Goal: Task Accomplishment & Management: Manage account settings

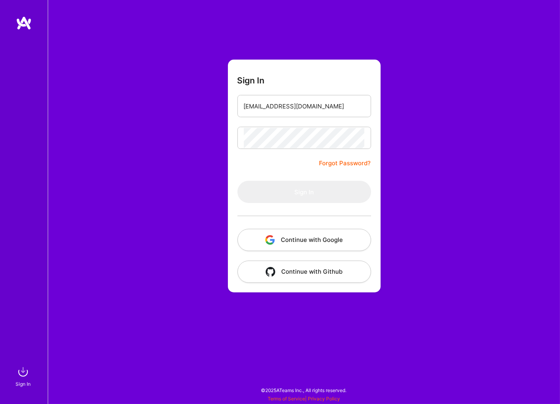
type input "[EMAIL_ADDRESS][DOMAIN_NAME]"
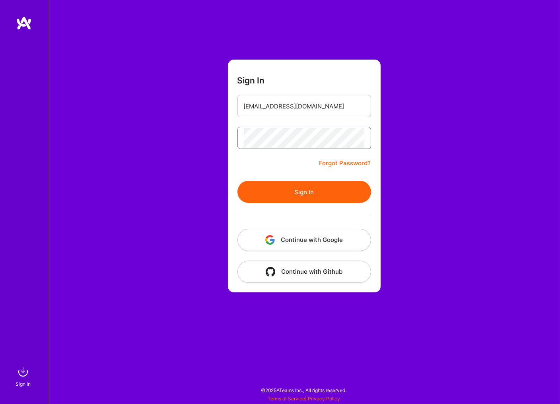
click at [237, 181] on button "Sign In" at bounding box center [304, 192] width 134 height 22
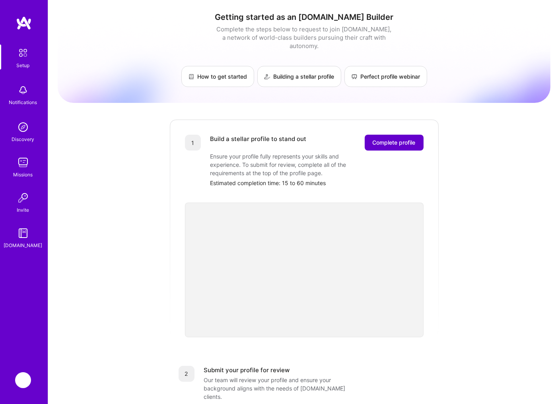
click at [395, 139] on span "Complete profile" at bounding box center [393, 143] width 43 height 8
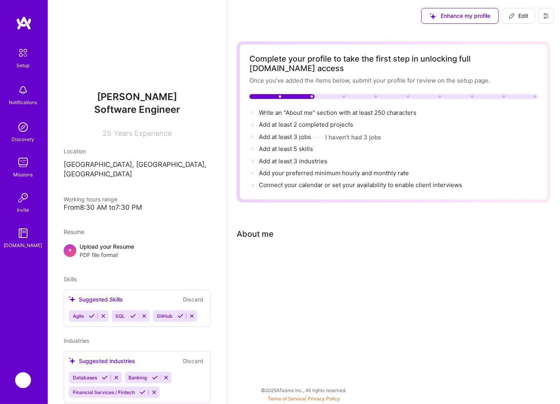
click at [193, 295] on button "Discard" at bounding box center [192, 299] width 25 height 9
click at [194, 295] on button "Discard" at bounding box center [192, 299] width 25 height 9
click at [194, 357] on button "Discard" at bounding box center [192, 361] width 25 height 9
click at [139, 43] on img at bounding box center [137, 48] width 64 height 64
click at [519, 12] on span "Edit" at bounding box center [517, 16] width 19 height 8
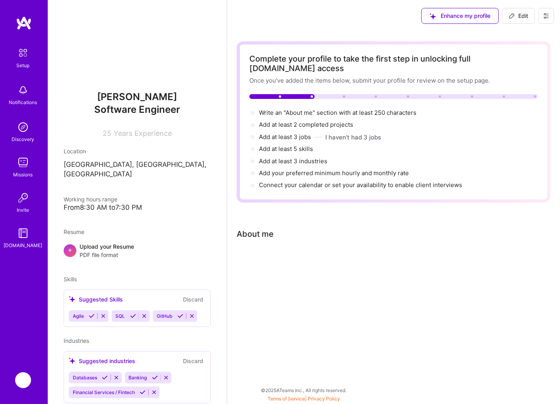
select select "US"
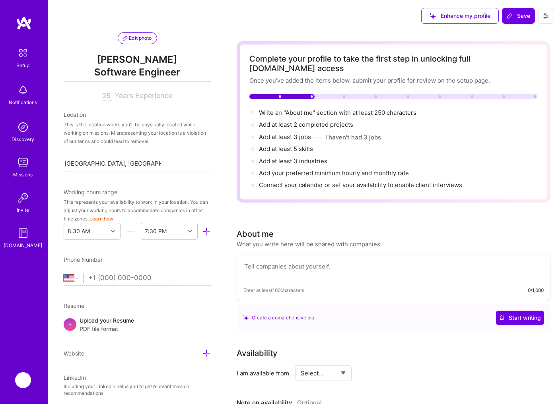
scroll to position [49, 0]
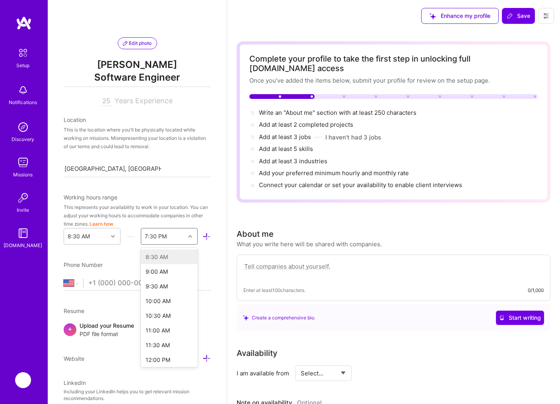
click at [191, 237] on icon at bounding box center [190, 237] width 4 height 4
click at [159, 324] on div "6:30 PM" at bounding box center [169, 325] width 57 height 15
click at [110, 167] on input "[GEOGRAPHIC_DATA], [GEOGRAPHIC_DATA], [GEOGRAPHIC_DATA]" at bounding box center [112, 169] width 97 height 8
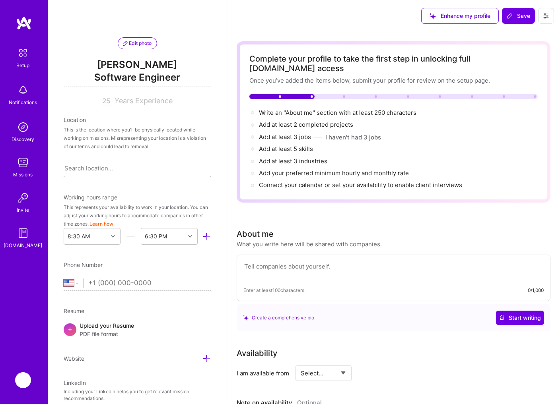
drag, startPoint x: 172, startPoint y: 165, endPoint x: 65, endPoint y: 164, distance: 107.3
click at [65, 164] on div "Search location..." at bounding box center [137, 168] width 147 height 17
click at [90, 167] on div "Search location..." at bounding box center [88, 169] width 48 height 8
type input "newcast"
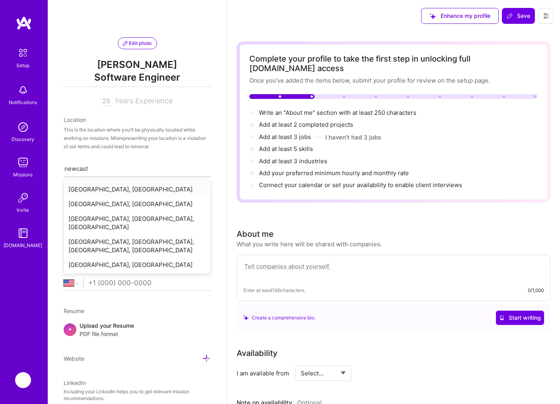
click at [114, 187] on div "[GEOGRAPHIC_DATA], [GEOGRAPHIC_DATA]" at bounding box center [137, 189] width 147 height 15
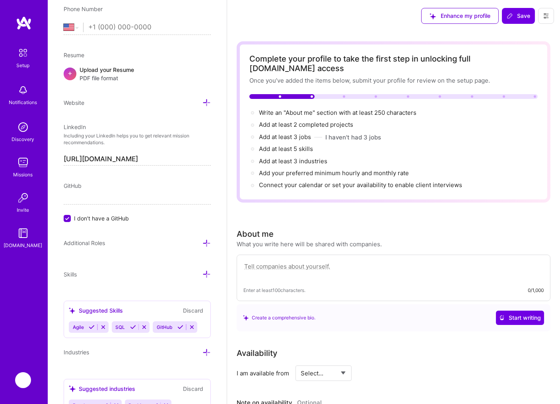
scroll to position [347, 0]
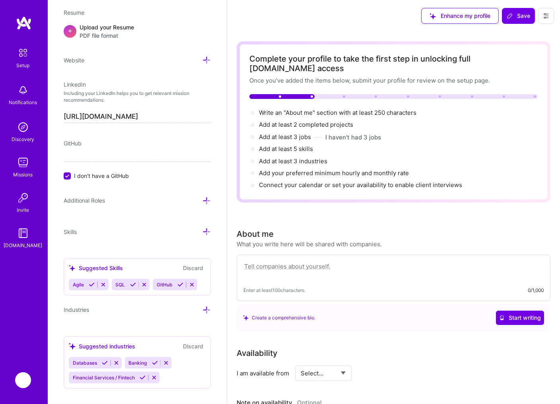
click at [194, 267] on button "Discard" at bounding box center [192, 268] width 25 height 9
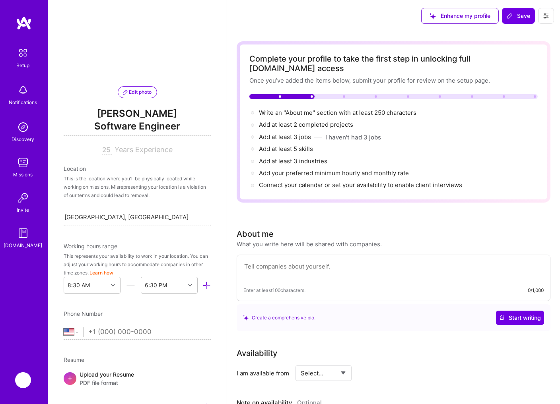
scroll to position [128, 0]
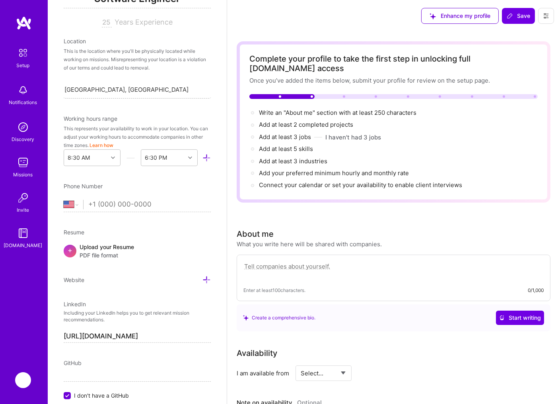
click at [101, 250] on div "Upload your Resume PDF file format" at bounding box center [106, 251] width 54 height 17
click at [108, 250] on div "Upload your Resume PDF file format" at bounding box center [106, 251] width 54 height 17
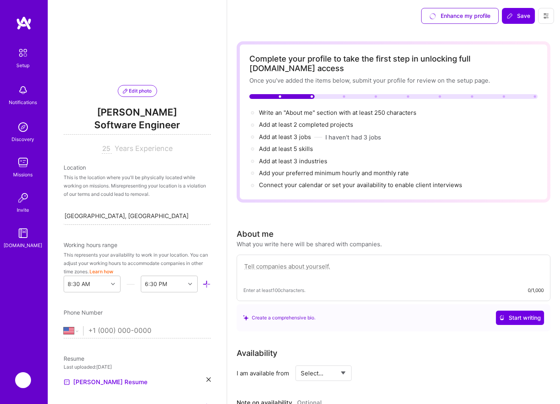
scroll to position [0, 0]
click at [143, 91] on span "Edit photo" at bounding box center [137, 92] width 29 height 7
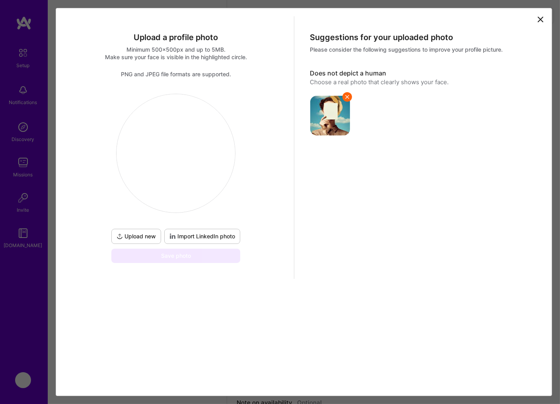
click at [140, 235] on span "Upload new" at bounding box center [135, 237] width 39 height 8
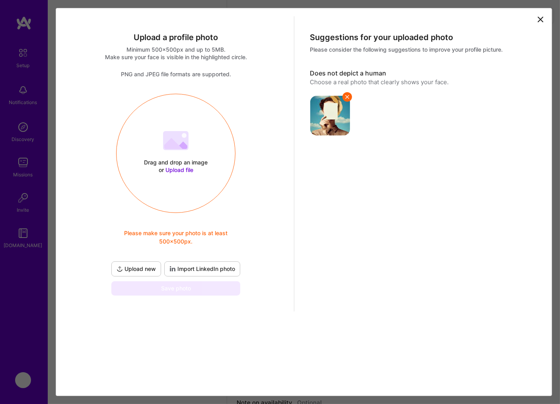
click at [182, 169] on span "Upload file" at bounding box center [179, 170] width 28 height 7
click at [198, 270] on span "Import LinkedIn photo" at bounding box center [202, 269] width 66 height 8
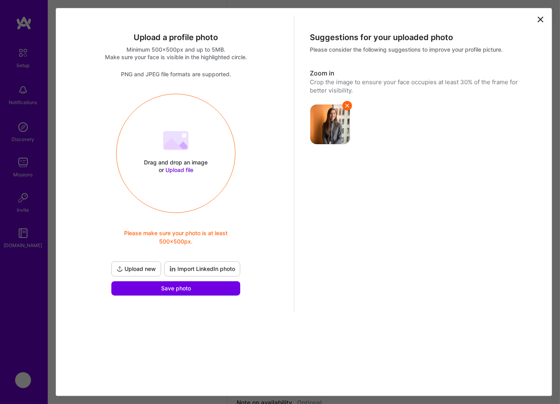
click at [144, 269] on span "Upload new" at bounding box center [135, 269] width 39 height 8
click at [173, 289] on span "Save photo" at bounding box center [176, 289] width 30 height 8
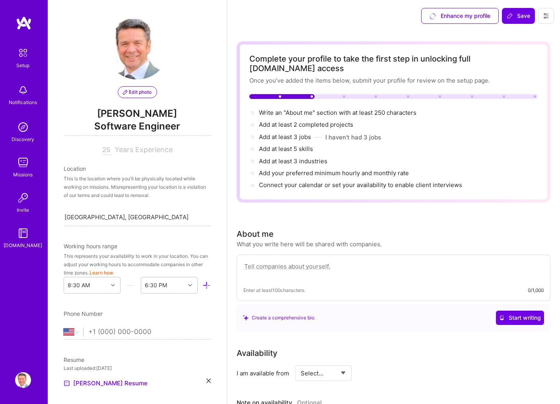
click at [456, 16] on div "Enhance my profile" at bounding box center [460, 16] width 78 height 16
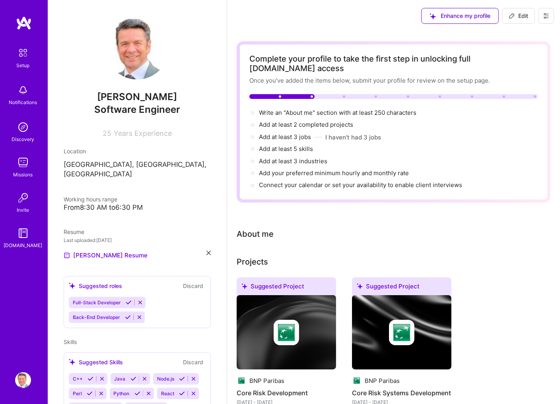
click at [263, 228] on div "About me" at bounding box center [254, 234] width 37 height 12
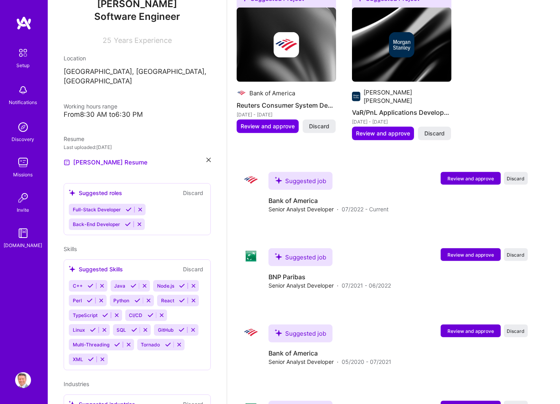
scroll to position [81, 0]
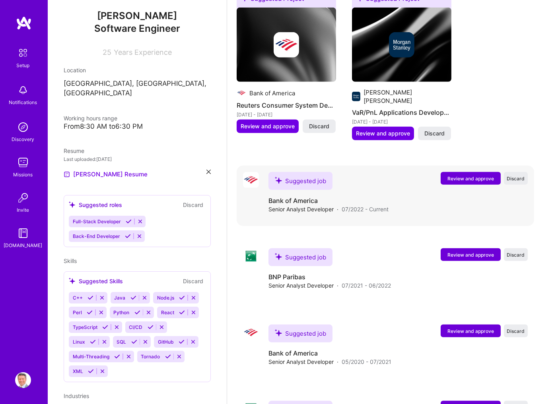
click at [471, 175] on span "Review and approve" at bounding box center [470, 178] width 47 height 7
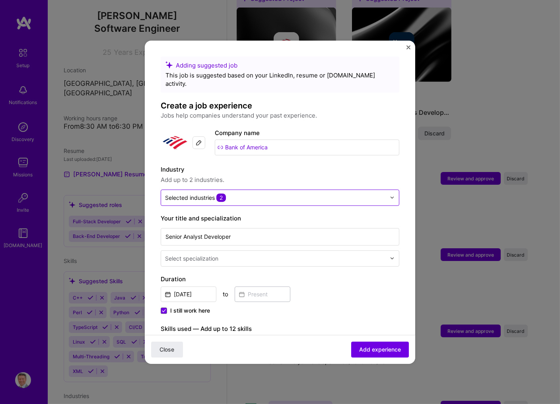
click at [389, 190] on div "Selected industries 2" at bounding box center [275, 198] width 229 height 16
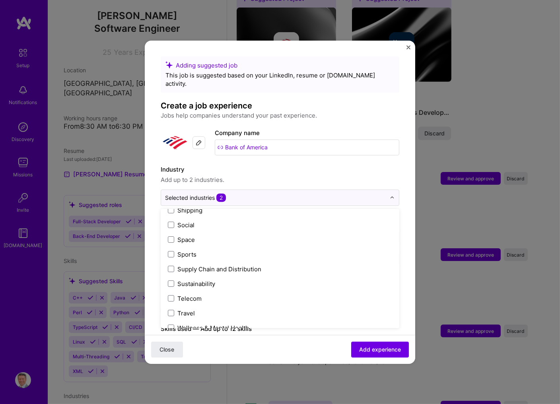
scroll to position [1650, 0]
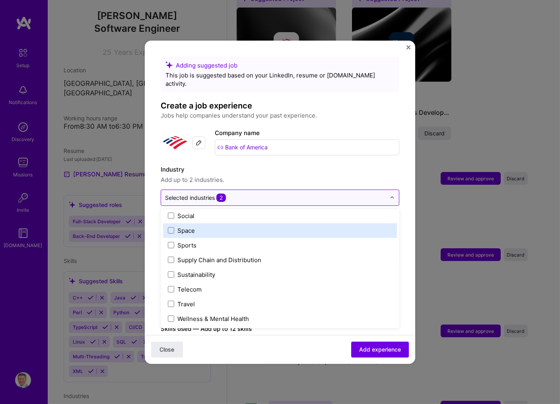
click at [391, 195] on img at bounding box center [392, 197] width 5 height 5
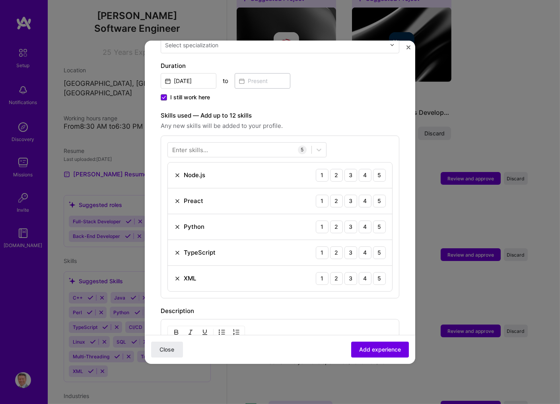
scroll to position [222, 0]
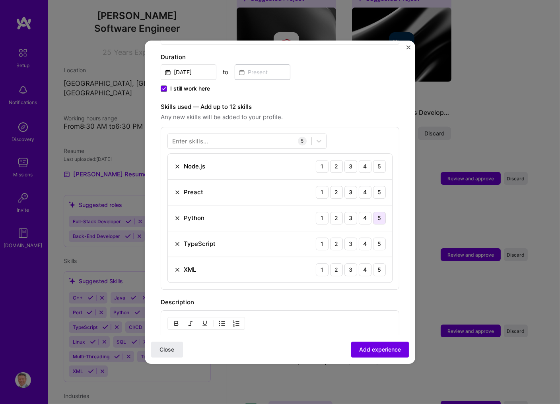
click at [380, 212] on div "5" at bounding box center [379, 218] width 13 height 13
click at [176, 189] on img at bounding box center [177, 192] width 6 height 6
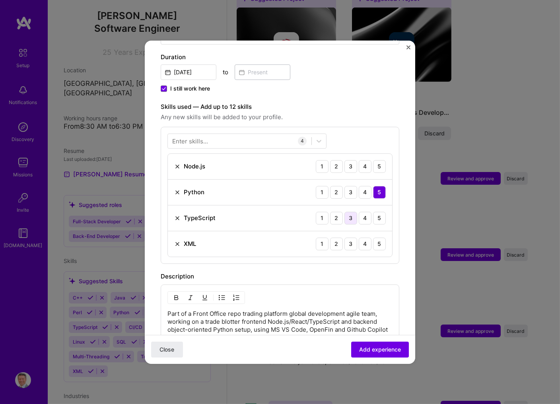
click at [349, 212] on div "3" at bounding box center [350, 218] width 13 height 13
click at [377, 238] on div "5" at bounding box center [379, 244] width 13 height 13
click at [350, 160] on div "3" at bounding box center [350, 166] width 13 height 13
click at [197, 137] on div "Enter skills..." at bounding box center [190, 141] width 36 height 8
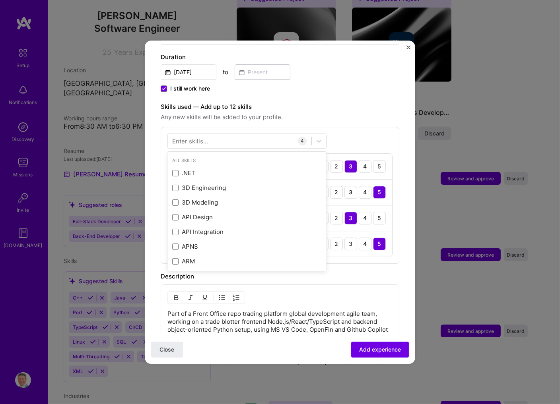
click at [197, 137] on div "Enter skills..." at bounding box center [190, 141] width 36 height 8
click at [190, 157] on div "All Skills" at bounding box center [246, 161] width 159 height 8
click at [197, 137] on div "Enter skills..." at bounding box center [190, 141] width 36 height 8
click at [191, 157] on div "All Skills" at bounding box center [246, 161] width 159 height 8
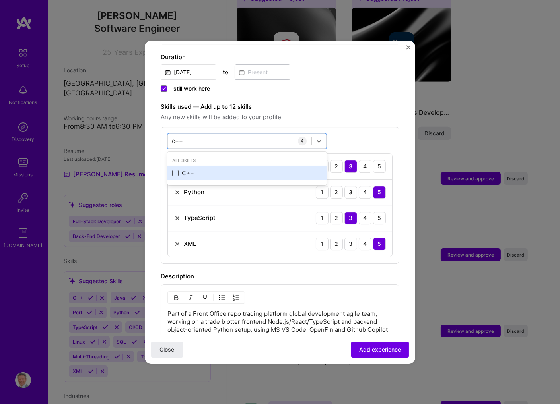
click at [176, 170] on span at bounding box center [175, 173] width 6 height 6
click at [0, 0] on input "checkbox" at bounding box center [0, 0] width 0 height 0
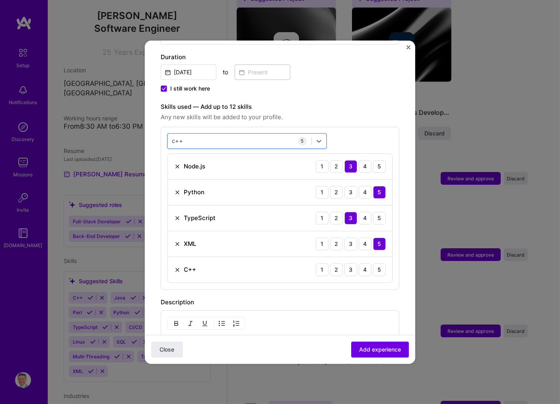
drag, startPoint x: 188, startPoint y: 132, endPoint x: 160, endPoint y: 132, distance: 28.2
click at [159, 132] on form "Adding suggested job This job is suggested based on your LinkedIn, resume or [D…" at bounding box center [280, 209] width 270 height 750
drag, startPoint x: 182, startPoint y: 133, endPoint x: 169, endPoint y: 133, distance: 13.5
click at [172, 137] on input "c++" at bounding box center [178, 141] width 12 height 8
click at [174, 170] on span at bounding box center [175, 173] width 6 height 6
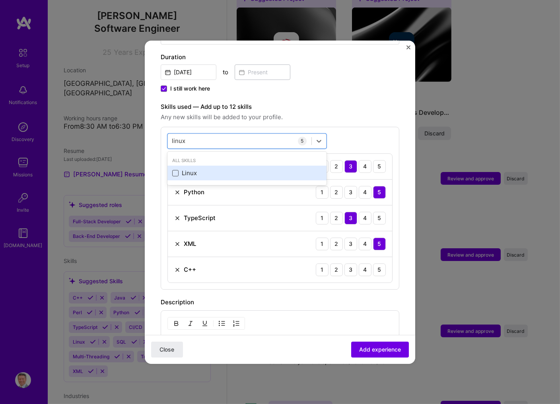
click at [0, 0] on input "checkbox" at bounding box center [0, 0] width 0 height 0
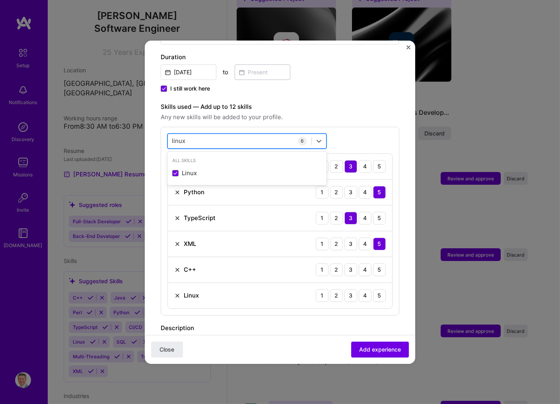
click at [185, 137] on input "linux" at bounding box center [179, 141] width 14 height 8
drag, startPoint x: 185, startPoint y: 132, endPoint x: 159, endPoint y: 132, distance: 26.2
click at [172, 137] on input "linux" at bounding box center [179, 141] width 14 height 8
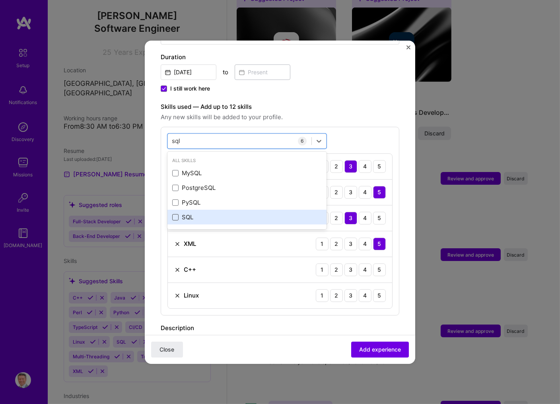
click at [174, 214] on span at bounding box center [175, 217] width 6 height 6
click at [0, 0] on input "checkbox" at bounding box center [0, 0] width 0 height 0
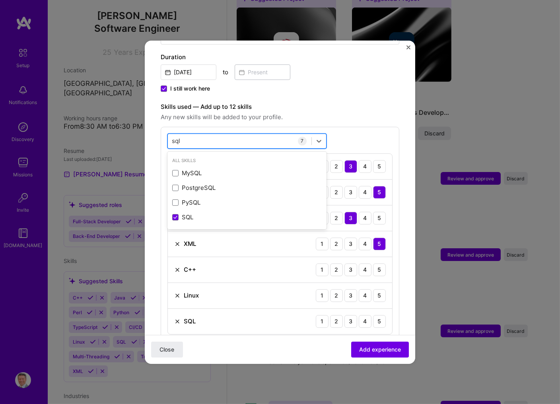
click at [187, 134] on div "sql sql" at bounding box center [239, 140] width 143 height 13
click at [172, 134] on div "sql sql" at bounding box center [239, 140] width 143 height 13
click at [174, 137] on input "sql" at bounding box center [176, 141] width 9 height 8
click at [200, 134] on div "nosql nosql" at bounding box center [239, 140] width 143 height 13
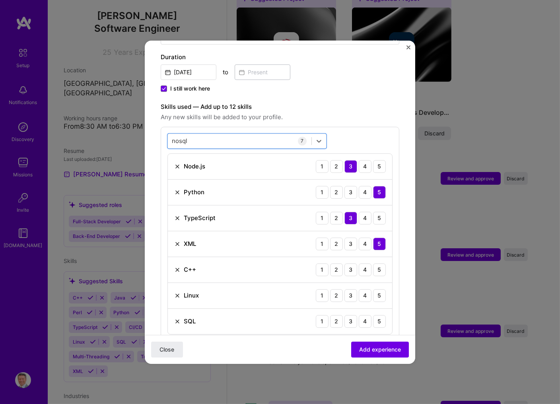
drag, startPoint x: 178, startPoint y: 131, endPoint x: 147, endPoint y: 134, distance: 31.1
click at [147, 133] on form "Adding suggested job This job is suggested based on your LinkedIn, resume or [D…" at bounding box center [280, 235] width 270 height 802
click at [360, 127] on div "nosql nosql 7 Node.js 1 2 3 4 5 Python 1 2 3 4 5 TypeScript 1 2 3 4 5 XML 1 2 3…" at bounding box center [280, 234] width 238 height 215
click at [187, 137] on input "nosql" at bounding box center [180, 141] width 16 height 8
drag, startPoint x: 187, startPoint y: 130, endPoint x: 164, endPoint y: 137, distance: 24.0
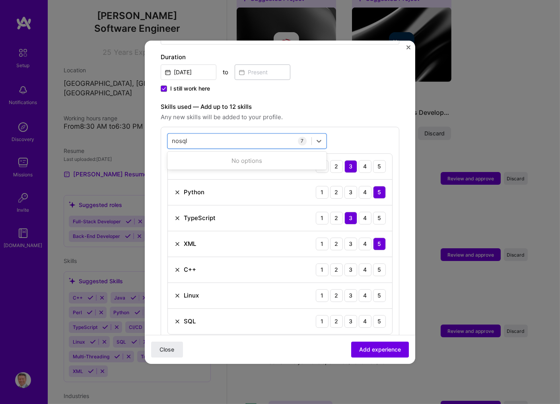
click at [172, 137] on input "nosql" at bounding box center [180, 141] width 16 height 8
click at [175, 170] on span at bounding box center [175, 173] width 6 height 6
click at [0, 0] on input "checkbox" at bounding box center [0, 0] width 0 height 0
click at [195, 134] on div "panda panda" at bounding box center [239, 140] width 143 height 13
drag, startPoint x: 189, startPoint y: 133, endPoint x: 168, endPoint y: 133, distance: 21.1
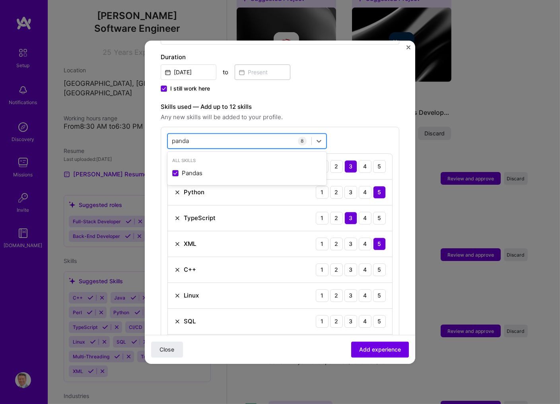
click at [172, 137] on input "panda" at bounding box center [181, 141] width 18 height 8
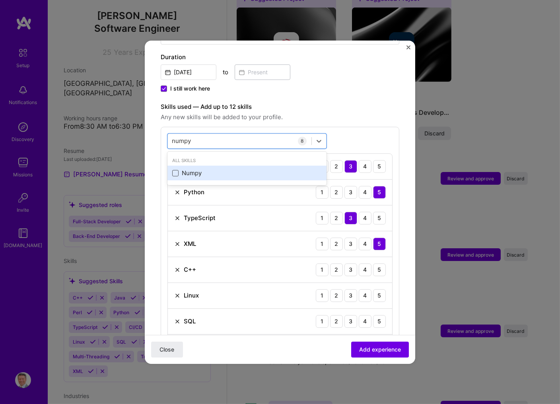
click at [175, 170] on span at bounding box center [175, 173] width 6 height 6
click at [0, 0] on input "checkbox" at bounding box center [0, 0] width 0 height 0
type input "numpy"
click at [300, 102] on label "Skills used — Add up to 12 skills" at bounding box center [280, 107] width 238 height 10
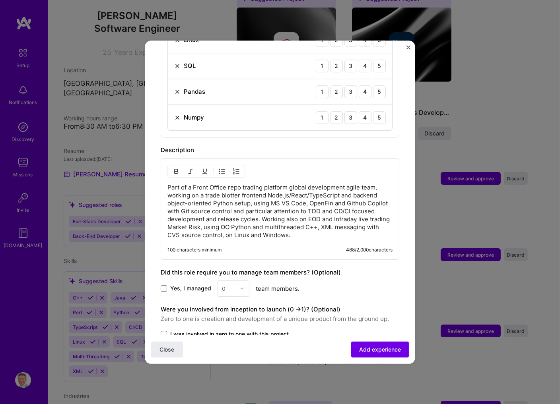
scroll to position [350, 0]
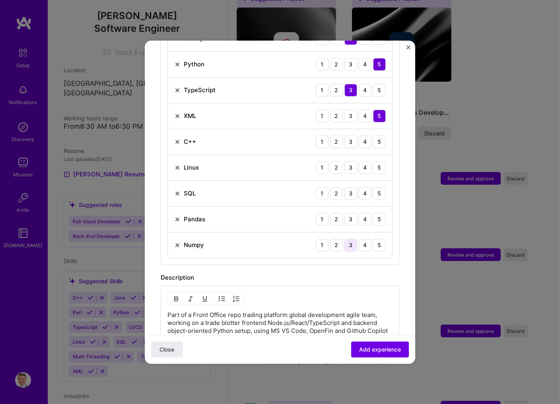
click at [349, 239] on div "3" at bounding box center [350, 245] width 13 height 13
click at [349, 213] on div "3" at bounding box center [350, 219] width 13 height 13
click at [381, 187] on div "5" at bounding box center [379, 193] width 13 height 13
click at [378, 161] on div "5" at bounding box center [379, 167] width 13 height 13
click at [380, 136] on div "5" at bounding box center [379, 142] width 13 height 13
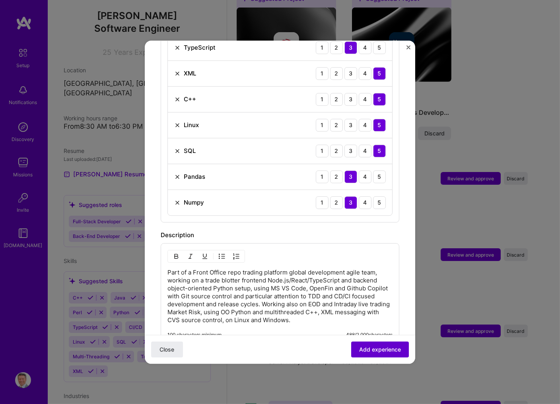
click at [384, 351] on span "Add experience" at bounding box center [380, 349] width 42 height 8
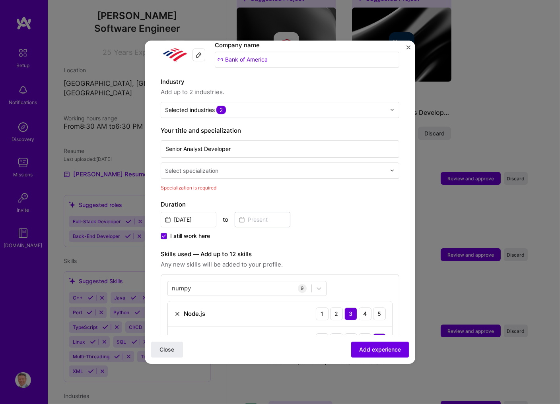
scroll to position [80, 0]
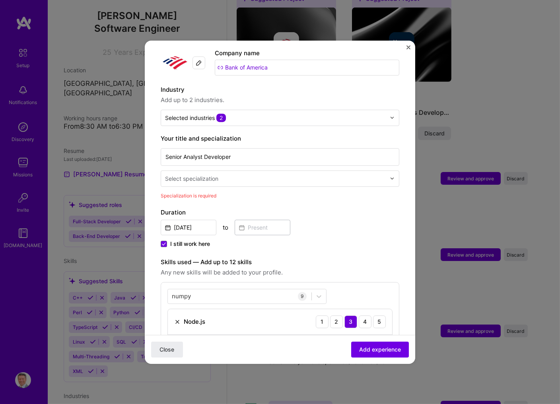
click at [371, 174] on input "text" at bounding box center [276, 178] width 222 height 8
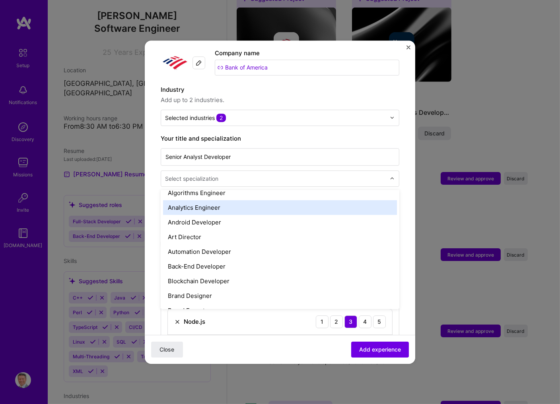
scroll to position [85, 0]
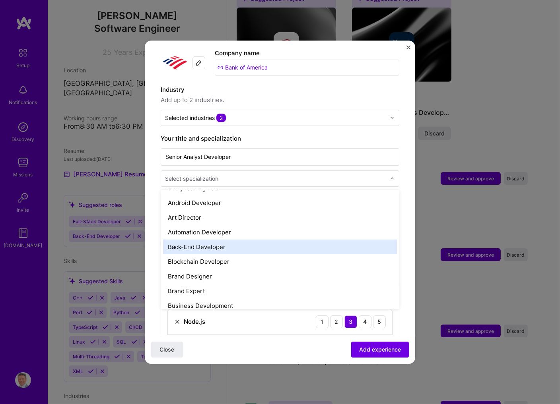
click at [209, 240] on div "Back-End Developer" at bounding box center [280, 247] width 234 height 15
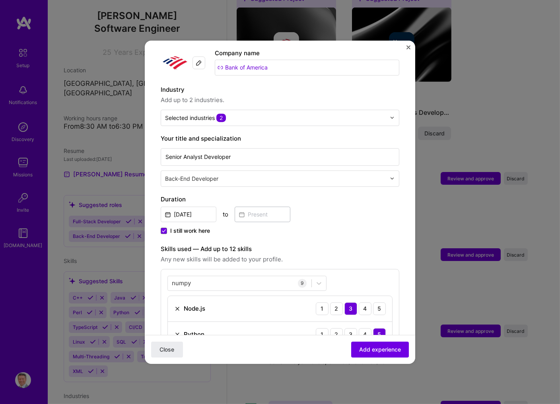
click at [390, 176] on img at bounding box center [392, 178] width 5 height 5
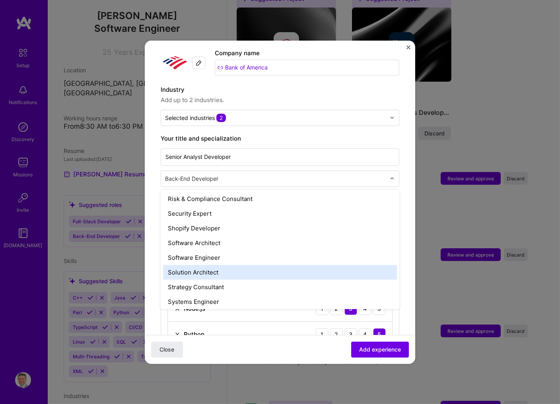
scroll to position [809, 0]
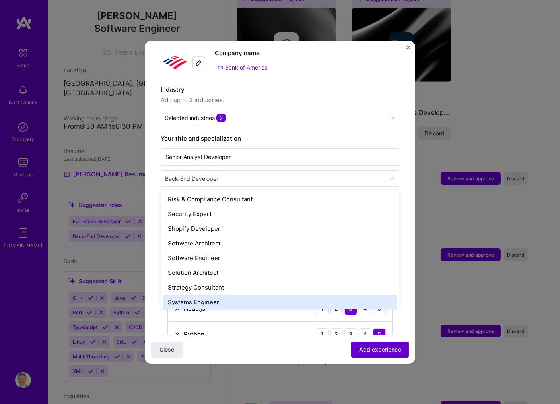
click at [382, 347] on span "Add experience" at bounding box center [380, 349] width 42 height 8
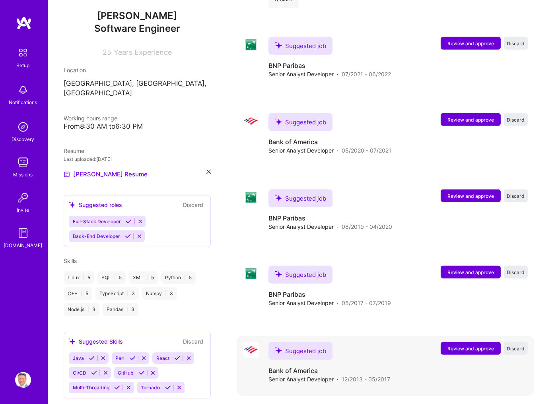
scroll to position [955, 0]
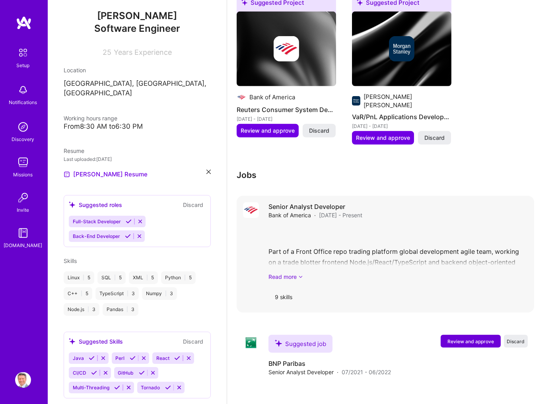
click at [295, 273] on link "Read more" at bounding box center [397, 277] width 259 height 8
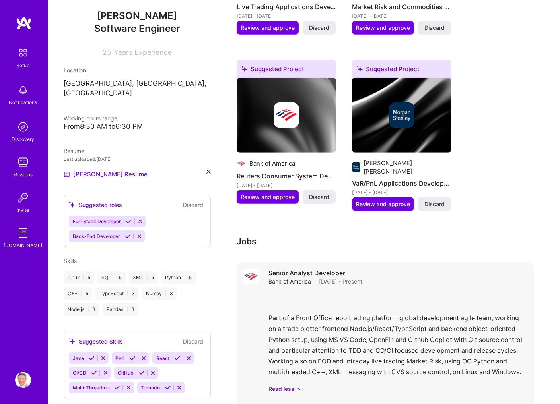
scroll to position [827, 0]
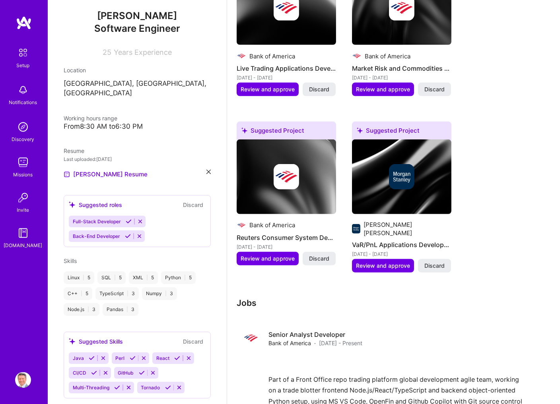
click at [99, 233] on span "Back-End Developer" at bounding box center [96, 236] width 47 height 6
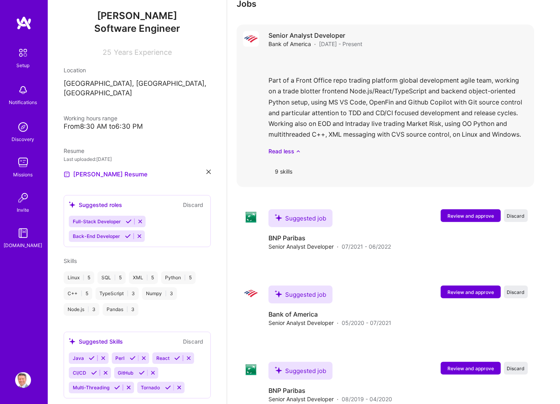
scroll to position [1130, 0]
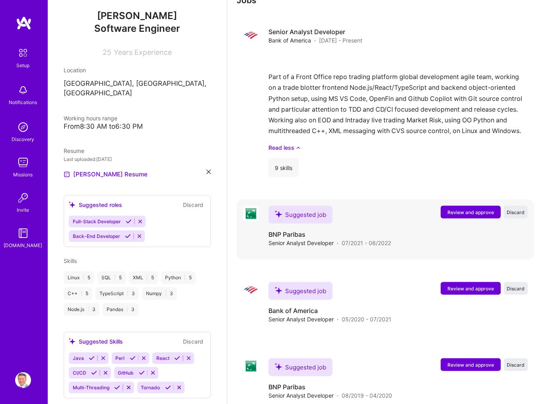
click at [469, 209] on span "Review and approve" at bounding box center [470, 212] width 47 height 7
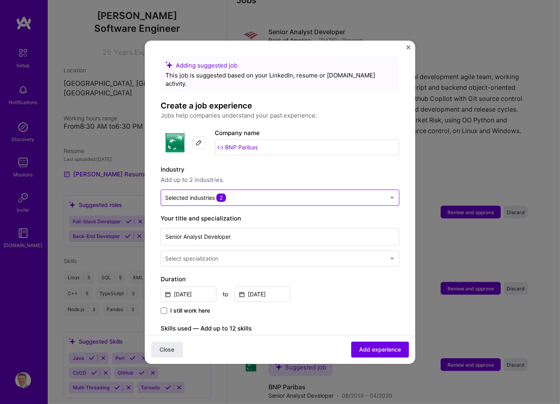
click at [391, 195] on img at bounding box center [392, 197] width 5 height 5
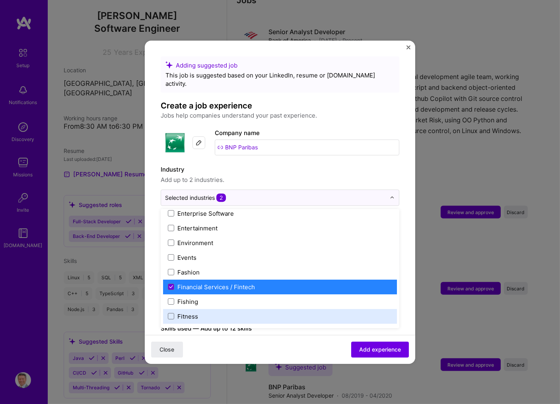
scroll to position [767, 0]
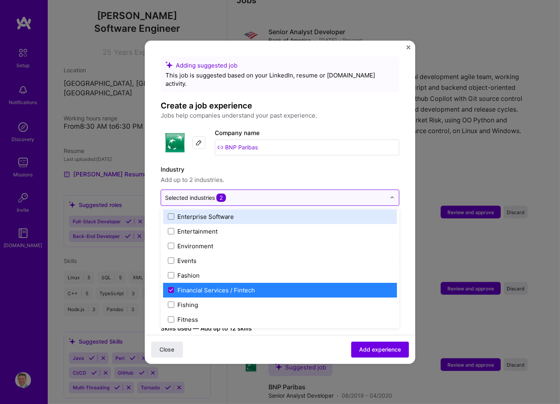
click at [393, 195] on img at bounding box center [392, 197] width 5 height 5
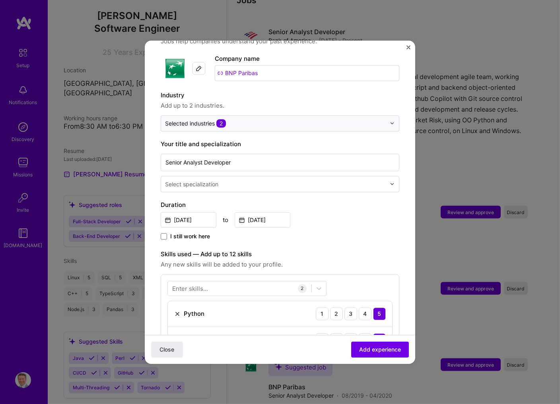
scroll to position [85, 0]
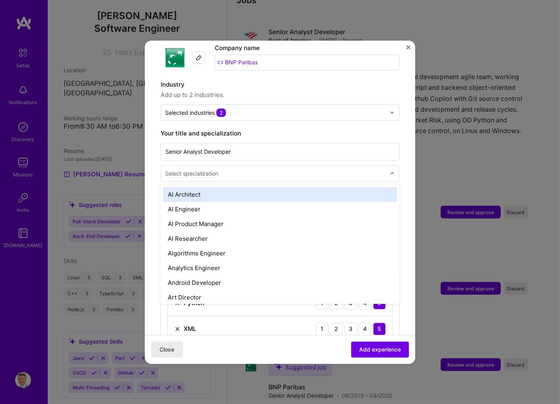
click at [392, 171] on img at bounding box center [392, 173] width 5 height 5
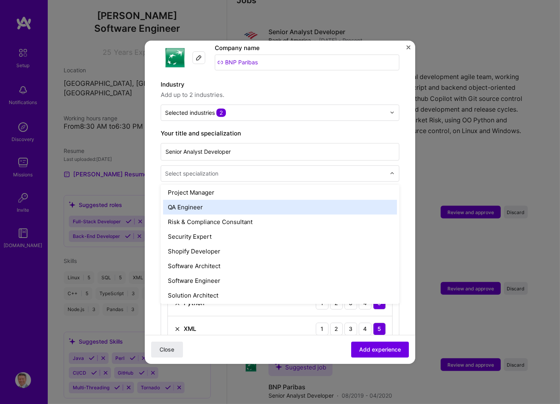
scroll to position [809, 0]
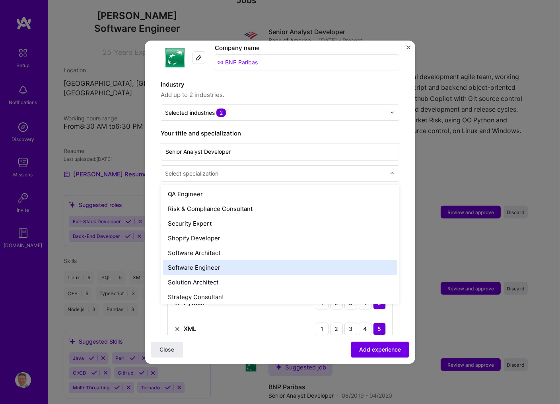
click at [209, 260] on div "Software Engineer" at bounding box center [280, 267] width 234 height 15
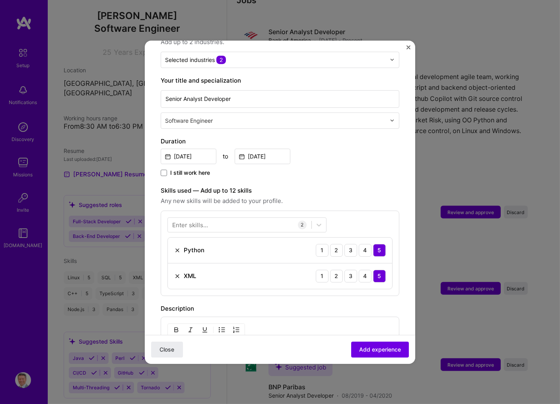
scroll to position [170, 0]
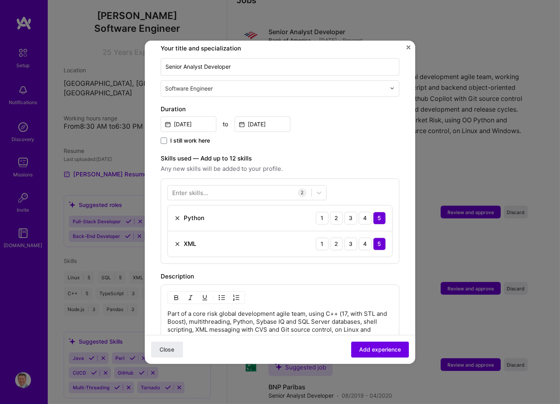
click at [179, 188] on div "Enter skills..." at bounding box center [190, 192] width 36 height 8
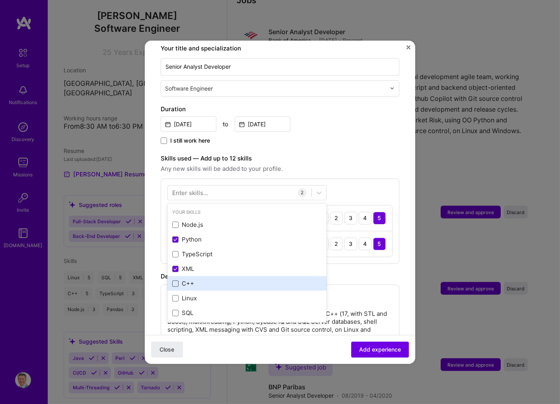
click at [175, 281] on span at bounding box center [175, 284] width 6 height 6
click at [0, 0] on input "checkbox" at bounding box center [0, 0] width 0 height 0
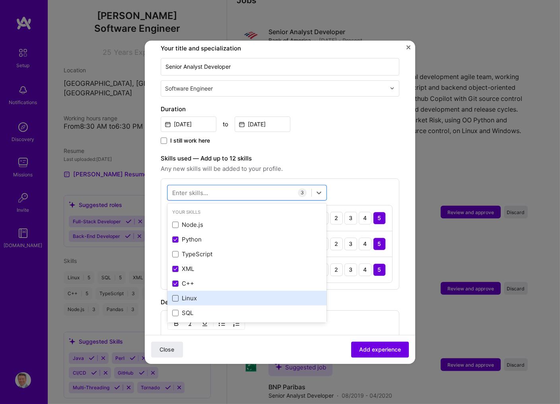
click at [173, 295] on span at bounding box center [175, 298] width 6 height 6
click at [0, 0] on input "checkbox" at bounding box center [0, 0] width 0 height 0
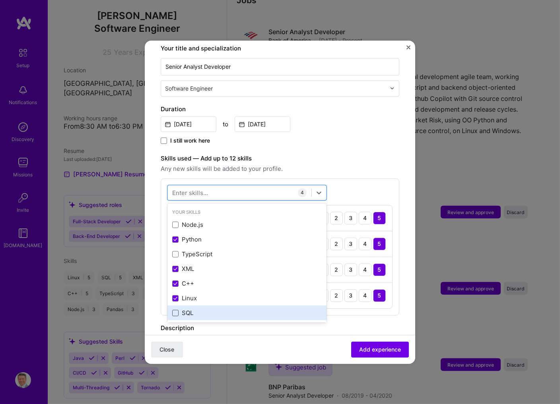
click at [173, 310] on span at bounding box center [175, 313] width 6 height 6
click at [0, 0] on input "checkbox" at bounding box center [0, 0] width 0 height 0
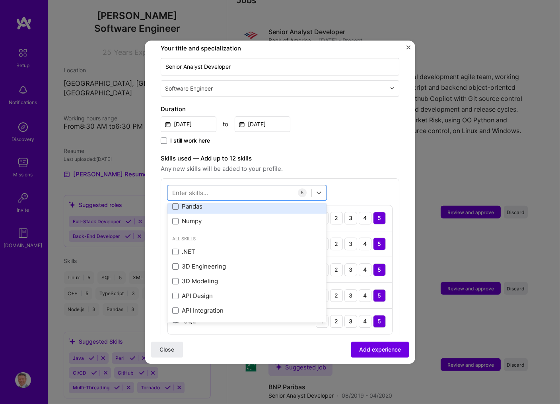
scroll to position [128, 0]
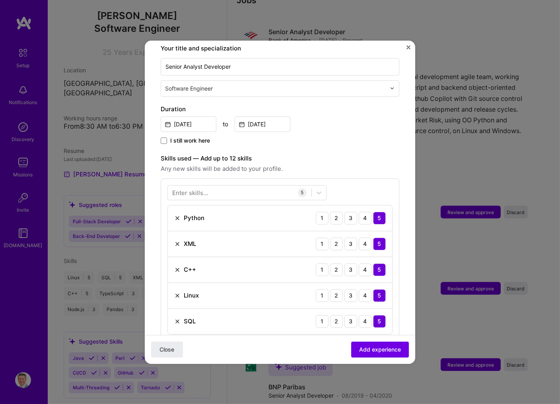
click at [183, 188] on div "Enter skills..." at bounding box center [190, 192] width 36 height 8
click at [184, 188] on div "Enter skills..." at bounding box center [190, 192] width 36 height 8
click at [194, 188] on div at bounding box center [239, 192] width 143 height 13
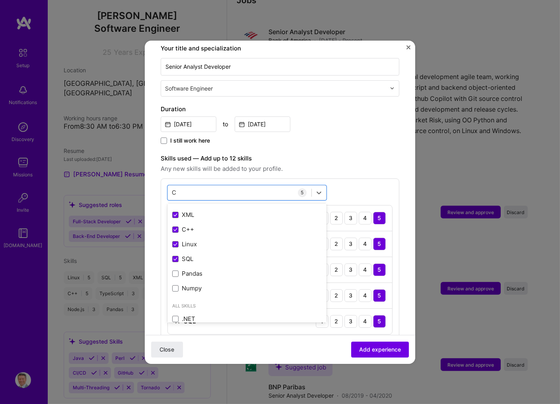
scroll to position [0, 0]
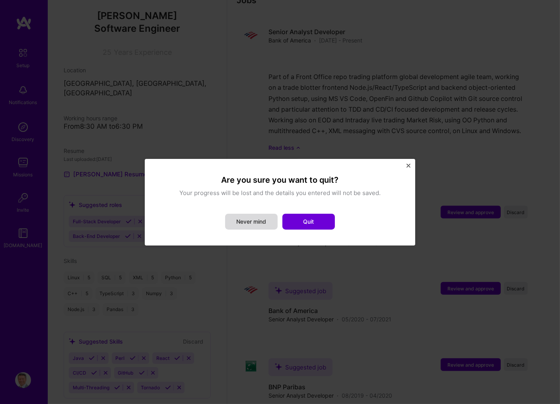
click at [261, 221] on button "Never mind" at bounding box center [251, 222] width 52 height 16
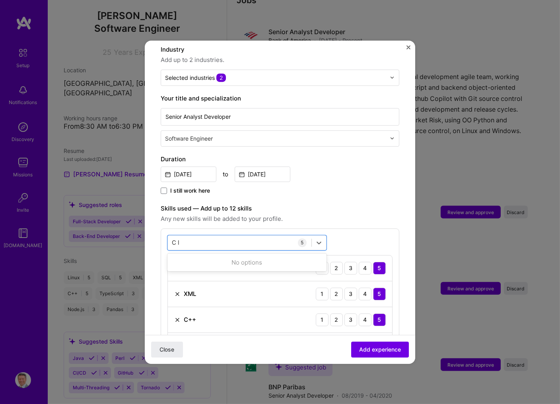
scroll to position [128, 0]
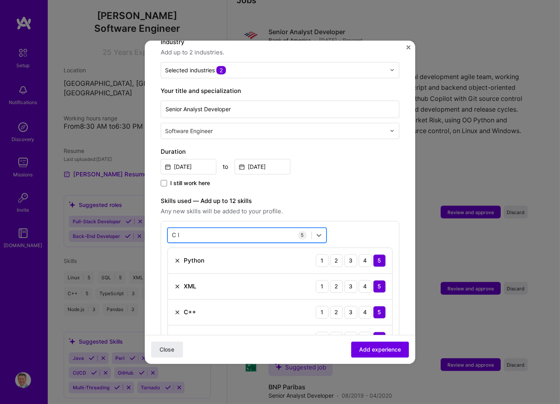
click at [180, 229] on div "C l C l" at bounding box center [239, 235] width 143 height 13
type input "C"
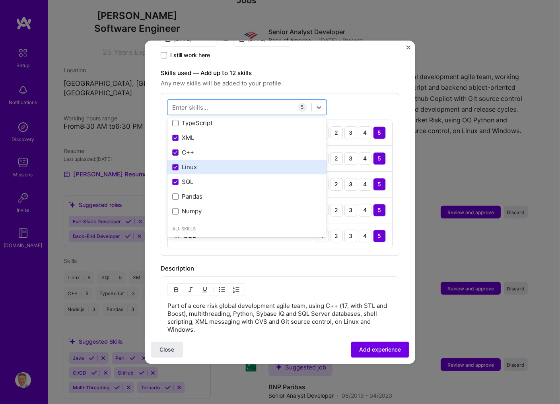
scroll to position [43, 0]
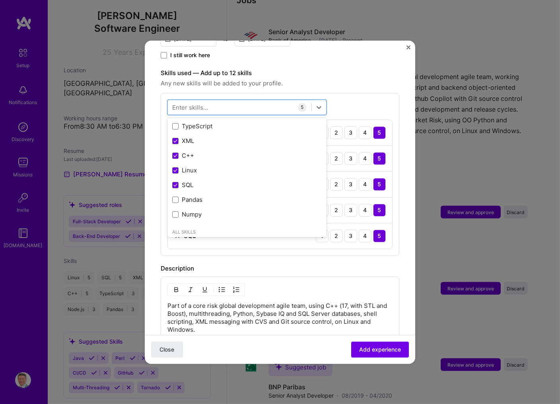
click at [196, 103] on div "Enter skills..." at bounding box center [190, 107] width 36 height 8
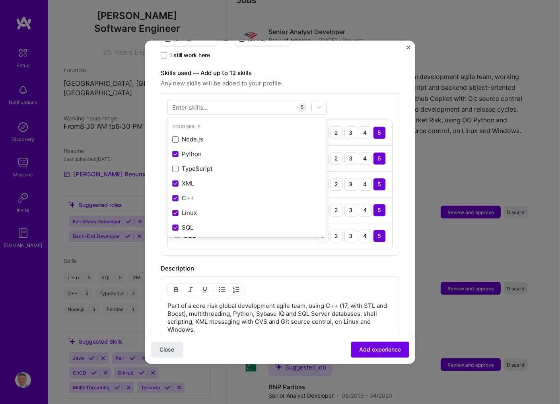
click at [198, 103] on div "Enter skills..." at bounding box center [190, 107] width 36 height 8
click at [182, 103] on div "Enter skills..." at bounding box center [190, 107] width 36 height 8
click at [205, 103] on div "Enter skills..." at bounding box center [190, 107] width 36 height 8
click at [194, 123] on div "Your Skills" at bounding box center [246, 127] width 159 height 8
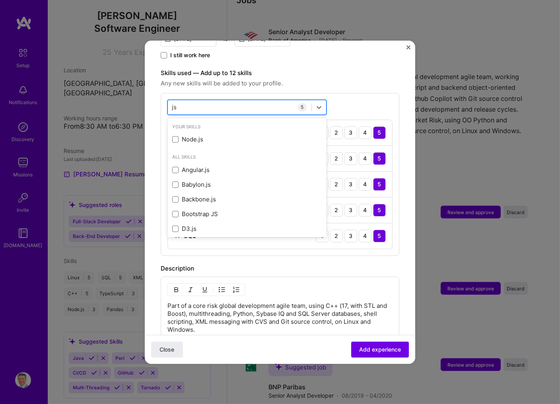
type input "j"
type input "y"
click at [345, 97] on div "option SQL, selected. option Node.js focused, 0 of 2. 378 results available. Us…" at bounding box center [280, 174] width 238 height 163
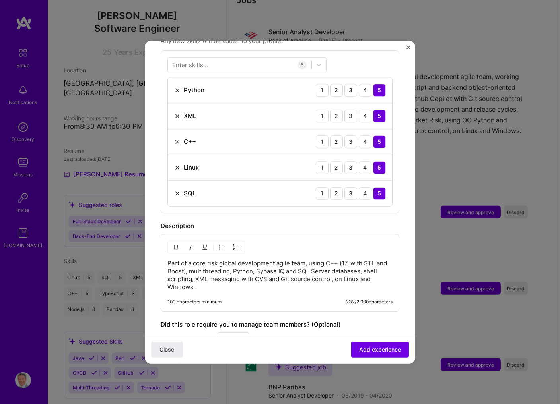
scroll to position [213, 0]
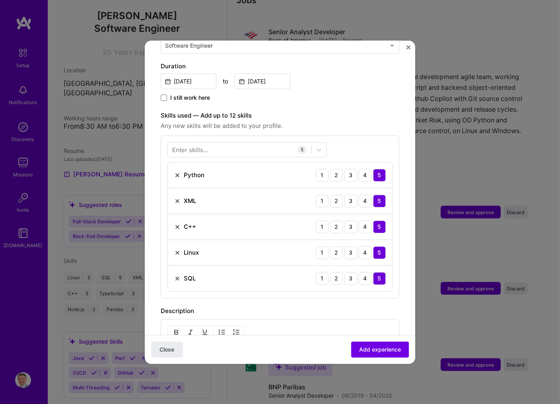
click at [180, 145] on div "Enter skills..." at bounding box center [190, 149] width 36 height 8
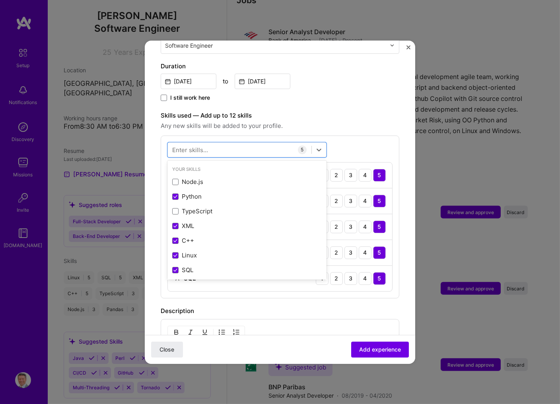
click at [187, 165] on div "Your Skills" at bounding box center [246, 169] width 159 height 8
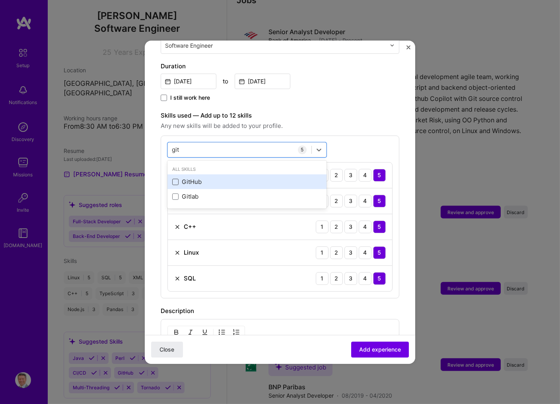
click at [176, 179] on span at bounding box center [175, 182] width 6 height 6
click at [0, 0] on input "checkbox" at bounding box center [0, 0] width 0 height 0
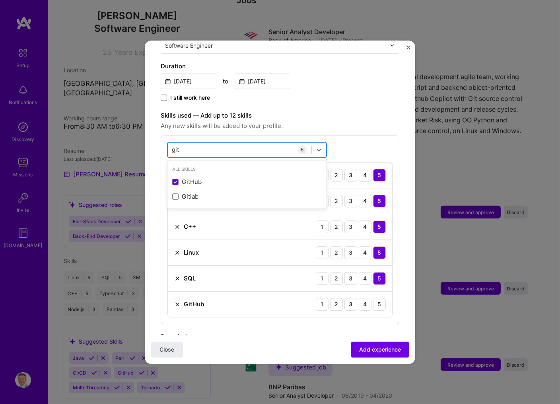
click at [243, 143] on div "git git" at bounding box center [239, 149] width 143 height 13
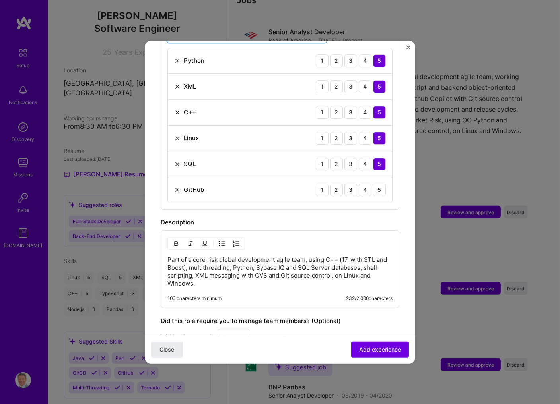
scroll to position [341, 0]
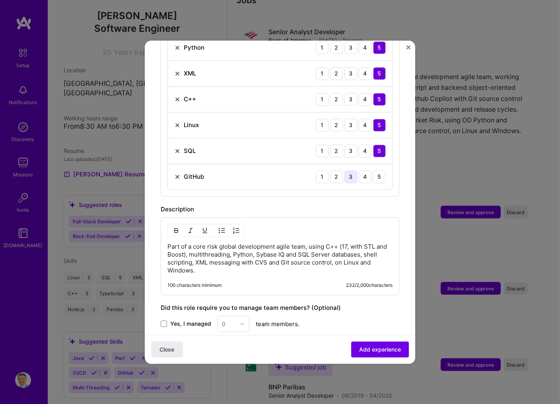
click at [352, 171] on div "3" at bounding box center [350, 177] width 13 height 13
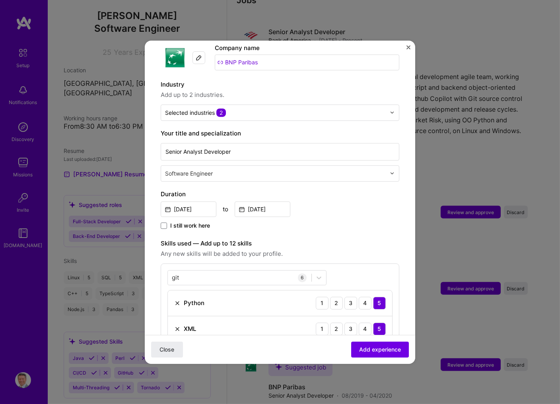
scroll to position [128, 0]
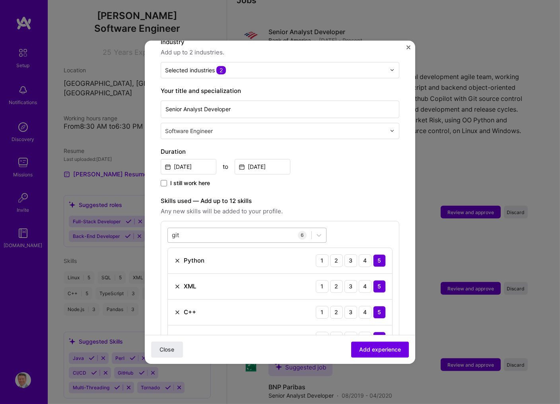
click at [180, 229] on div "git git" at bounding box center [239, 235] width 143 height 13
drag, startPoint x: 179, startPoint y: 227, endPoint x: 169, endPoint y: 226, distance: 10.8
click at [172, 231] on input "git" at bounding box center [176, 235] width 8 height 8
type input "g"
type input "p"
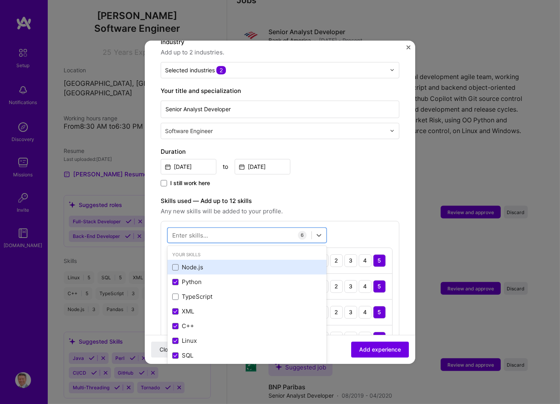
scroll to position [43, 0]
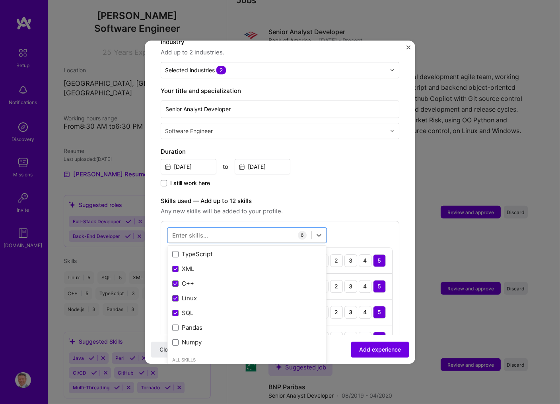
click at [190, 231] on div "Enter skills..." at bounding box center [190, 235] width 36 height 8
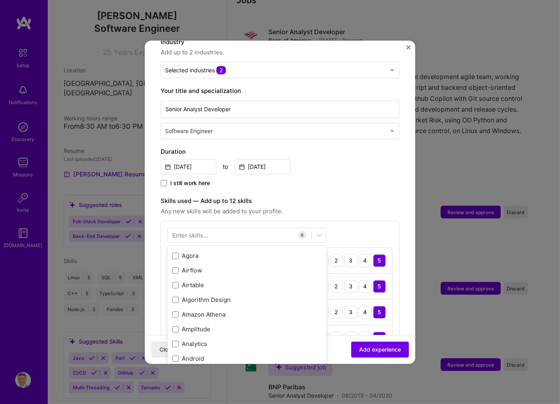
scroll to position [426, 0]
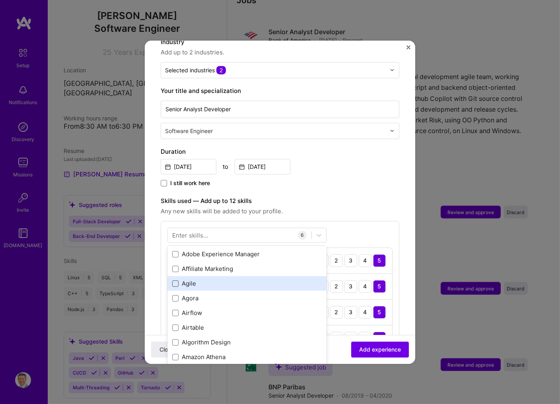
click at [174, 275] on div "Your Skills Node.js Python TypeScript XML C++ Linux SQL Pandas Numpy All Skills…" at bounding box center [246, 305] width 159 height 119
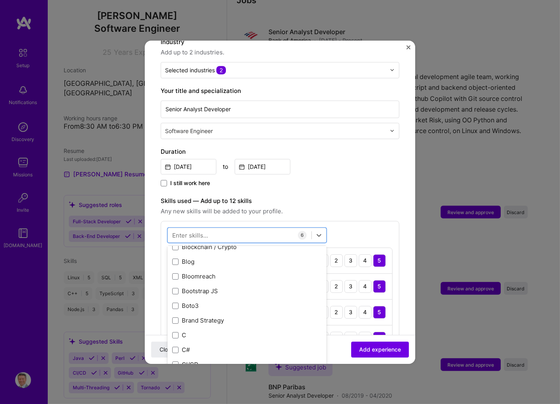
scroll to position [946, 0]
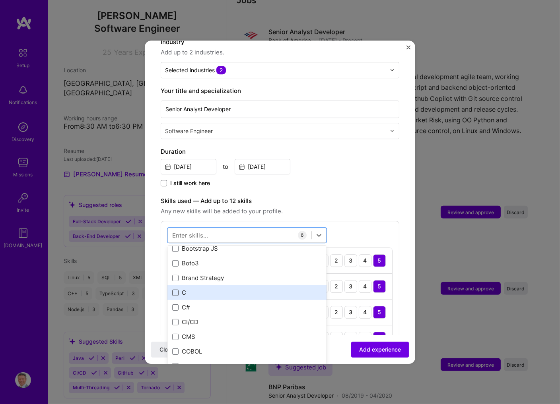
click at [174, 290] on span at bounding box center [175, 293] width 6 height 6
click at [0, 0] on input "checkbox" at bounding box center [0, 0] width 0 height 0
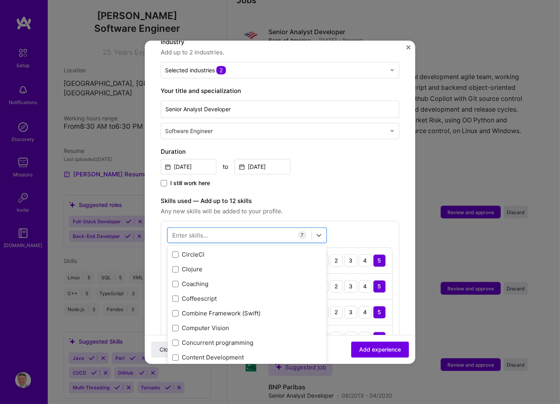
scroll to position [1159, 0]
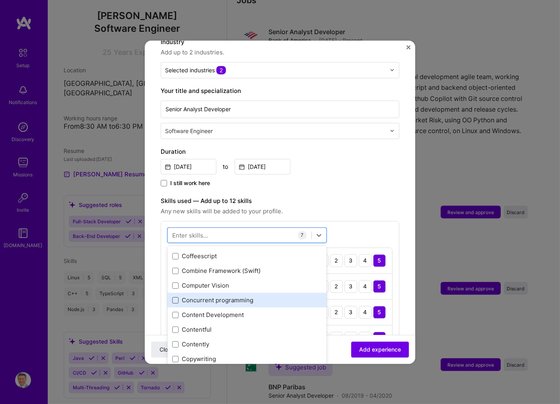
click at [176, 297] on span at bounding box center [175, 300] width 6 height 6
click at [0, 0] on input "checkbox" at bounding box center [0, 0] width 0 height 0
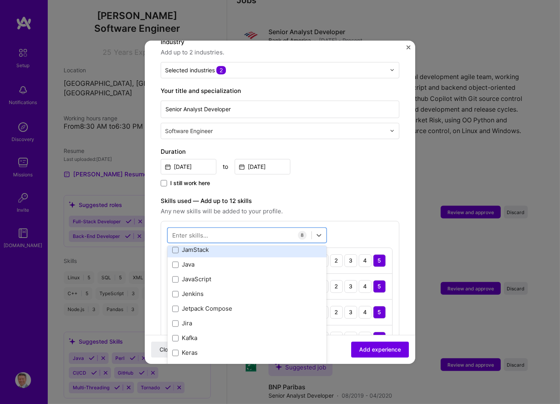
scroll to position [2694, 0]
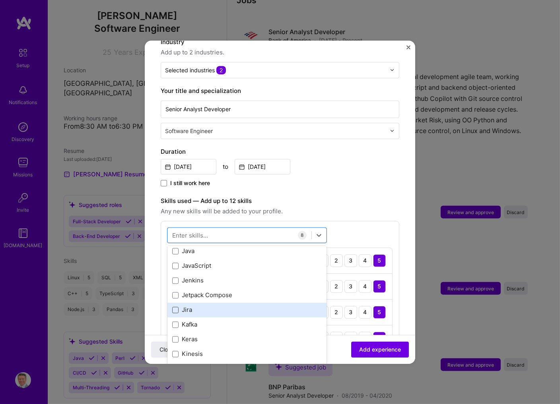
click at [176, 307] on span at bounding box center [175, 310] width 6 height 6
click at [0, 0] on input "checkbox" at bounding box center [0, 0] width 0 height 0
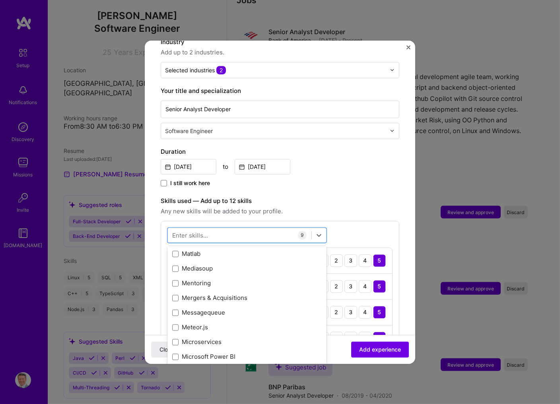
scroll to position [3077, 0]
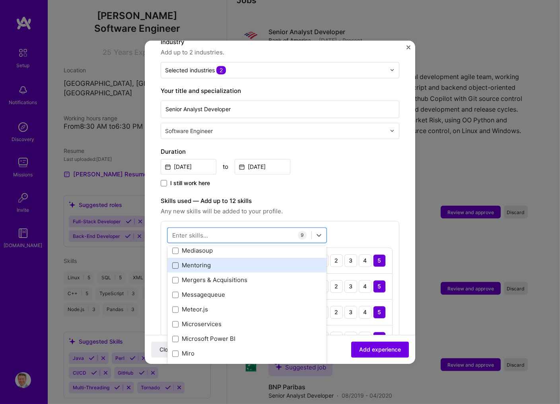
click at [174, 262] on span at bounding box center [175, 265] width 6 height 6
click at [0, 0] on input "checkbox" at bounding box center [0, 0] width 0 height 0
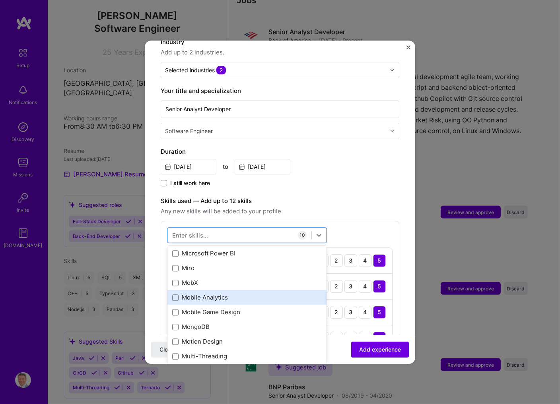
scroll to position [3205, 0]
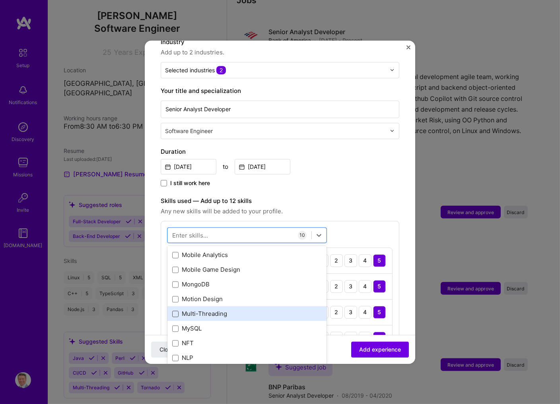
click at [176, 311] on span at bounding box center [175, 314] width 6 height 6
click at [0, 0] on input "checkbox" at bounding box center [0, 0] width 0 height 0
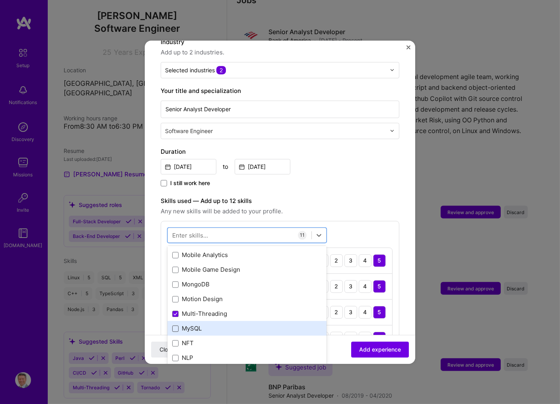
click at [175, 326] on span at bounding box center [175, 329] width 6 height 6
click at [0, 0] on input "checkbox" at bounding box center [0, 0] width 0 height 0
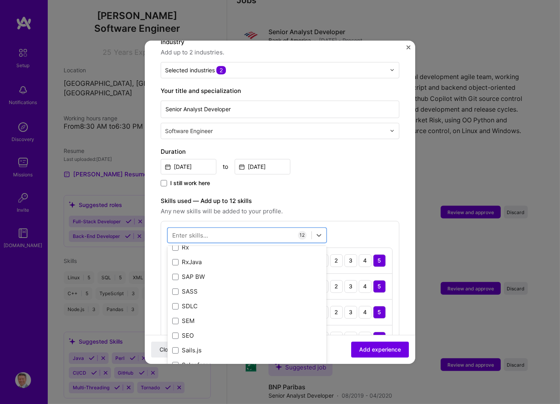
scroll to position [4227, 0]
click at [176, 303] on span at bounding box center [175, 306] width 6 height 6
click at [0, 0] on input "checkbox" at bounding box center [0, 0] width 0 height 0
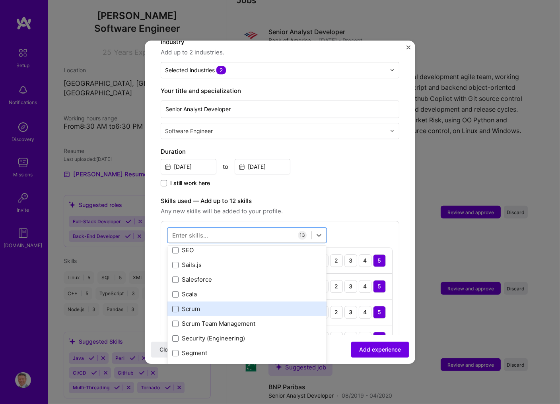
click at [174, 306] on span at bounding box center [175, 309] width 6 height 6
click at [0, 0] on input "checkbox" at bounding box center [0, 0] width 0 height 0
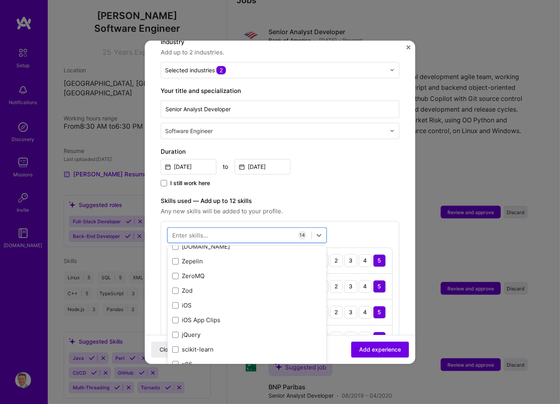
scroll to position [5475, 0]
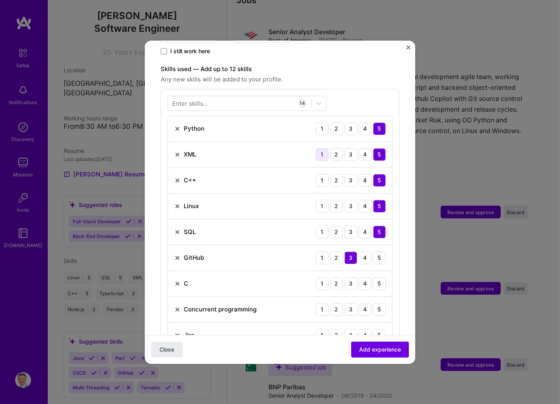
scroll to position [298, 0]
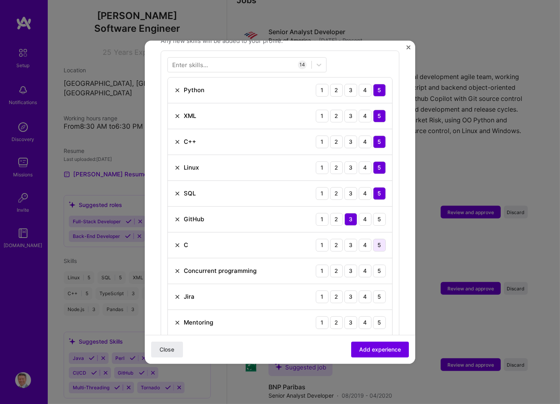
click at [380, 239] on div "5" at bounding box center [379, 245] width 13 height 13
click at [379, 265] on div "5" at bounding box center [379, 271] width 13 height 13
click at [364, 291] on div "4" at bounding box center [365, 297] width 13 height 13
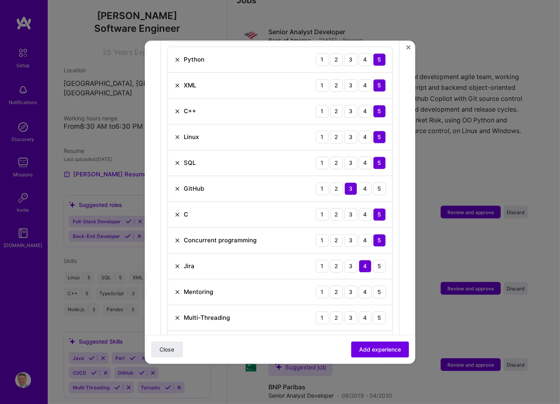
scroll to position [341, 0]
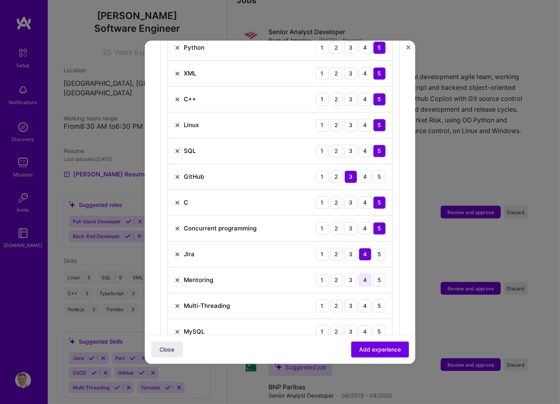
click at [366, 274] on div "4" at bounding box center [365, 280] width 13 height 13
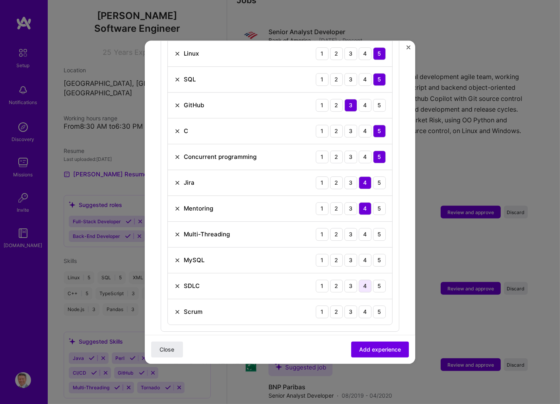
scroll to position [426, 0]
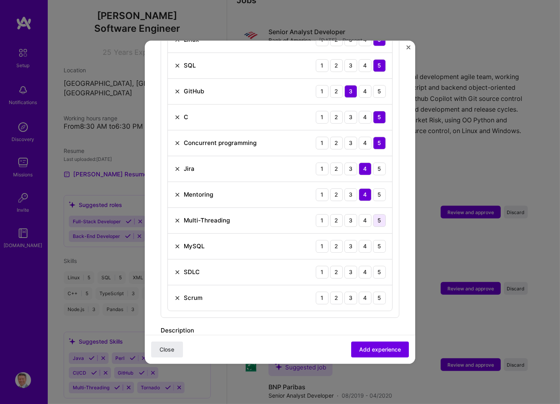
click at [380, 214] on div "5" at bounding box center [379, 220] width 13 height 13
click at [363, 240] on div "4" at bounding box center [365, 246] width 13 height 13
click at [382, 266] on div "5" at bounding box center [379, 272] width 13 height 13
click at [364, 292] on div "4" at bounding box center [365, 298] width 13 height 13
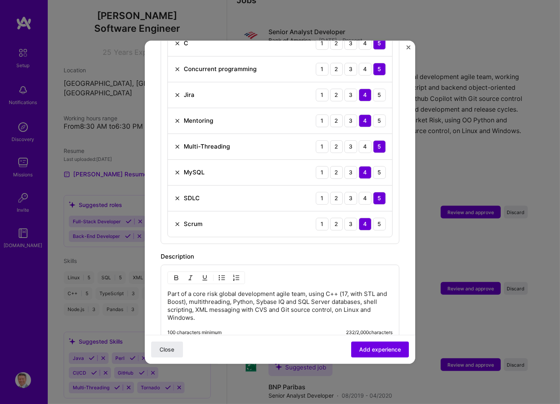
scroll to position [511, 0]
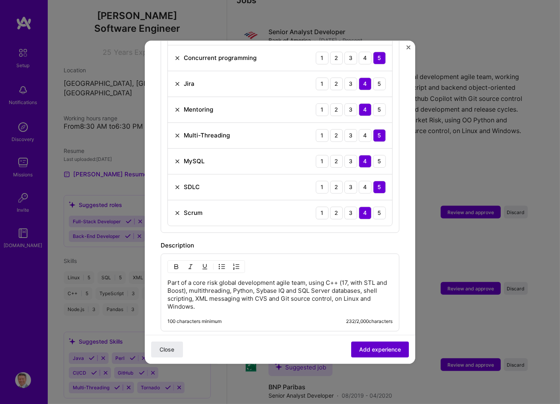
click at [384, 349] on span "Add experience" at bounding box center [380, 349] width 42 height 8
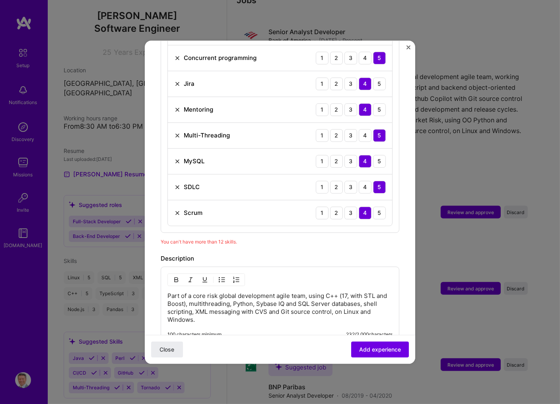
scroll to position [469, 0]
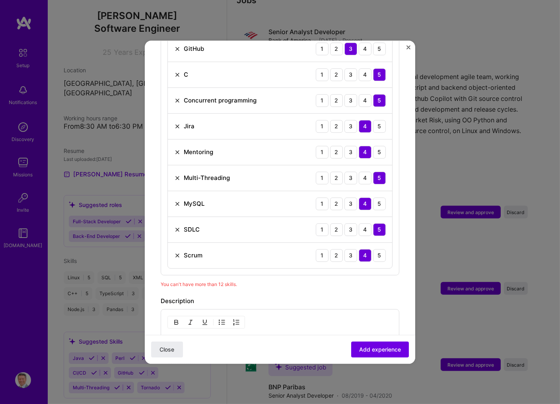
click at [176, 252] on img at bounding box center [177, 255] width 6 height 6
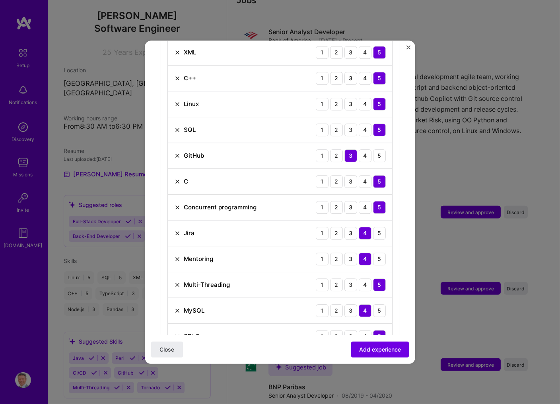
scroll to position [341, 0]
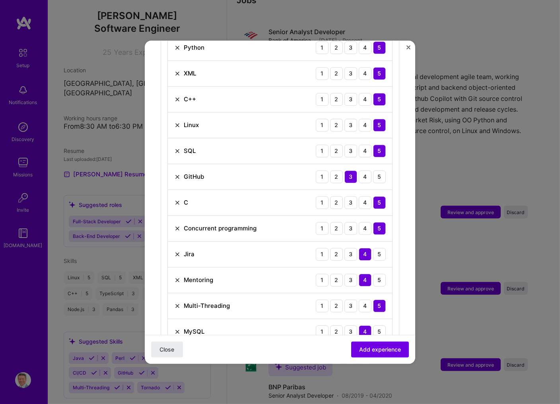
click at [175, 251] on img at bounding box center [177, 254] width 6 height 6
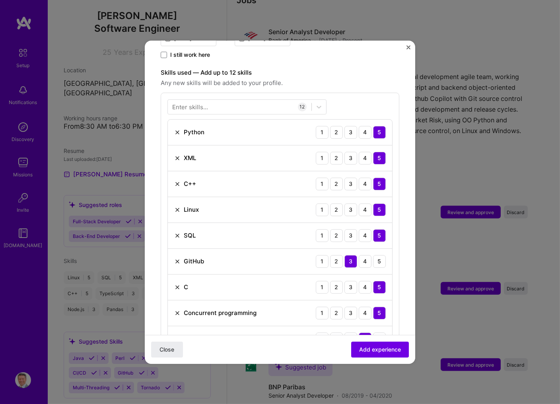
scroll to position [256, 0]
click at [381, 348] on span "Add experience" at bounding box center [380, 349] width 42 height 8
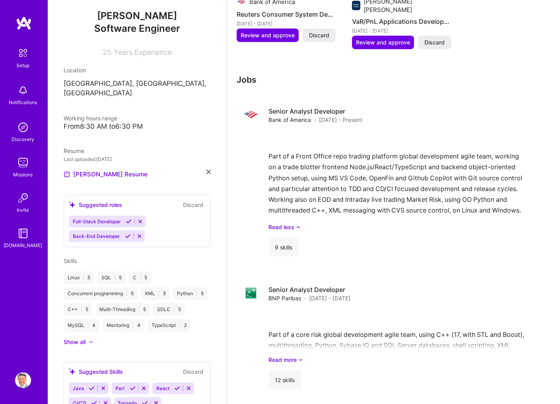
scroll to position [1048, 0]
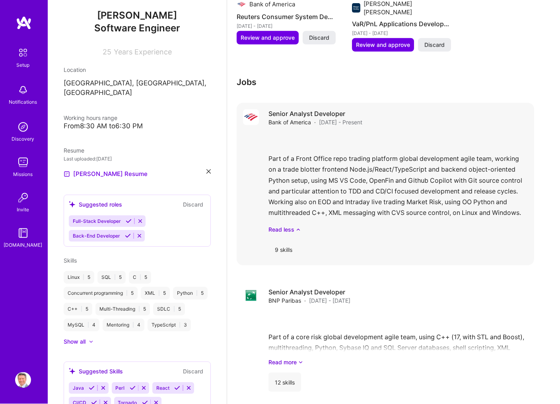
click at [287, 240] on div "9 skills" at bounding box center [283, 249] width 30 height 19
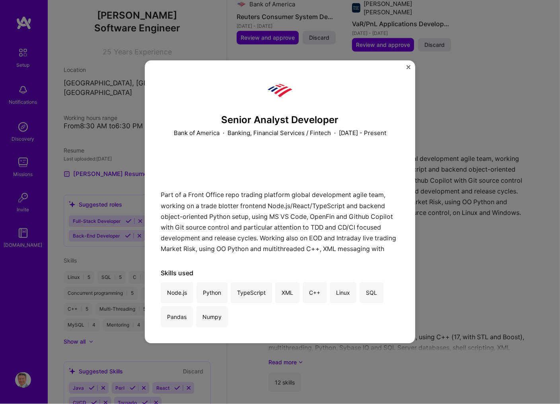
click at [407, 68] on img "Close" at bounding box center [408, 67] width 4 height 4
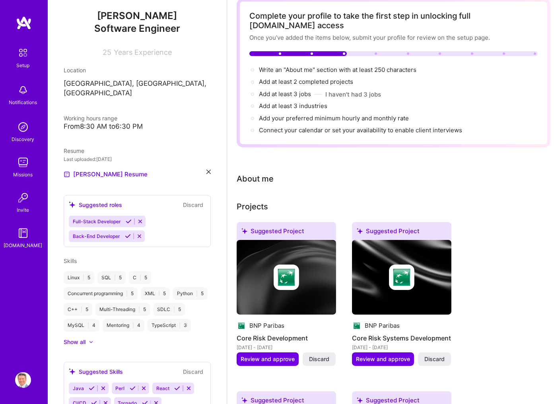
scroll to position [43, 0]
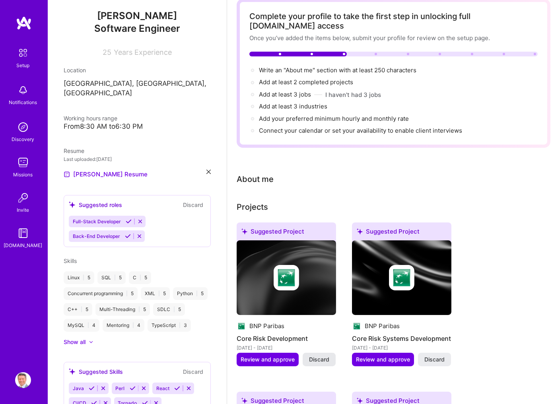
click at [321, 356] on span "Discard" at bounding box center [319, 360] width 20 height 8
click at [320, 356] on span "Discard" at bounding box center [319, 360] width 20 height 8
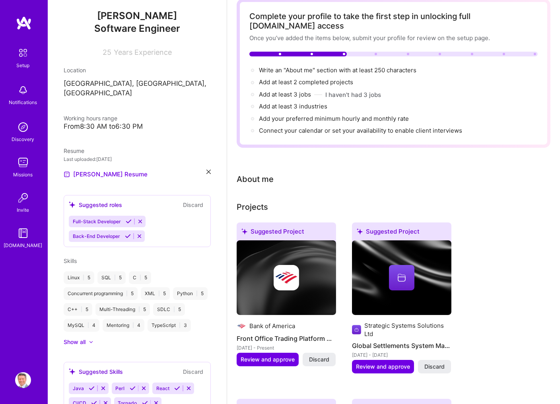
click at [320, 356] on span "Discard" at bounding box center [319, 360] width 20 height 8
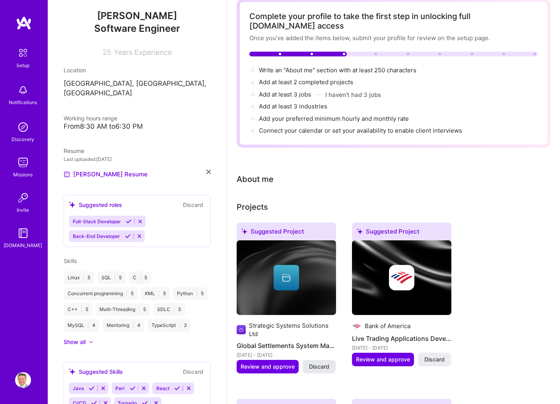
click at [320, 363] on span "Discard" at bounding box center [319, 367] width 20 height 8
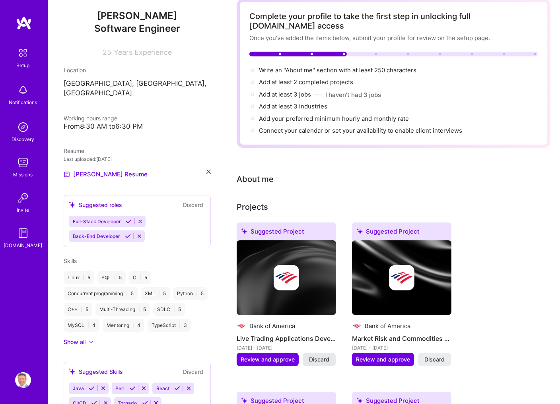
click at [322, 356] on span "Discard" at bounding box center [319, 360] width 20 height 8
click at [319, 356] on span "Discard" at bounding box center [319, 360] width 20 height 8
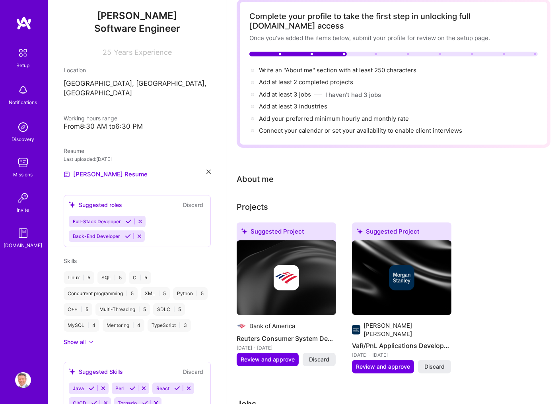
click at [319, 356] on span "Discard" at bounding box center [319, 360] width 20 height 8
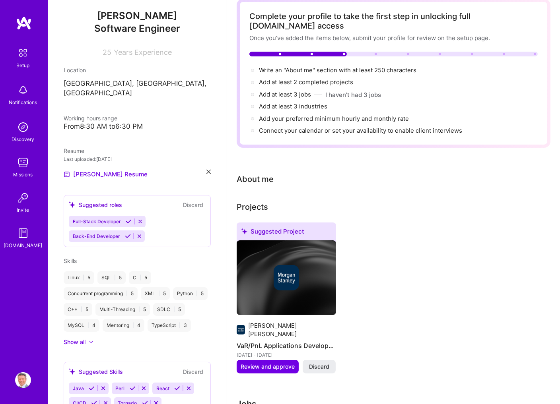
click at [319, 363] on span "Discard" at bounding box center [319, 367] width 20 height 8
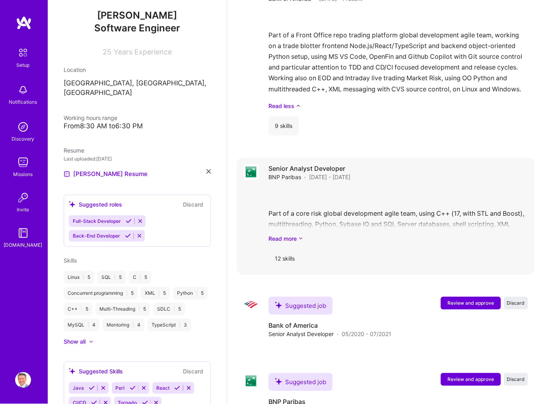
scroll to position [383, 0]
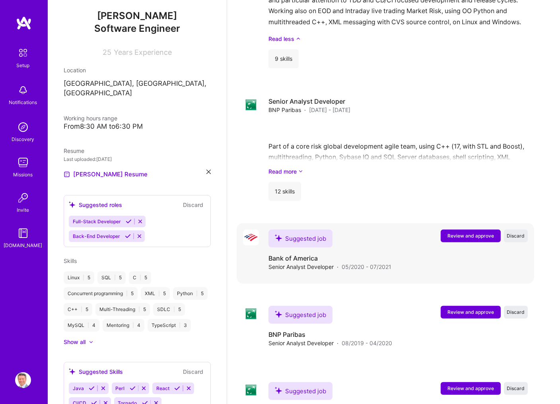
click at [469, 233] on span "Review and approve" at bounding box center [470, 236] width 47 height 7
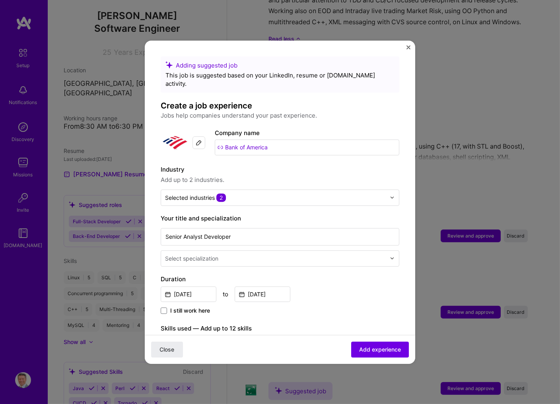
click at [392, 256] on img at bounding box center [392, 258] width 5 height 5
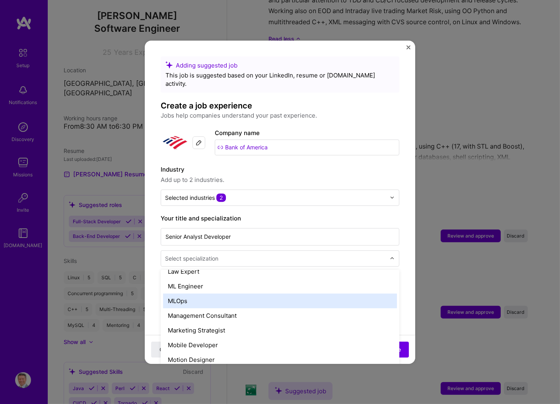
scroll to position [852, 0]
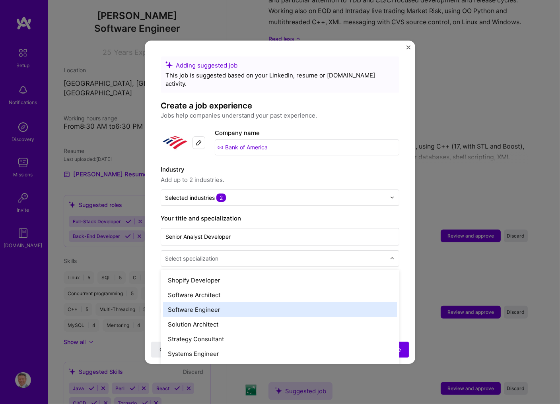
click at [205, 303] on div "Software Engineer" at bounding box center [280, 309] width 234 height 15
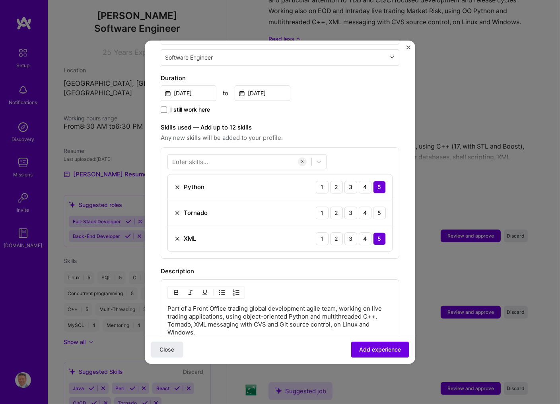
scroll to position [213, 0]
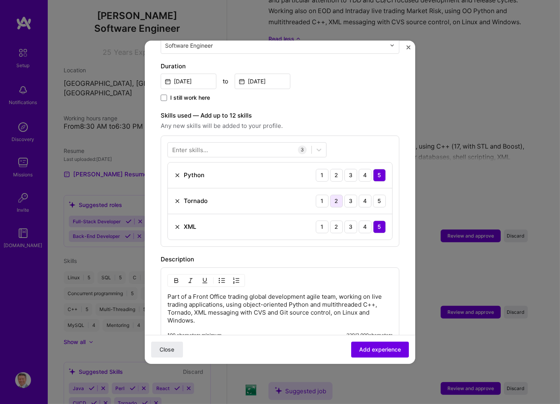
click at [334, 195] on div "2" at bounding box center [336, 201] width 13 height 13
click at [210, 143] on div at bounding box center [239, 149] width 143 height 13
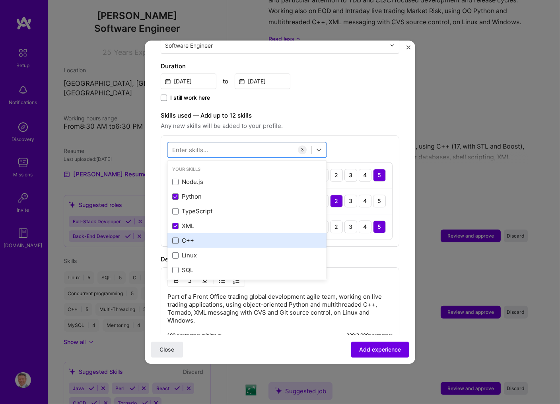
click at [176, 238] on span at bounding box center [175, 241] width 6 height 6
click at [0, 0] on input "checkbox" at bounding box center [0, 0] width 0 height 0
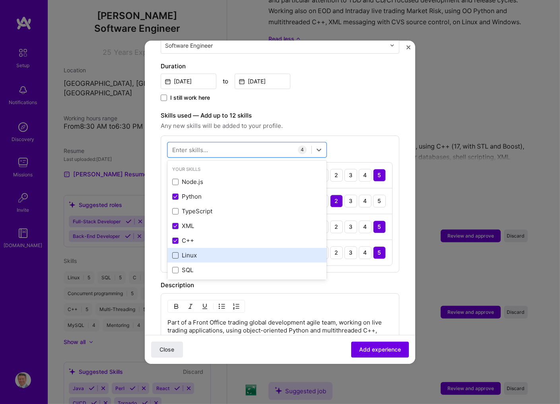
click at [176, 252] on span at bounding box center [175, 255] width 6 height 6
click at [0, 0] on input "checkbox" at bounding box center [0, 0] width 0 height 0
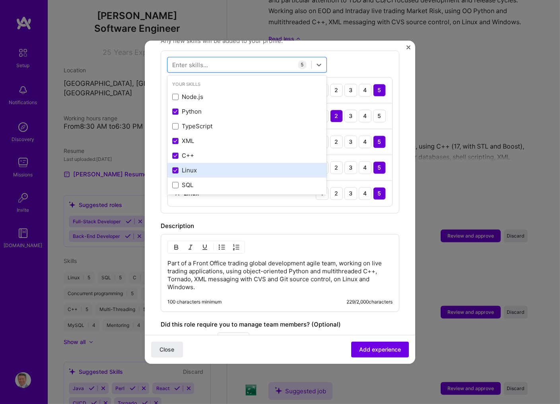
scroll to position [43, 0]
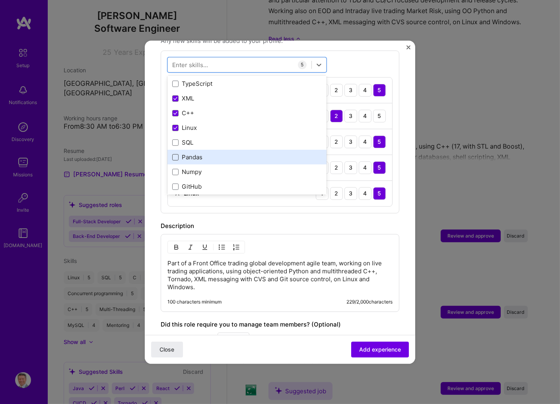
click at [175, 154] on span at bounding box center [175, 157] width 6 height 6
click at [0, 0] on input "checkbox" at bounding box center [0, 0] width 0 height 0
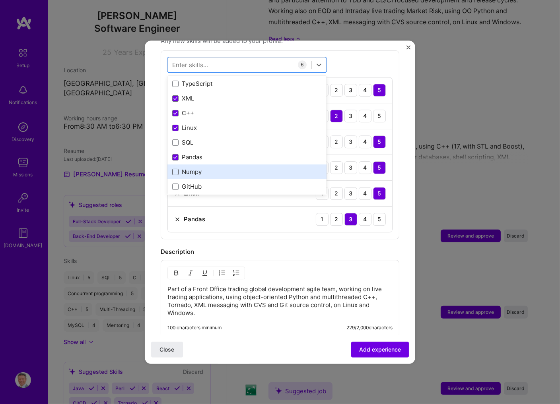
click at [174, 169] on span at bounding box center [175, 172] width 6 height 6
click at [0, 0] on input "checkbox" at bounding box center [0, 0] width 0 height 0
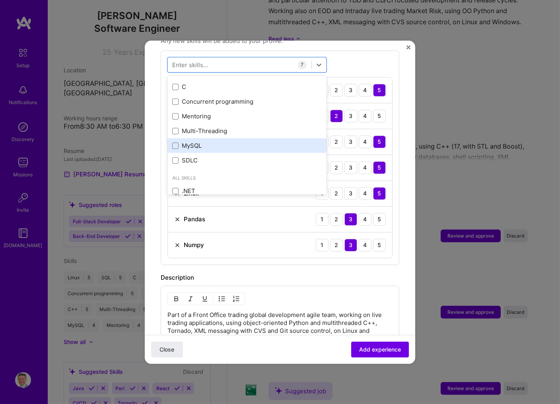
scroll to position [170, 0]
click at [175, 144] on span at bounding box center [175, 147] width 6 height 6
click at [0, 0] on input "checkbox" at bounding box center [0, 0] width 0 height 0
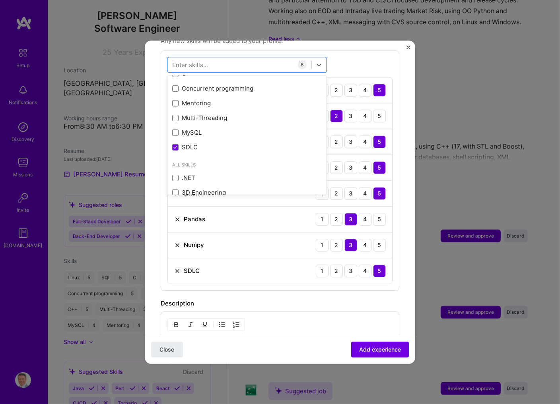
scroll to position [213, 0]
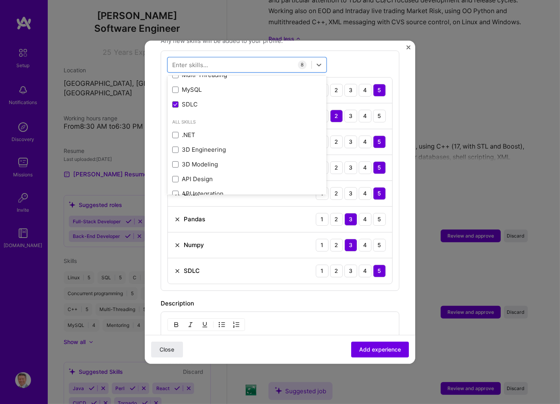
click at [407, 91] on form "Adding suggested job This job is suggested based on your LinkedIn, resume or [D…" at bounding box center [280, 159] width 270 height 803
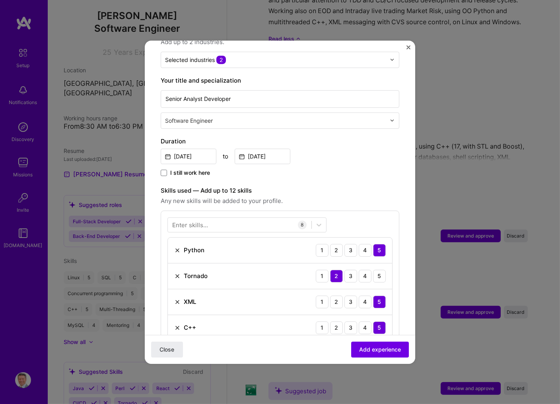
scroll to position [0, 0]
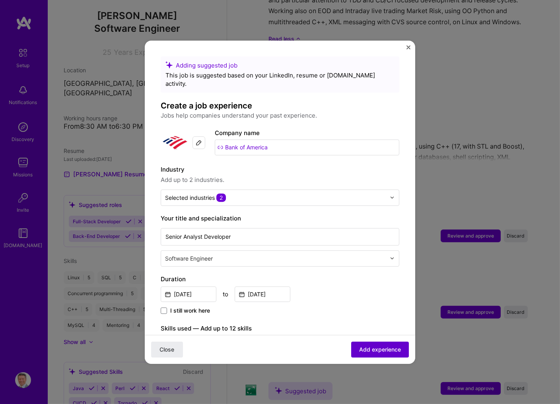
click at [383, 351] on span "Add experience" at bounding box center [380, 349] width 42 height 8
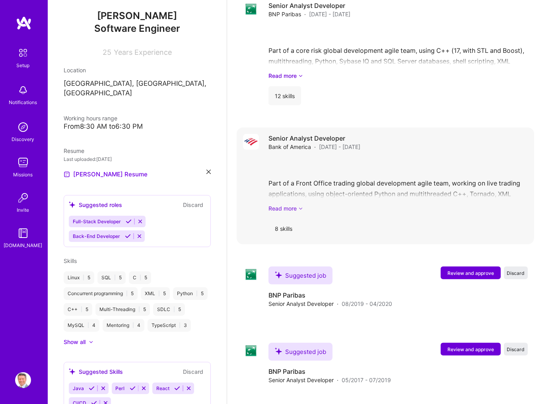
scroll to position [509, 0]
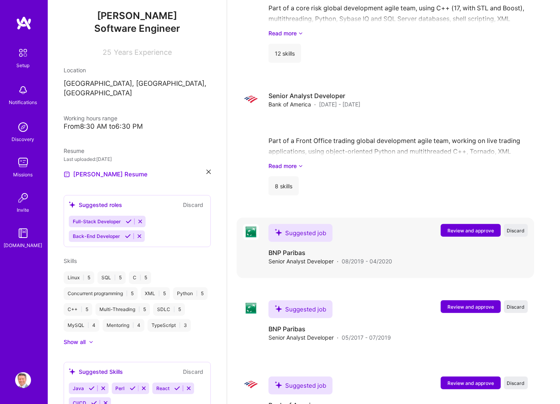
click at [472, 227] on span "Review and approve" at bounding box center [470, 230] width 47 height 7
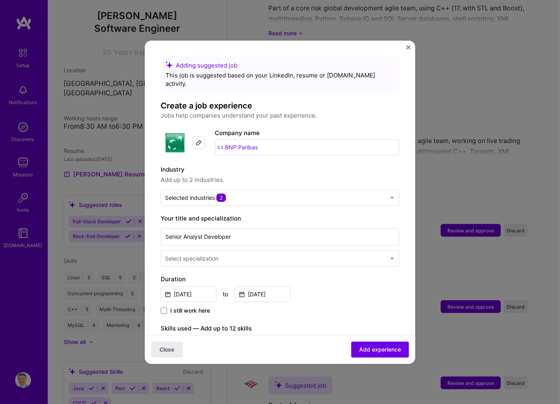
click at [243, 254] on input "text" at bounding box center [276, 258] width 222 height 8
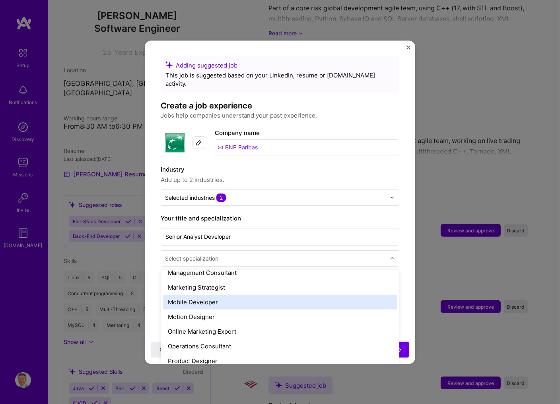
scroll to position [809, 0]
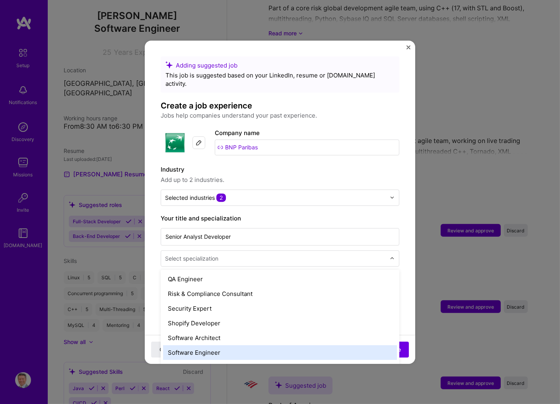
click at [216, 346] on div "Software Engineer" at bounding box center [280, 352] width 234 height 15
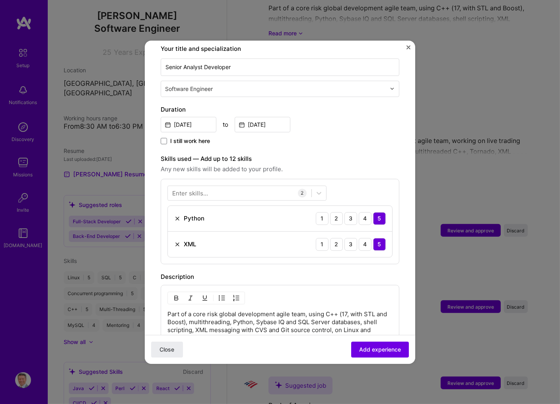
scroll to position [170, 0]
click at [209, 186] on div at bounding box center [239, 192] width 143 height 13
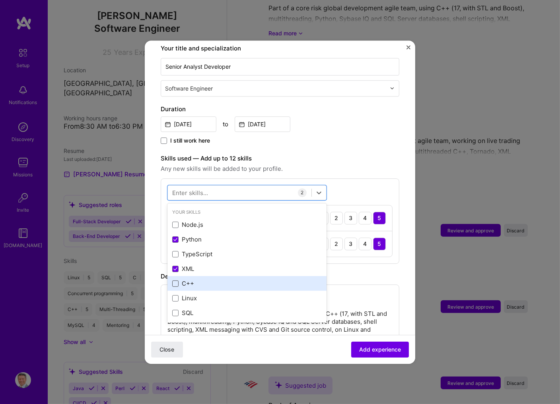
click at [174, 281] on span at bounding box center [175, 284] width 6 height 6
click at [0, 0] on input "checkbox" at bounding box center [0, 0] width 0 height 0
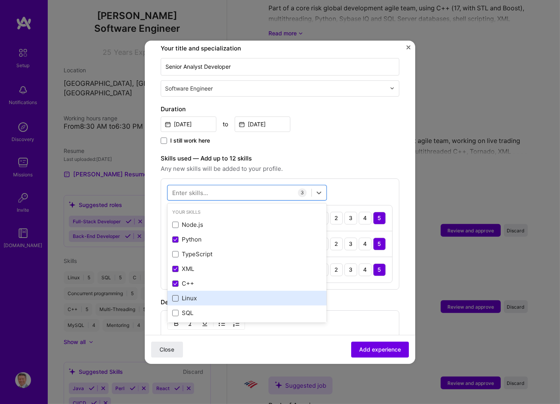
click at [176, 295] on span at bounding box center [175, 298] width 6 height 6
click at [0, 0] on input "checkbox" at bounding box center [0, 0] width 0 height 0
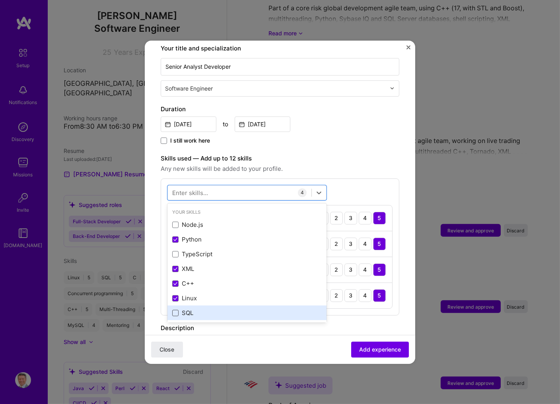
click at [174, 310] on span at bounding box center [175, 313] width 6 height 6
click at [0, 0] on input "checkbox" at bounding box center [0, 0] width 0 height 0
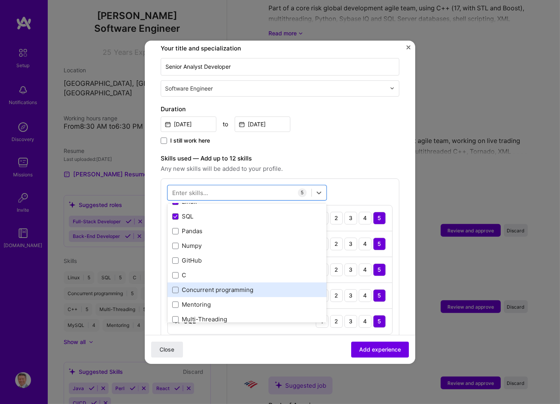
scroll to position [85, 0]
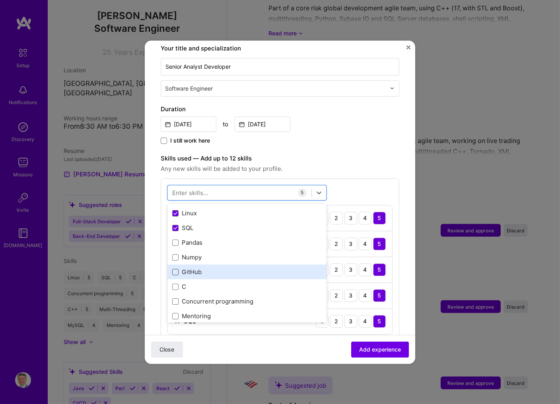
click at [175, 269] on span at bounding box center [175, 272] width 6 height 6
click at [0, 0] on input "checkbox" at bounding box center [0, 0] width 0 height 0
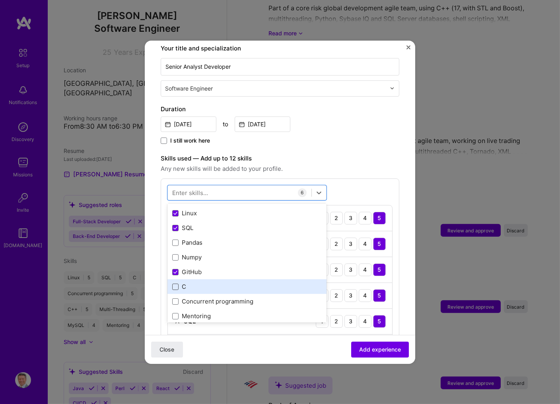
click at [176, 284] on span at bounding box center [175, 287] width 6 height 6
click at [0, 0] on input "checkbox" at bounding box center [0, 0] width 0 height 0
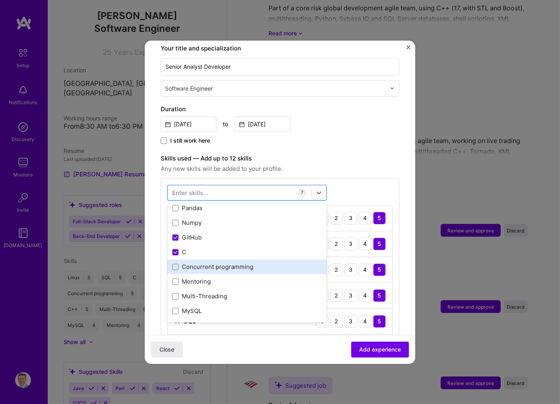
scroll to position [128, 0]
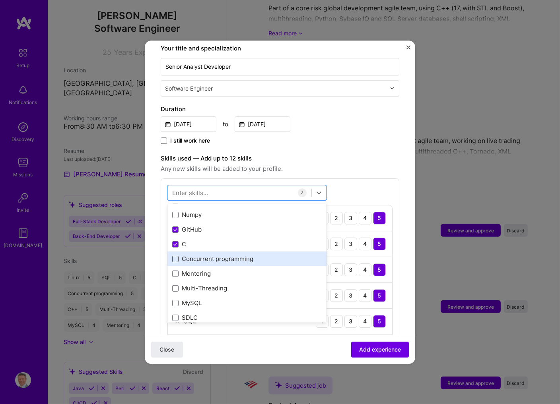
click at [174, 256] on span at bounding box center [175, 259] width 6 height 6
click at [0, 0] on input "checkbox" at bounding box center [0, 0] width 0 height 0
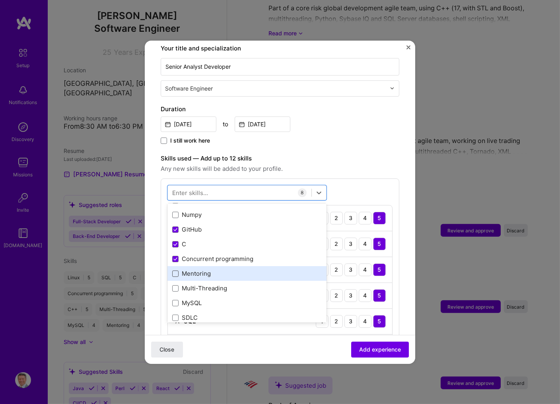
click at [174, 271] on span at bounding box center [175, 274] width 6 height 6
click at [0, 0] on input "checkbox" at bounding box center [0, 0] width 0 height 0
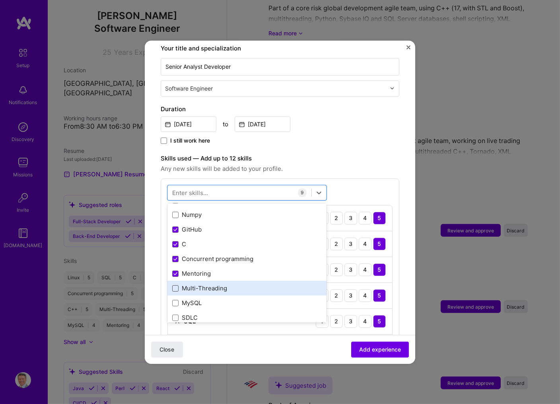
click at [174, 285] on span at bounding box center [175, 288] width 6 height 6
click at [0, 0] on input "checkbox" at bounding box center [0, 0] width 0 height 0
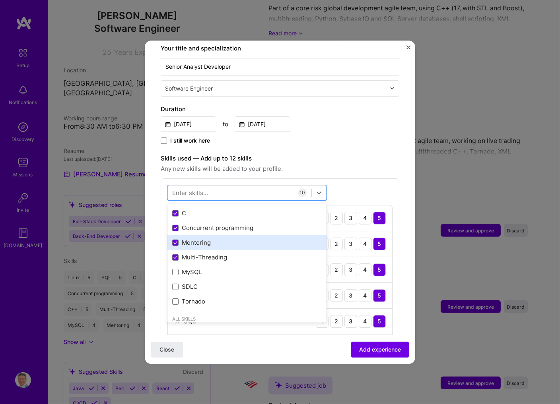
scroll to position [170, 0]
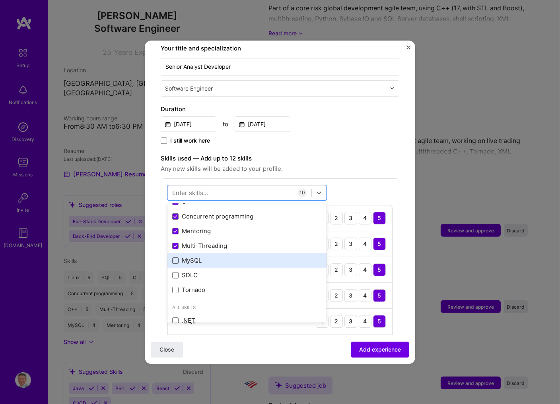
click at [174, 258] on span at bounding box center [175, 261] width 6 height 6
click at [0, 0] on input "checkbox" at bounding box center [0, 0] width 0 height 0
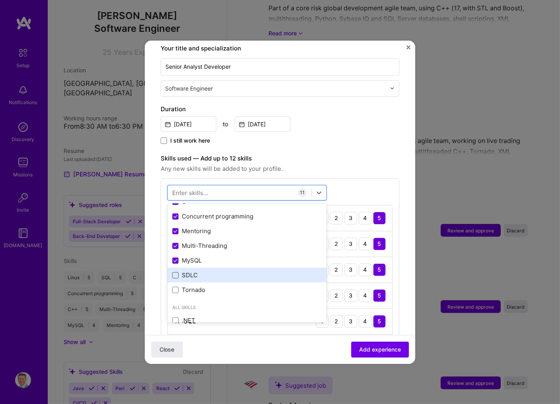
click at [175, 272] on span at bounding box center [175, 275] width 6 height 6
click at [0, 0] on input "checkbox" at bounding box center [0, 0] width 0 height 0
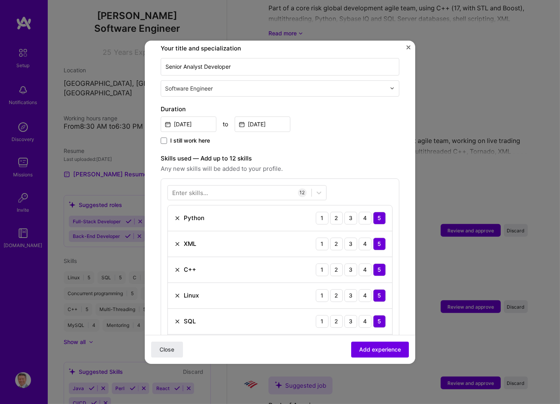
click at [349, 184] on div "Enter skills... 12 Python 1 2 3 4 5 XML 1 2 3 4 5 C++ 1 2 3 4 5 Linux 1 2 3 4 5…" at bounding box center [280, 350] width 238 height 344
click at [387, 349] on span "Add experience" at bounding box center [380, 349] width 42 height 8
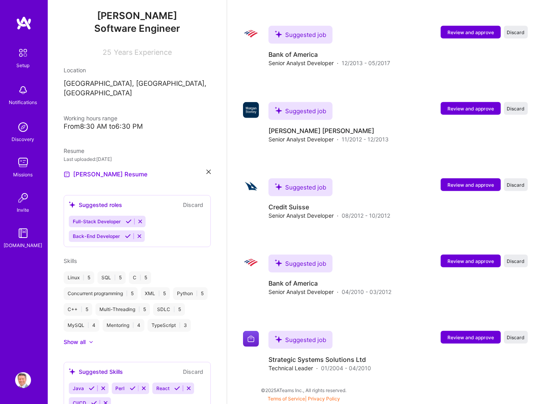
scroll to position [907, 0]
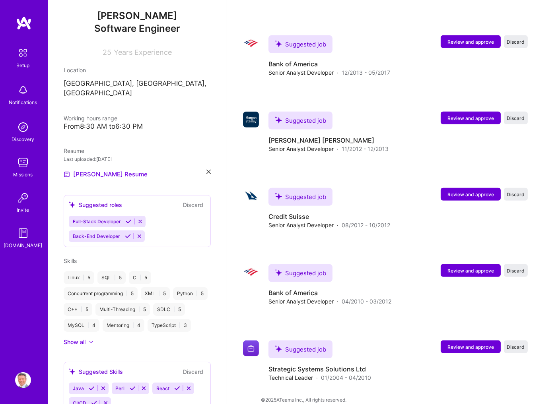
click at [85, 338] on div "Show all" at bounding box center [75, 342] width 22 height 8
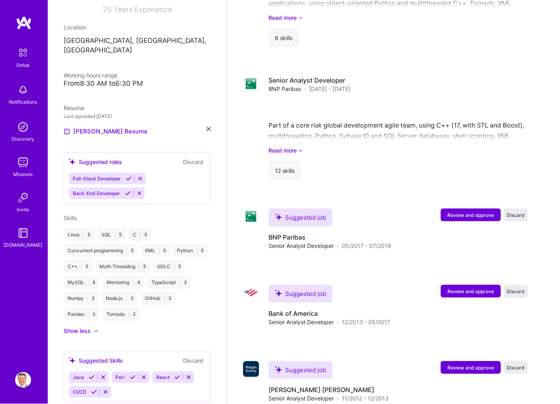
scroll to position [651, 0]
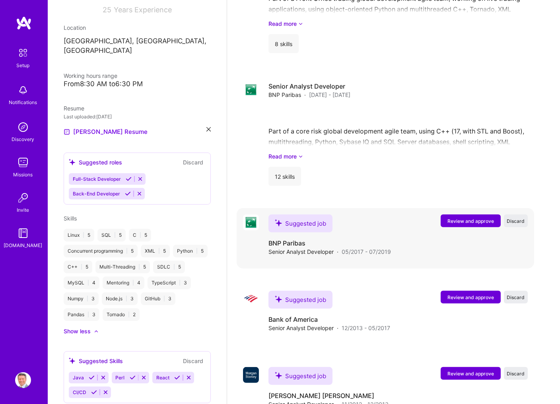
click at [479, 218] on span "Review and approve" at bounding box center [470, 221] width 47 height 7
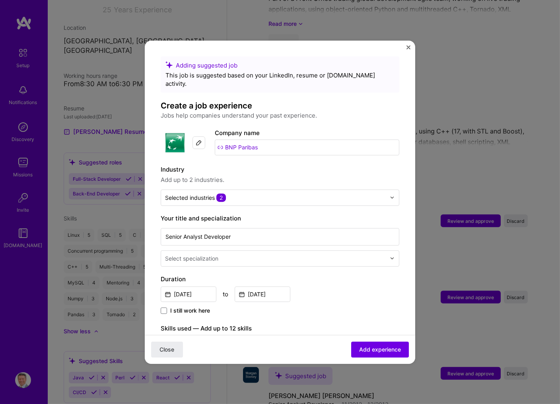
click at [270, 255] on div at bounding box center [276, 259] width 222 height 10
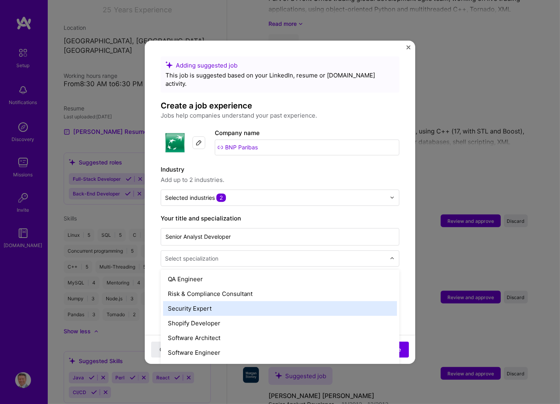
scroll to position [852, 0]
click at [208, 303] on div "Software Engineer" at bounding box center [280, 309] width 234 height 15
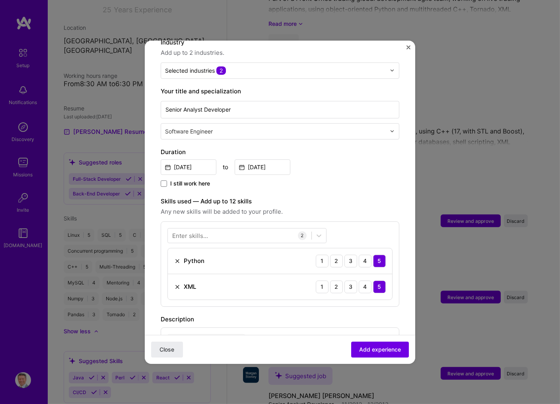
scroll to position [128, 0]
click at [237, 229] on div at bounding box center [239, 235] width 143 height 13
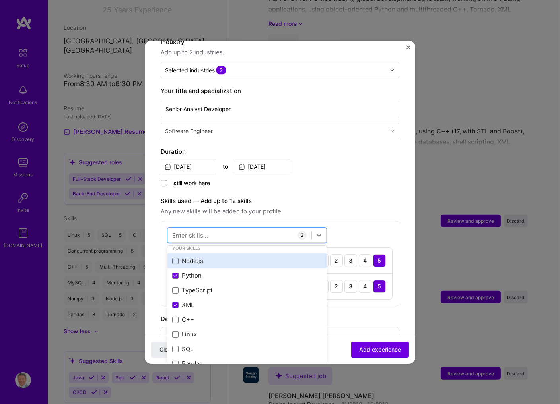
scroll to position [0, 0]
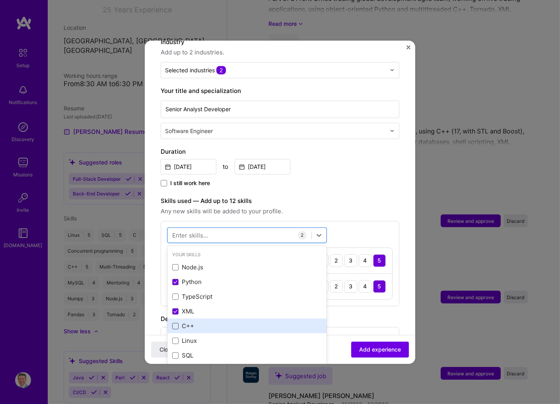
click at [176, 323] on span at bounding box center [175, 326] width 6 height 6
click at [0, 0] on input "checkbox" at bounding box center [0, 0] width 0 height 0
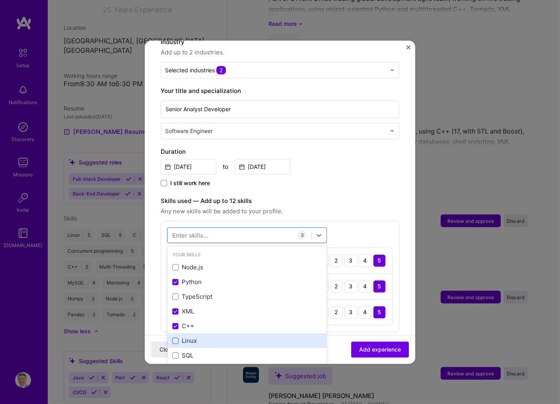
click at [175, 338] on span at bounding box center [175, 341] width 6 height 6
click at [0, 0] on input "checkbox" at bounding box center [0, 0] width 0 height 0
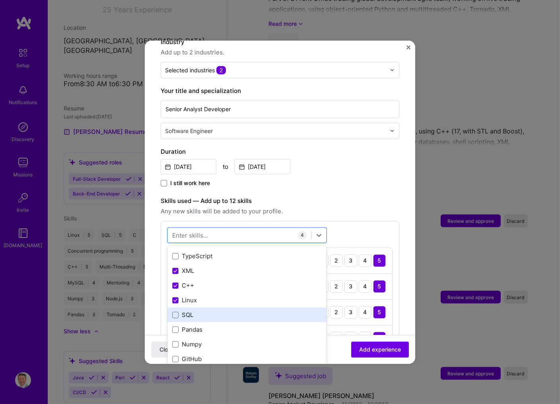
scroll to position [43, 0]
click at [175, 310] on span at bounding box center [175, 313] width 6 height 6
click at [0, 0] on input "checkbox" at bounding box center [0, 0] width 0 height 0
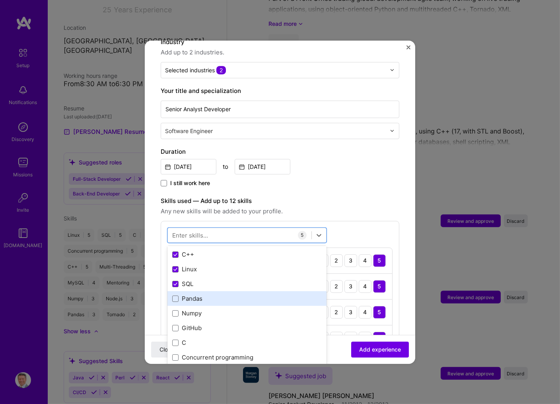
scroll to position [85, 0]
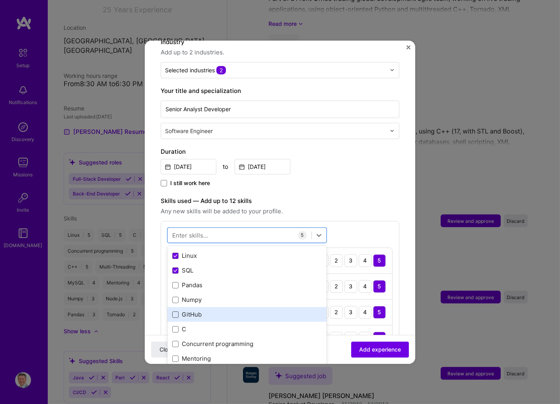
click at [173, 312] on span at bounding box center [175, 315] width 6 height 6
click at [0, 0] on input "checkbox" at bounding box center [0, 0] width 0 height 0
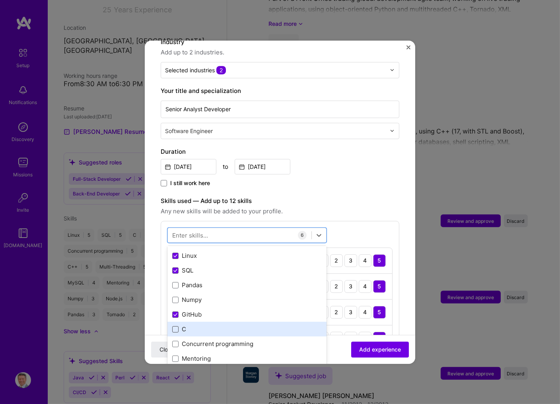
click at [174, 326] on span at bounding box center [175, 329] width 6 height 6
click at [0, 0] on input "checkbox" at bounding box center [0, 0] width 0 height 0
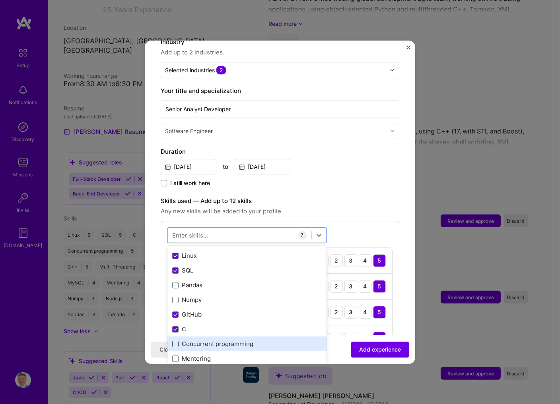
click at [174, 341] on span at bounding box center [175, 344] width 6 height 6
click at [0, 0] on input "checkbox" at bounding box center [0, 0] width 0 height 0
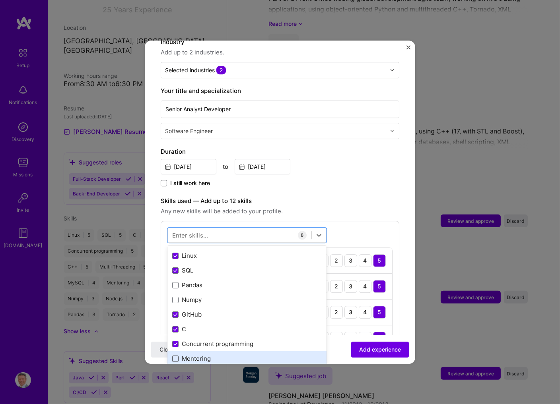
click at [174, 356] on span at bounding box center [175, 359] width 6 height 6
click at [0, 0] on input "checkbox" at bounding box center [0, 0] width 0 height 0
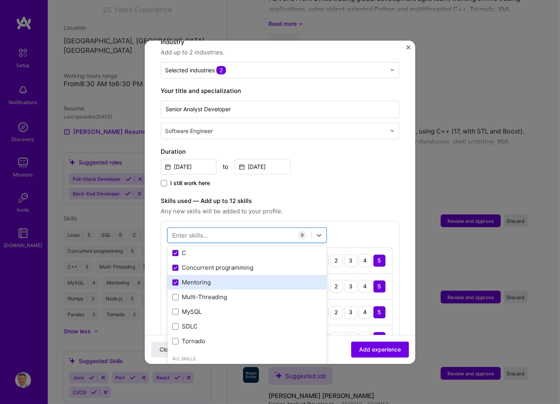
scroll to position [170, 0]
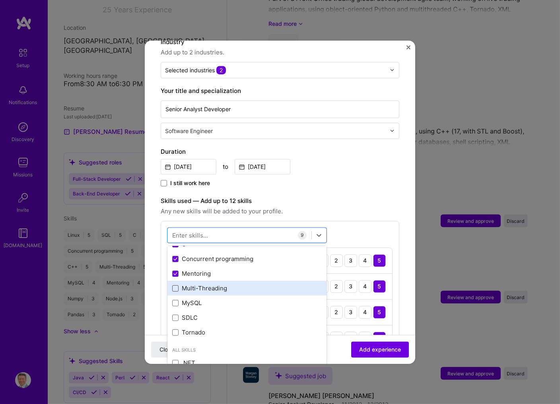
click at [175, 285] on span at bounding box center [175, 288] width 6 height 6
click at [0, 0] on input "checkbox" at bounding box center [0, 0] width 0 height 0
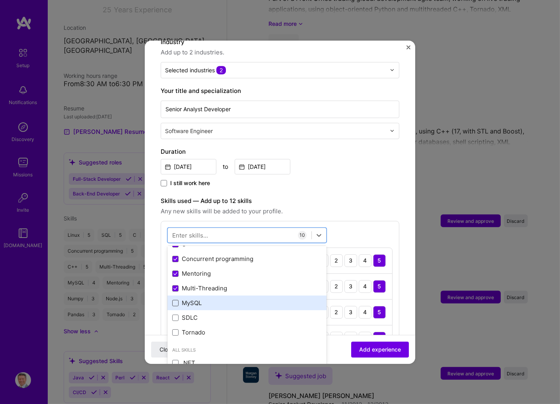
click at [175, 300] on span at bounding box center [175, 303] width 6 height 6
click at [0, 0] on input "checkbox" at bounding box center [0, 0] width 0 height 0
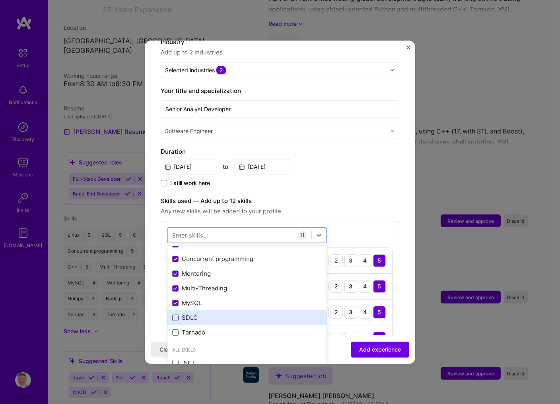
click at [174, 315] on span at bounding box center [175, 318] width 6 height 6
click at [0, 0] on input "checkbox" at bounding box center [0, 0] width 0 height 0
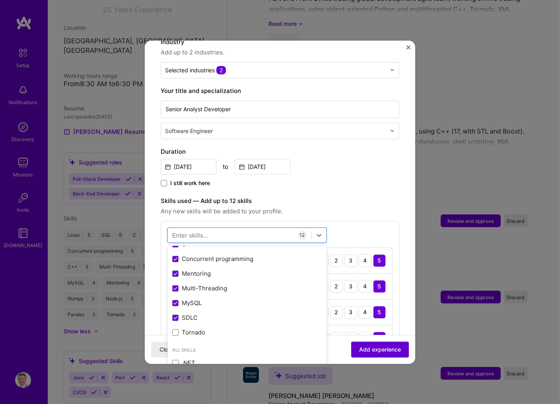
click at [388, 350] on span "Add experience" at bounding box center [380, 349] width 42 height 8
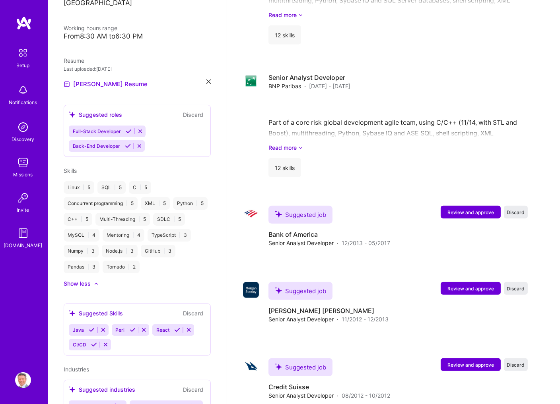
scroll to position [230, 0]
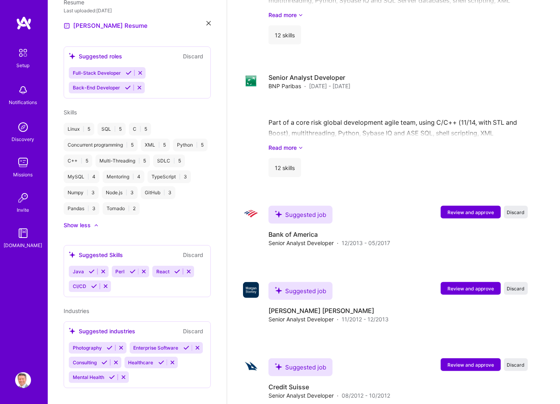
click at [87, 360] on span "Consulting" at bounding box center [85, 363] width 24 height 6
click at [76, 308] on span "Industries" at bounding box center [76, 311] width 25 height 7
click at [473, 209] on span "Review and approve" at bounding box center [470, 212] width 47 height 7
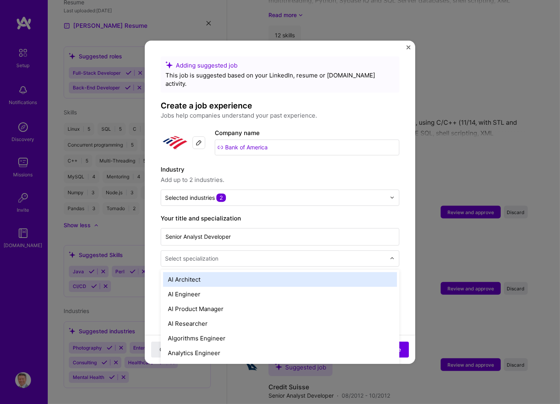
click at [248, 254] on input "text" at bounding box center [276, 258] width 222 height 8
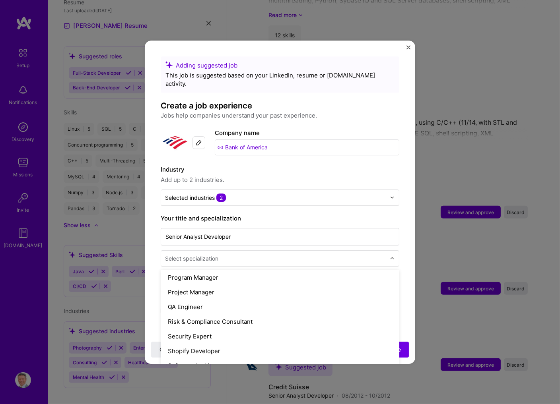
scroll to position [809, 0]
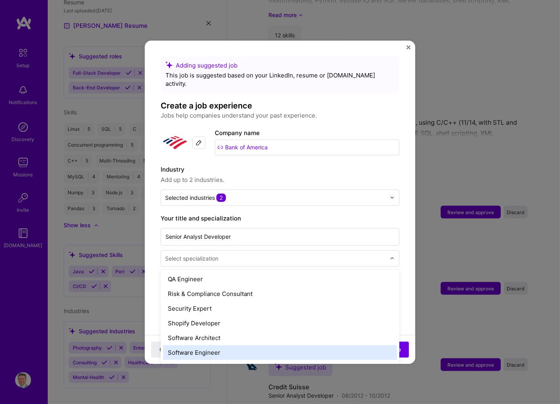
click at [210, 345] on div "Software Engineer" at bounding box center [280, 352] width 234 height 15
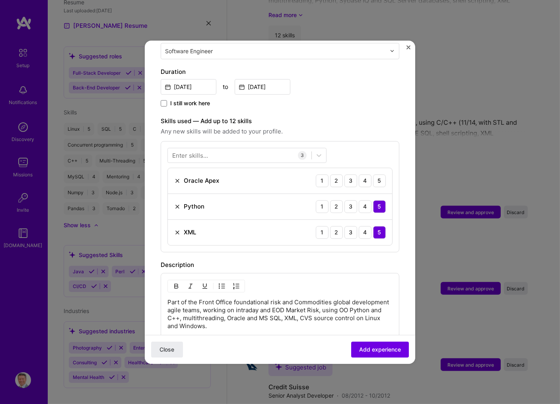
scroll to position [170, 0]
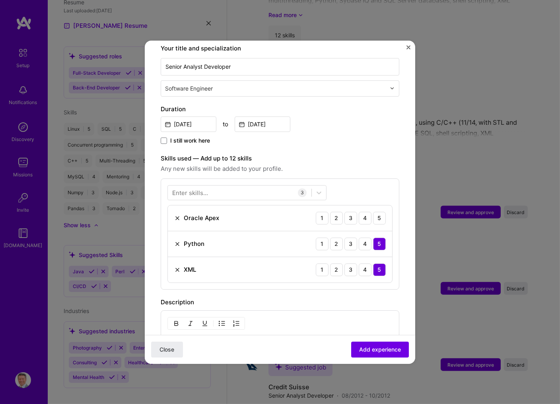
click at [204, 188] on div "Enter skills..." at bounding box center [190, 192] width 36 height 8
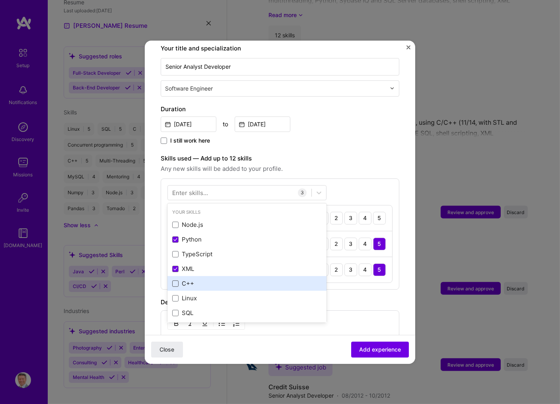
click at [175, 281] on span at bounding box center [175, 284] width 6 height 6
click at [0, 0] on input "checkbox" at bounding box center [0, 0] width 0 height 0
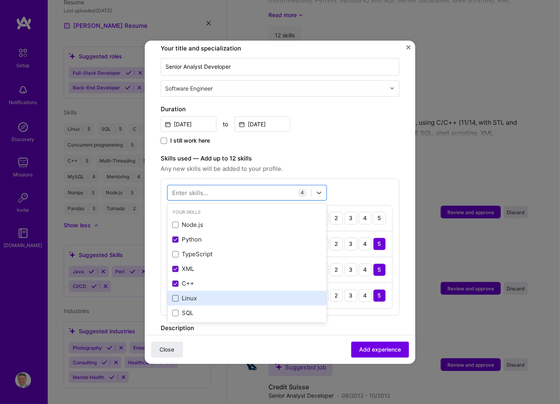
click at [176, 295] on span at bounding box center [175, 298] width 6 height 6
click at [0, 0] on input "checkbox" at bounding box center [0, 0] width 0 height 0
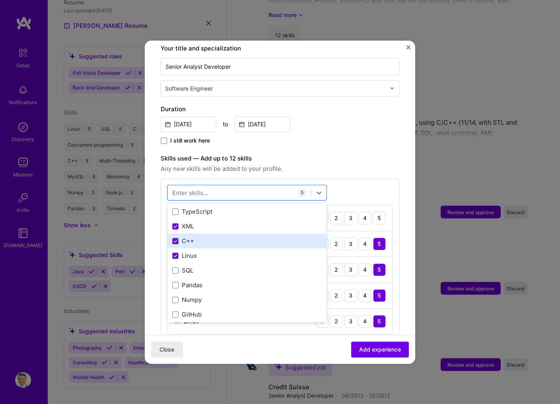
scroll to position [85, 0]
click at [175, 240] on span at bounding box center [175, 243] width 6 height 6
click at [0, 0] on input "checkbox" at bounding box center [0, 0] width 0 height 0
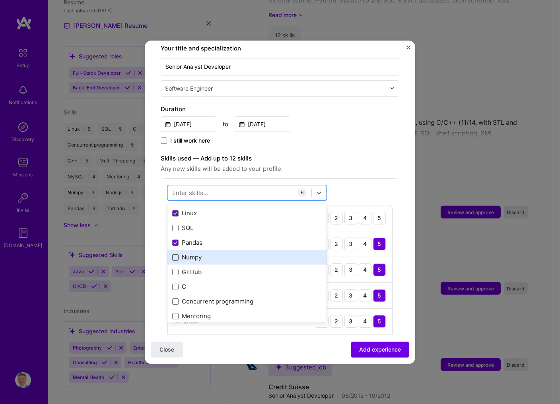
click at [174, 254] on span at bounding box center [175, 257] width 6 height 6
click at [0, 0] on input "checkbox" at bounding box center [0, 0] width 0 height 0
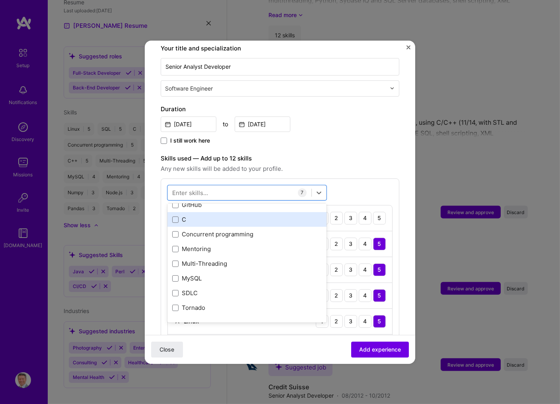
scroll to position [170, 0]
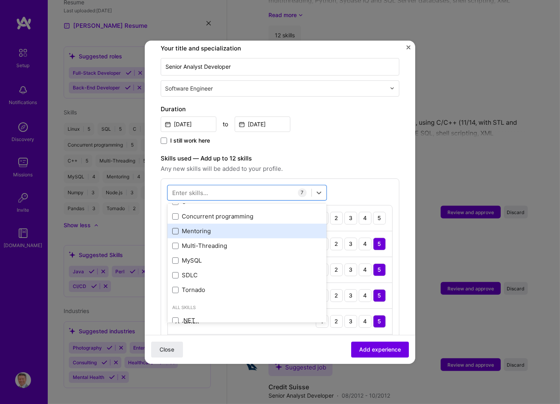
click at [174, 228] on span at bounding box center [175, 231] width 6 height 6
click at [0, 0] on input "checkbox" at bounding box center [0, 0] width 0 height 0
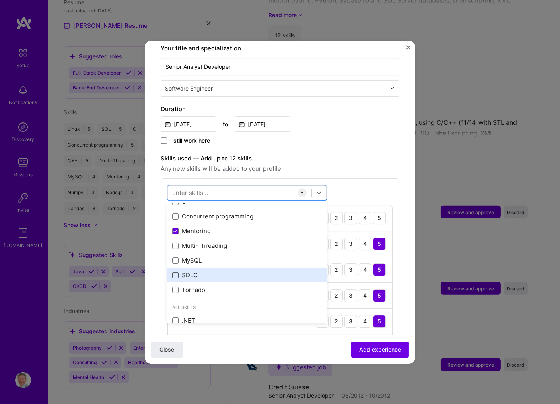
click at [174, 272] on span at bounding box center [175, 275] width 6 height 6
click at [0, 0] on input "checkbox" at bounding box center [0, 0] width 0 height 0
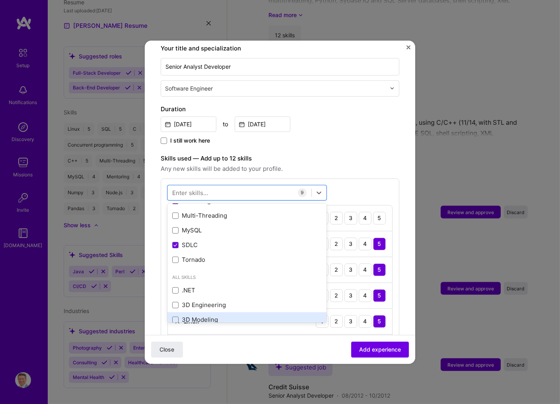
scroll to position [256, 0]
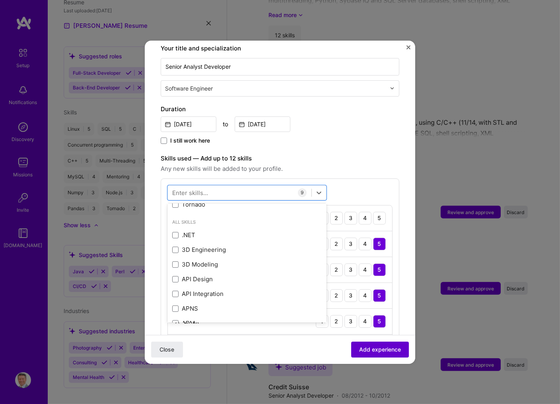
click at [385, 347] on span "Add experience" at bounding box center [380, 349] width 42 height 8
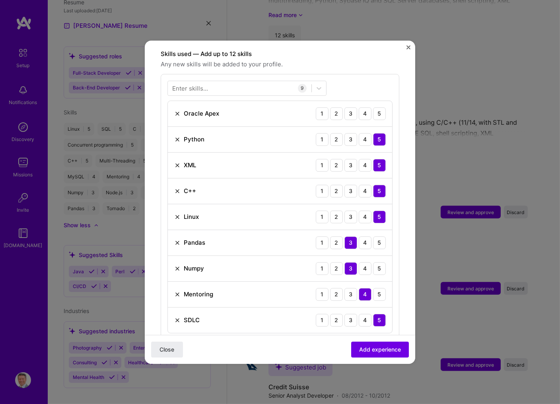
scroll to position [275, 0]
click at [176, 110] on img at bounding box center [177, 113] width 6 height 6
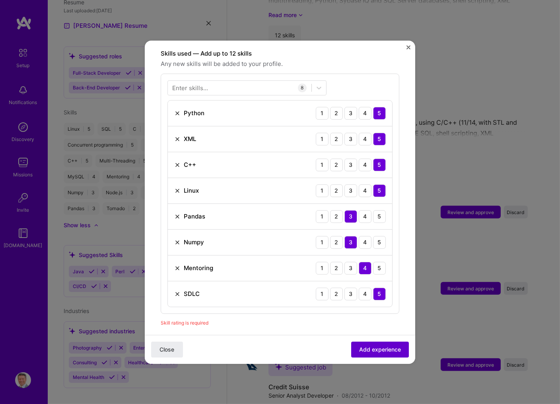
click at [381, 346] on span "Add experience" at bounding box center [380, 349] width 42 height 8
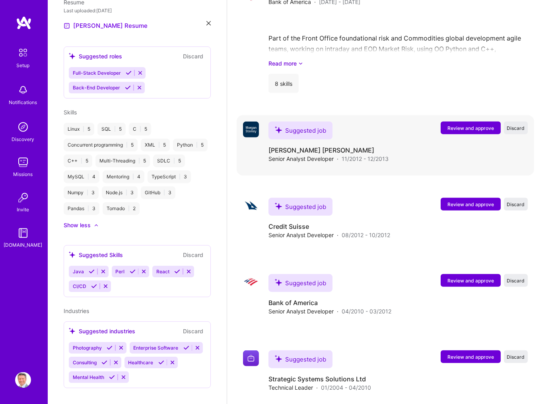
scroll to position [977, 0]
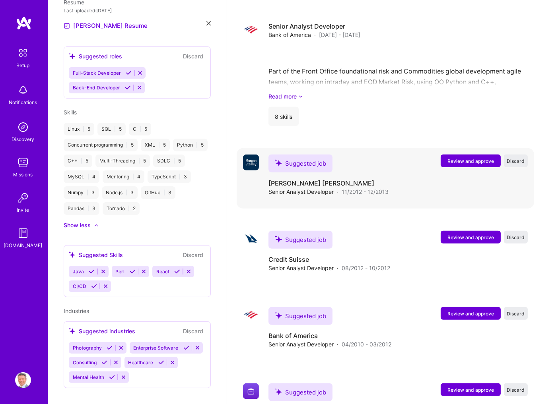
click at [473, 158] on span "Review and approve" at bounding box center [470, 161] width 47 height 7
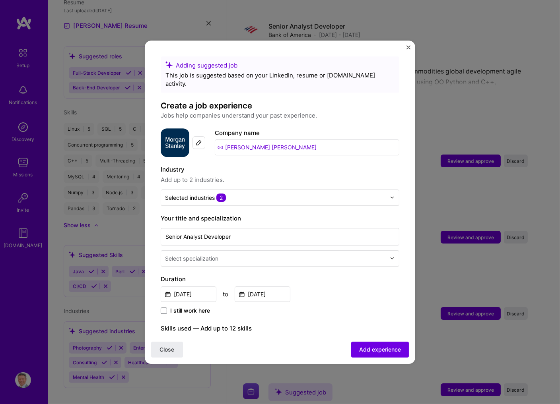
click at [276, 254] on input "text" at bounding box center [276, 258] width 222 height 8
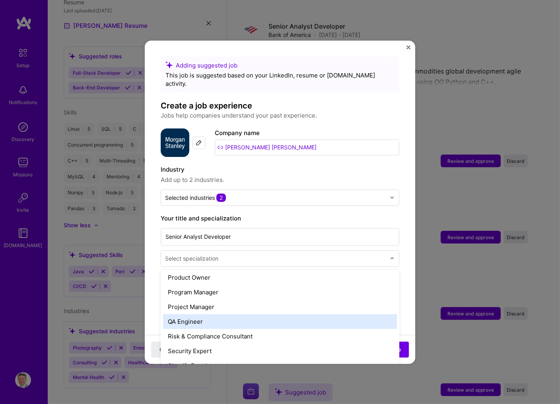
scroll to position [809, 0]
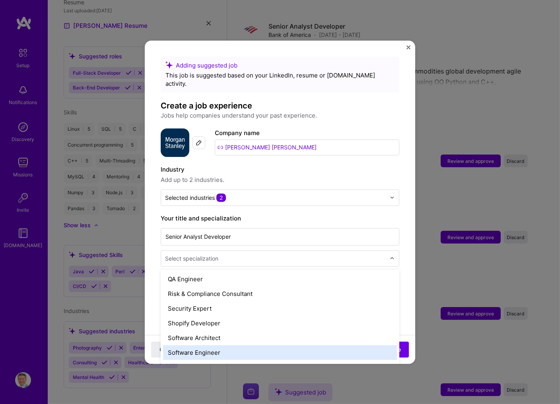
click at [212, 346] on div "Software Engineer" at bounding box center [280, 352] width 234 height 15
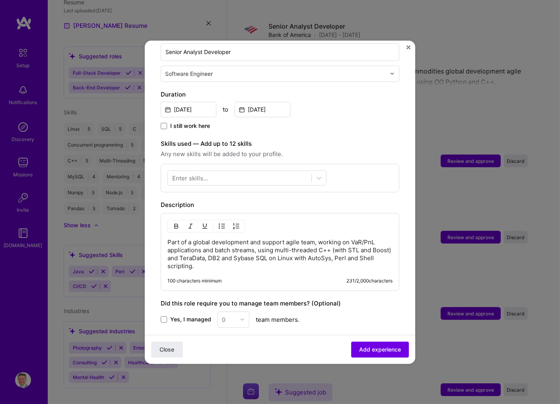
scroll to position [170, 0]
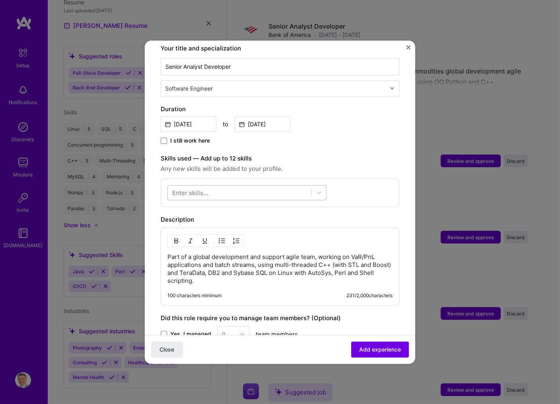
click at [238, 186] on div at bounding box center [239, 192] width 143 height 13
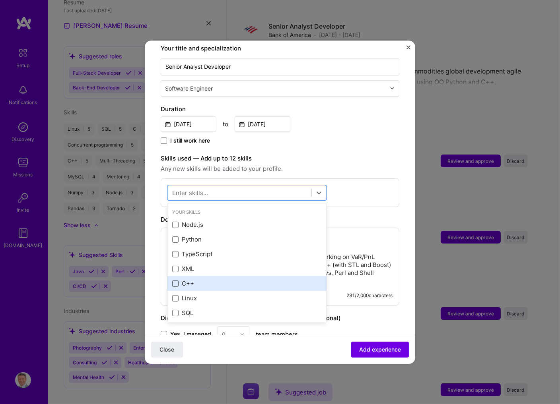
click at [174, 281] on span at bounding box center [175, 284] width 6 height 6
click at [0, 0] on input "checkbox" at bounding box center [0, 0] width 0 height 0
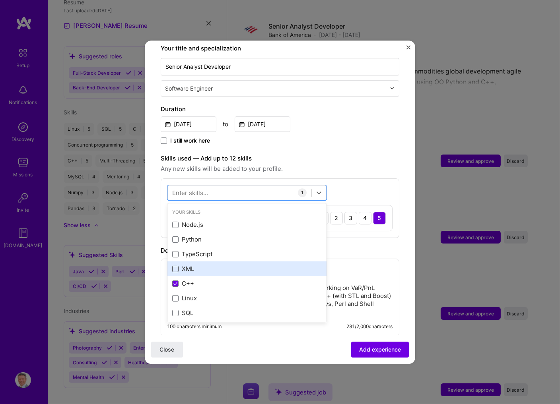
click at [174, 266] on span at bounding box center [175, 269] width 6 height 6
click at [0, 0] on input "checkbox" at bounding box center [0, 0] width 0 height 0
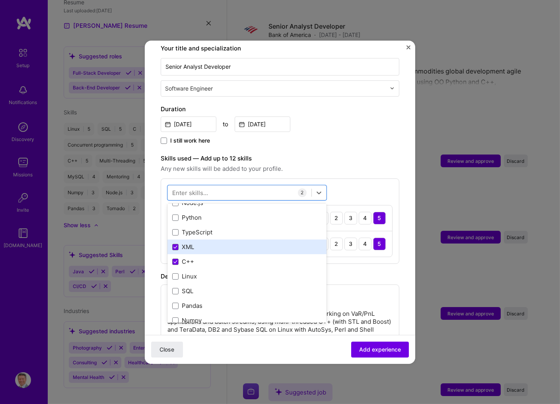
scroll to position [43, 0]
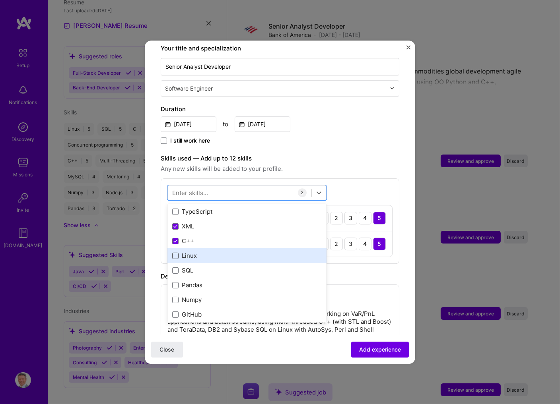
click at [173, 253] on span at bounding box center [175, 256] width 6 height 6
click at [0, 0] on input "checkbox" at bounding box center [0, 0] width 0 height 0
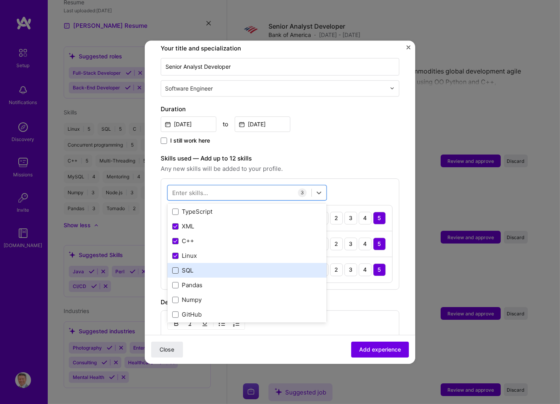
click at [174, 267] on span at bounding box center [175, 270] width 6 height 6
click at [0, 0] on input "checkbox" at bounding box center [0, 0] width 0 height 0
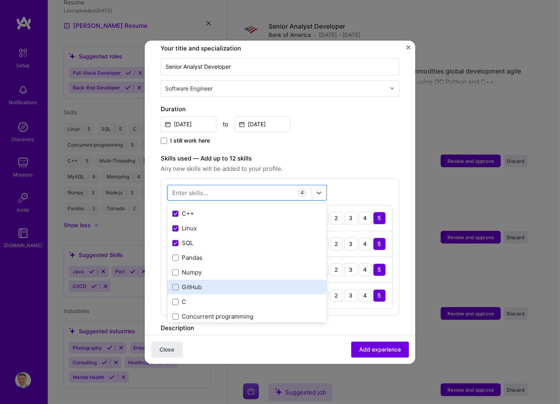
scroll to position [85, 0]
click at [174, 284] on span at bounding box center [175, 287] width 6 height 6
click at [0, 0] on input "checkbox" at bounding box center [0, 0] width 0 height 0
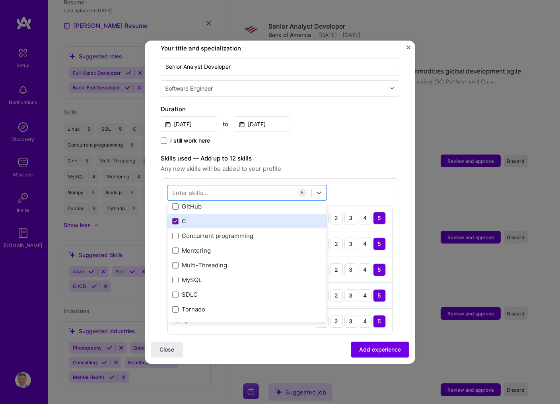
scroll to position [170, 0]
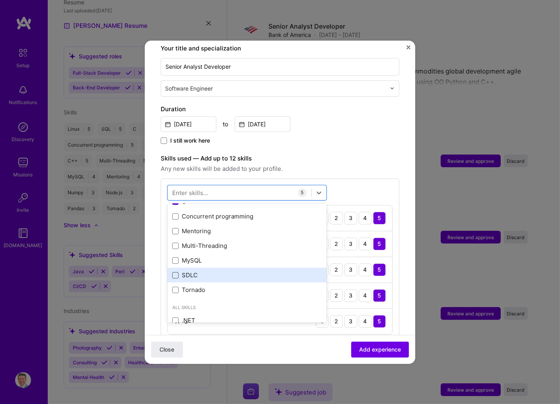
click at [174, 272] on span at bounding box center [175, 275] width 6 height 6
click at [0, 0] on input "checkbox" at bounding box center [0, 0] width 0 height 0
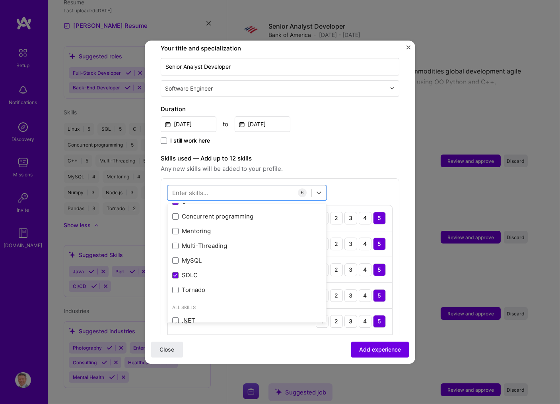
scroll to position [213, 0]
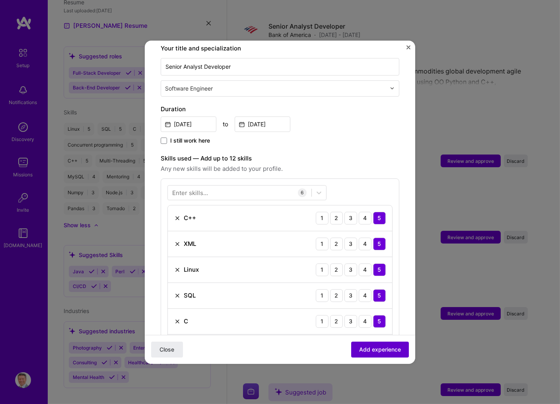
click at [389, 352] on span "Add experience" at bounding box center [380, 349] width 42 height 8
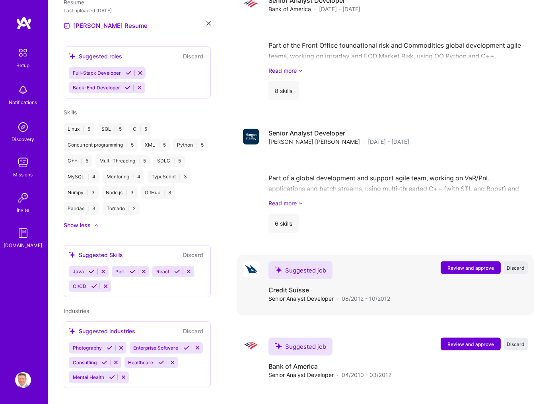
scroll to position [991, 0]
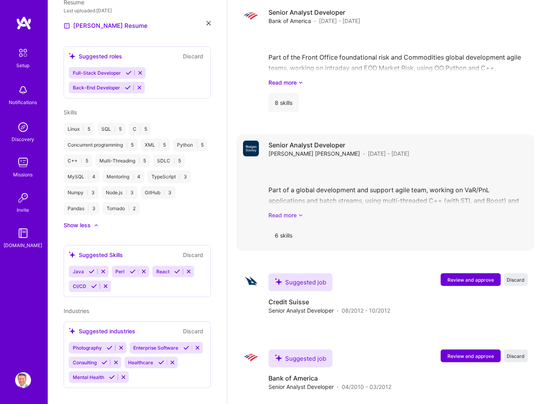
click at [294, 211] on link "Read more" at bounding box center [397, 215] width 259 height 8
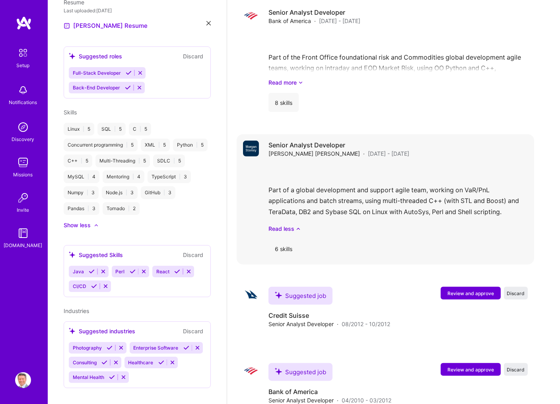
click at [289, 239] on div "6 skills" at bounding box center [283, 248] width 30 height 19
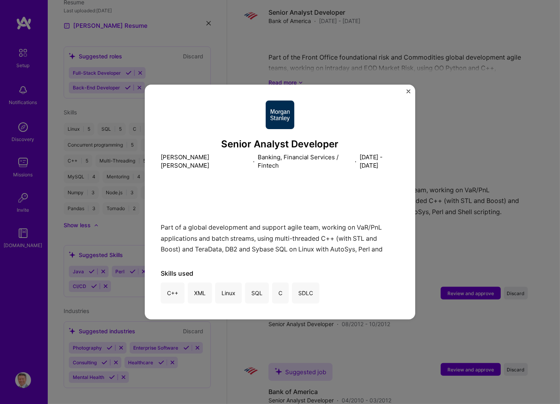
click at [406, 91] on div "Senior Analyst Developer [PERSON_NAME] [PERSON_NAME] · Banking, Financial Servi…" at bounding box center [280, 202] width 270 height 235
click at [407, 91] on img "Close" at bounding box center [408, 91] width 4 height 4
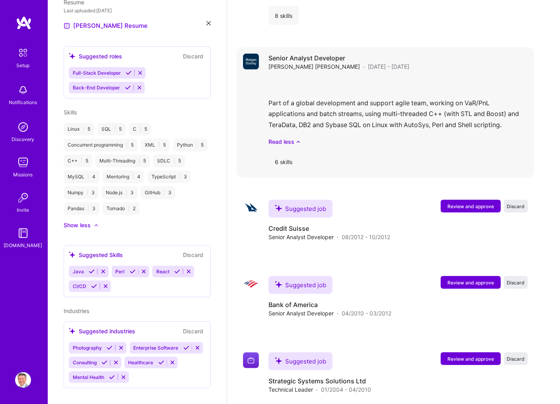
scroll to position [1090, 0]
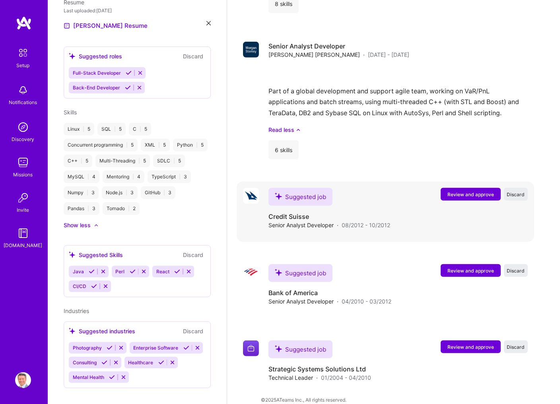
click at [469, 191] on span "Review and approve" at bounding box center [470, 194] width 47 height 7
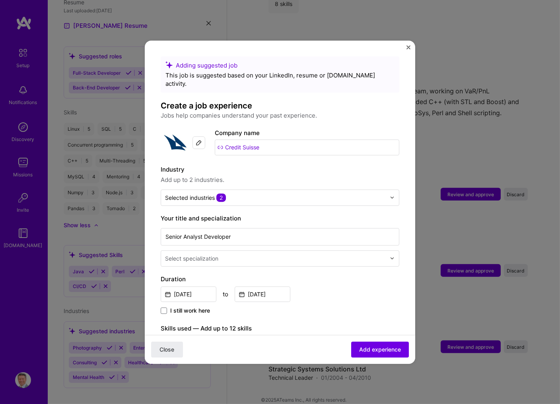
click at [256, 254] on input "text" at bounding box center [276, 258] width 222 height 8
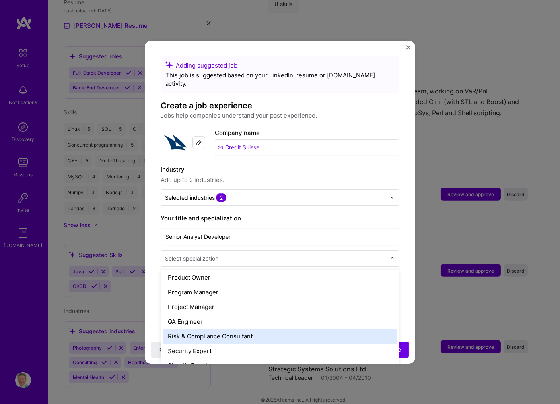
scroll to position [809, 0]
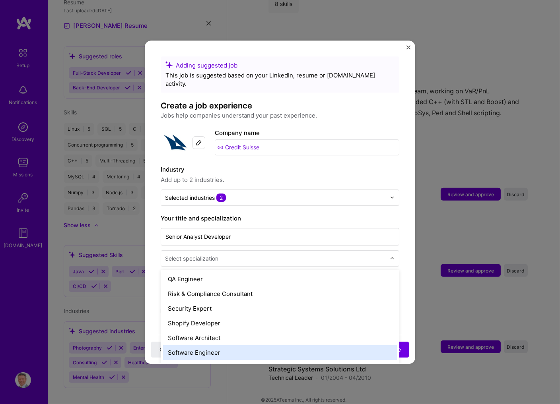
click at [210, 345] on div "Software Engineer" at bounding box center [280, 352] width 234 height 15
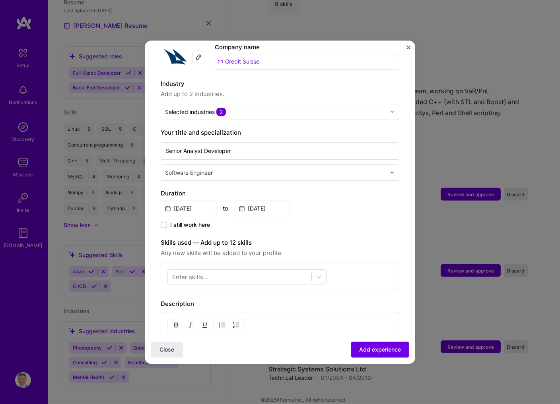
scroll to position [128, 0]
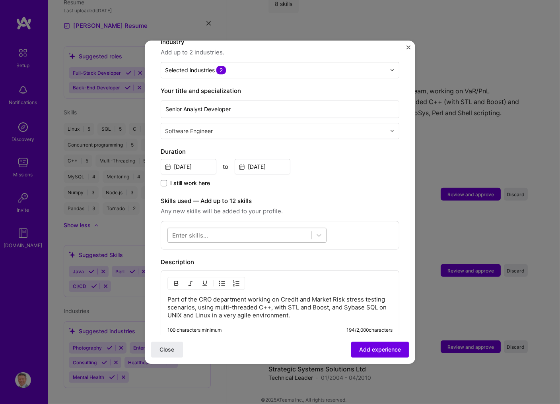
click at [212, 229] on div at bounding box center [239, 235] width 143 height 13
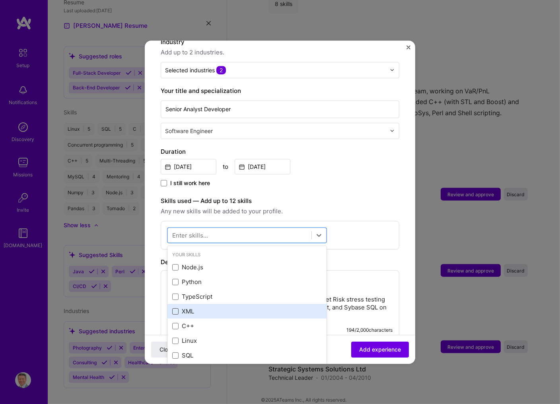
click at [175, 308] on span at bounding box center [175, 311] width 6 height 6
click at [0, 0] on input "checkbox" at bounding box center [0, 0] width 0 height 0
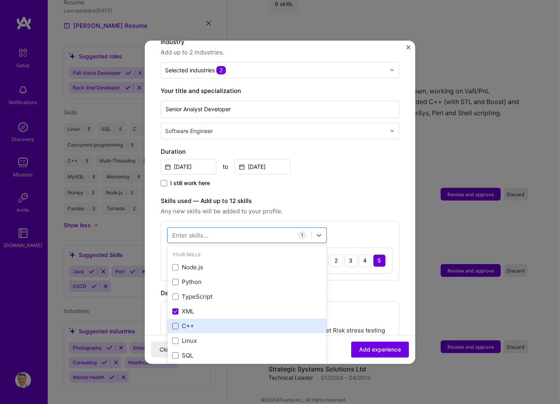
click at [176, 323] on span at bounding box center [175, 326] width 6 height 6
click at [0, 0] on input "checkbox" at bounding box center [0, 0] width 0 height 0
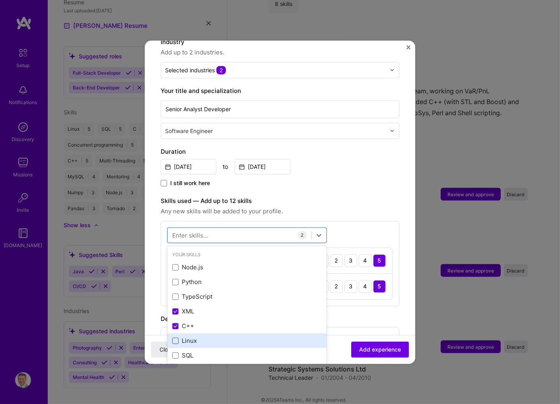
click at [174, 338] on span at bounding box center [175, 341] width 6 height 6
click at [0, 0] on input "checkbox" at bounding box center [0, 0] width 0 height 0
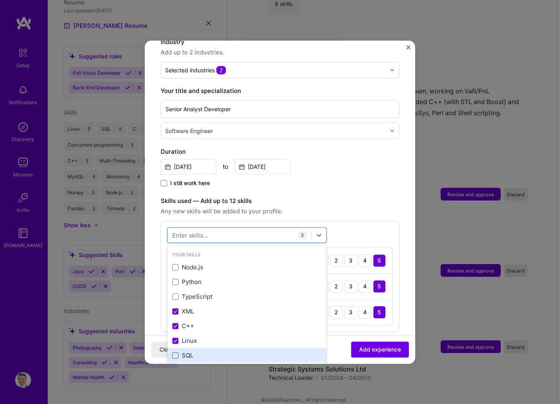
click at [175, 353] on span at bounding box center [175, 356] width 6 height 6
click at [0, 0] on input "checkbox" at bounding box center [0, 0] width 0 height 0
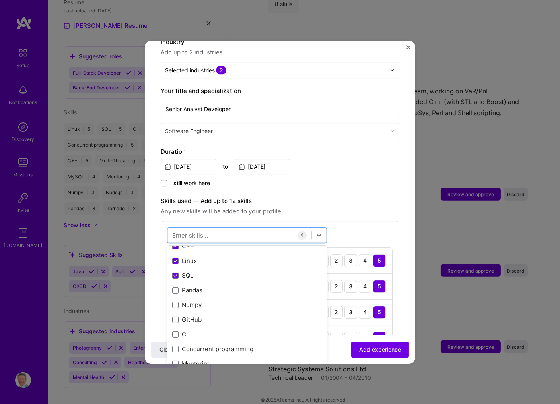
scroll to position [85, 0]
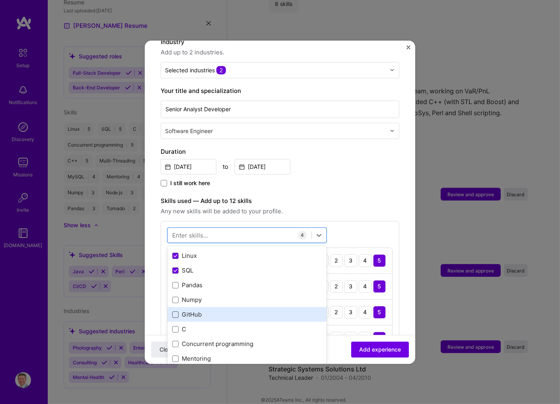
click at [175, 312] on span at bounding box center [175, 315] width 6 height 6
click at [0, 0] on input "checkbox" at bounding box center [0, 0] width 0 height 0
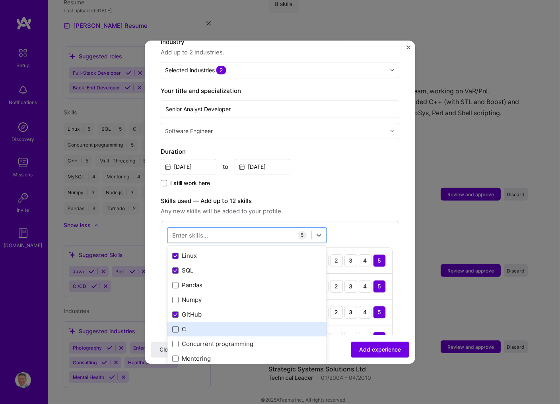
click at [174, 326] on span at bounding box center [175, 329] width 6 height 6
click at [0, 0] on input "checkbox" at bounding box center [0, 0] width 0 height 0
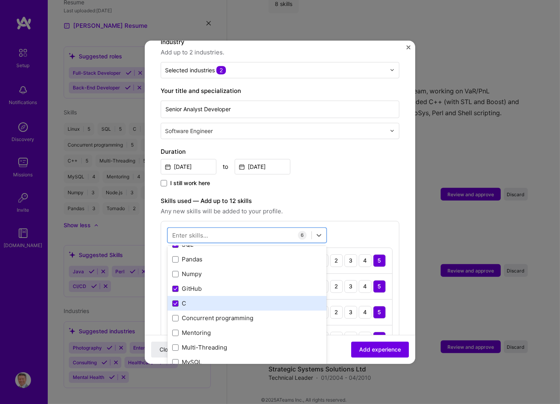
scroll to position [128, 0]
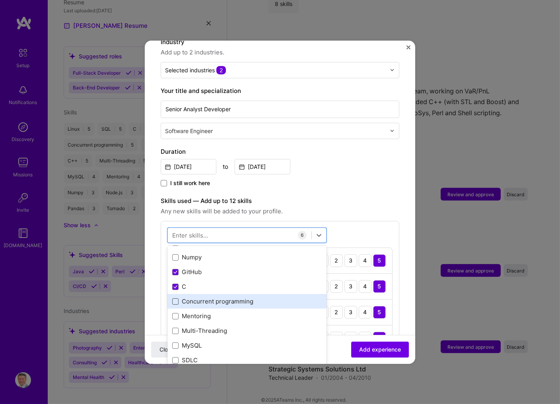
click at [174, 299] on span at bounding box center [175, 302] width 6 height 6
click at [0, 0] on input "checkbox" at bounding box center [0, 0] width 0 height 0
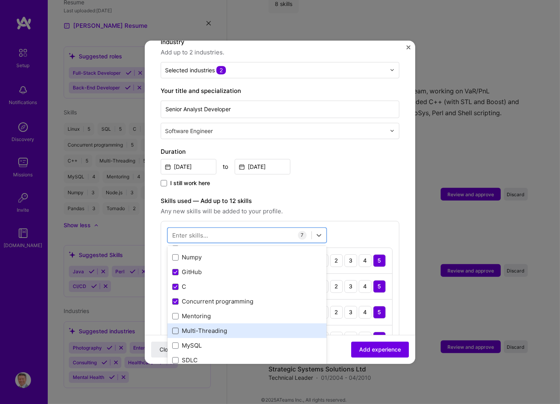
click at [174, 328] on span at bounding box center [175, 331] width 6 height 6
click at [0, 0] on input "checkbox" at bounding box center [0, 0] width 0 height 0
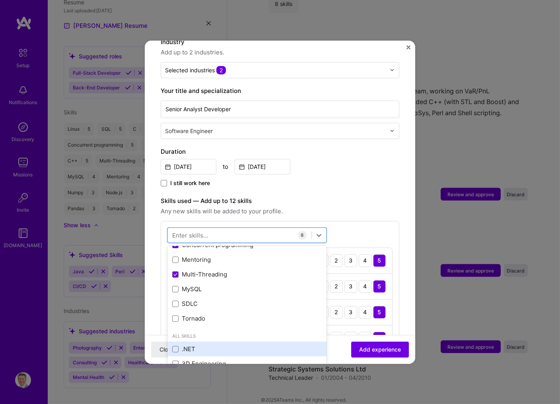
scroll to position [170, 0]
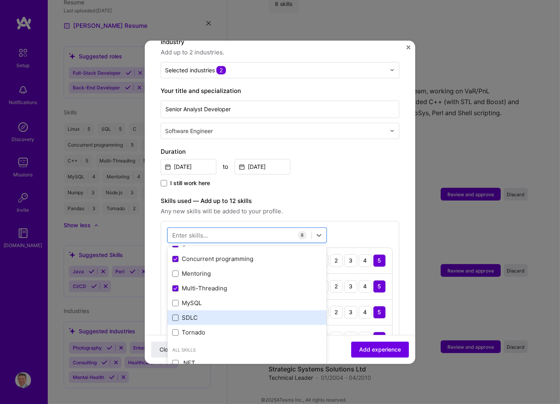
click at [176, 315] on span at bounding box center [175, 318] width 6 height 6
click at [0, 0] on input "checkbox" at bounding box center [0, 0] width 0 height 0
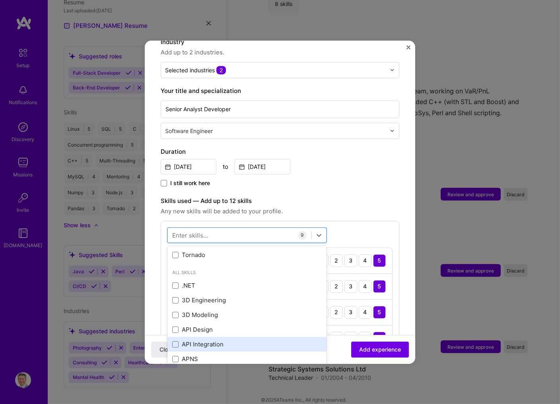
scroll to position [256, 0]
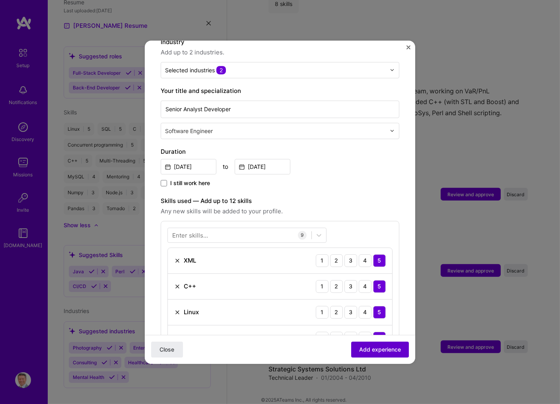
click at [381, 351] on span "Add experience" at bounding box center [380, 349] width 42 height 8
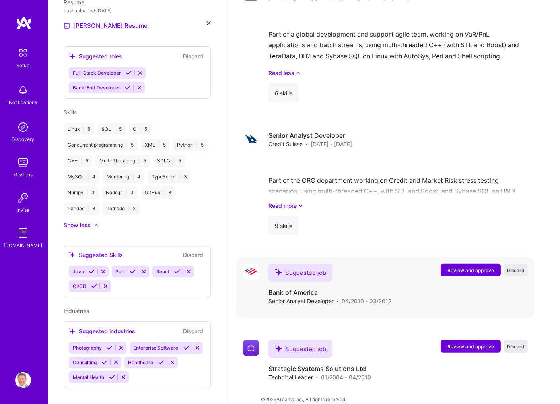
scroll to position [1146, 0]
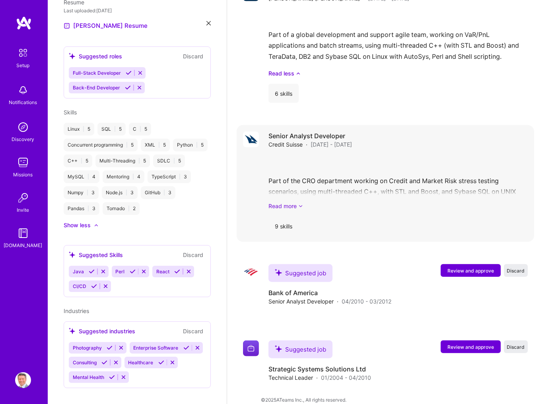
click at [298, 202] on link "Read more" at bounding box center [397, 206] width 259 height 8
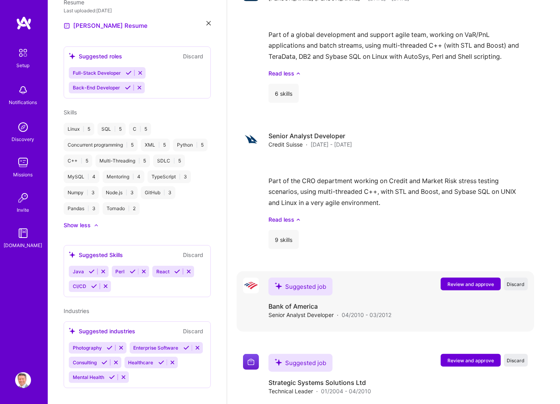
click at [476, 281] on span "Review and approve" at bounding box center [470, 284] width 47 height 7
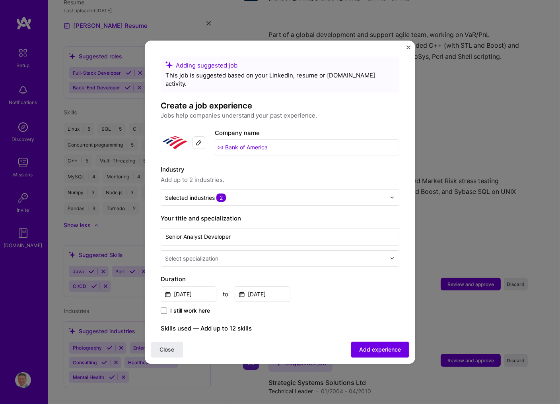
click at [242, 254] on input "text" at bounding box center [276, 258] width 222 height 8
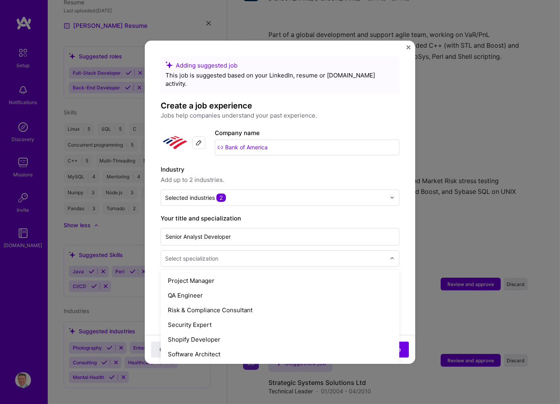
scroll to position [915, 0]
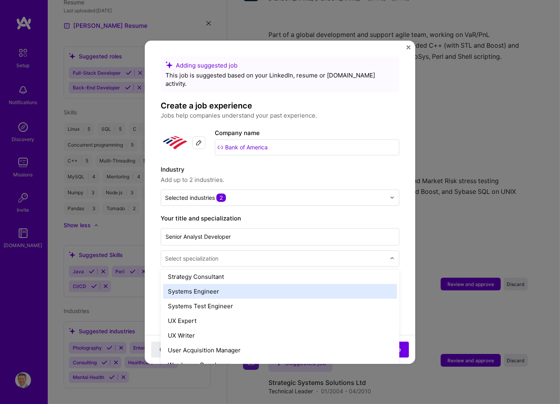
click at [205, 284] on div "Systems Engineer" at bounding box center [280, 291] width 234 height 15
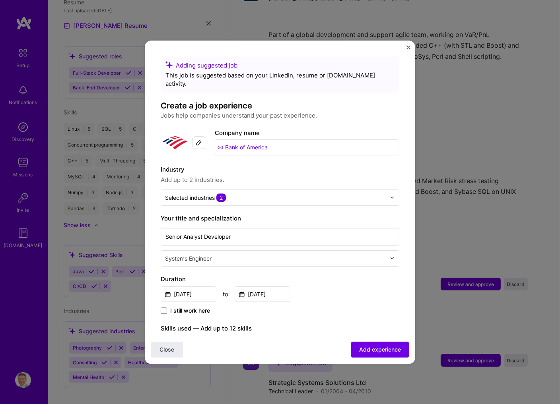
click at [234, 254] on input "text" at bounding box center [276, 258] width 222 height 8
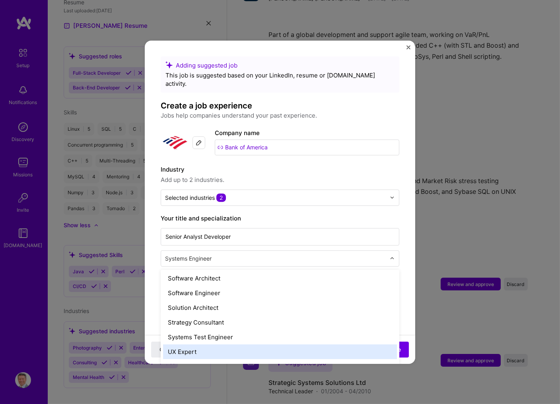
scroll to position [857, 0]
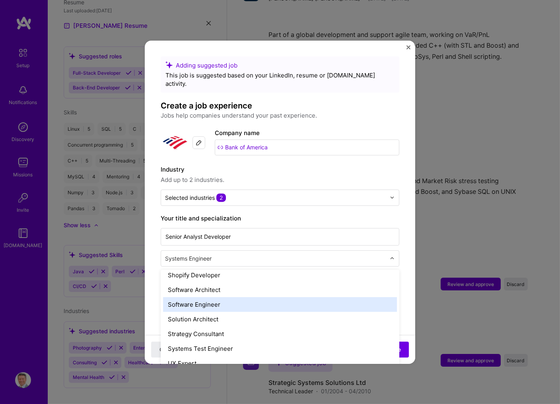
click at [205, 297] on div "Software Engineer" at bounding box center [280, 304] width 234 height 15
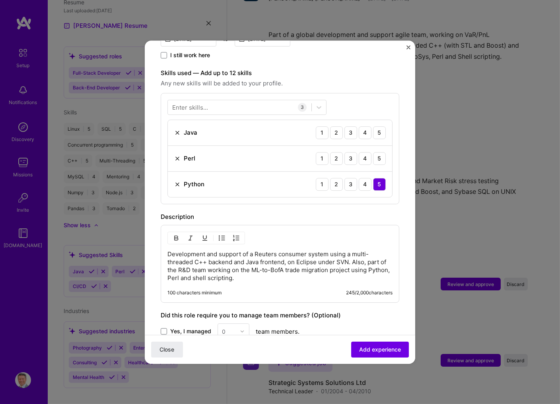
scroll to position [213, 0]
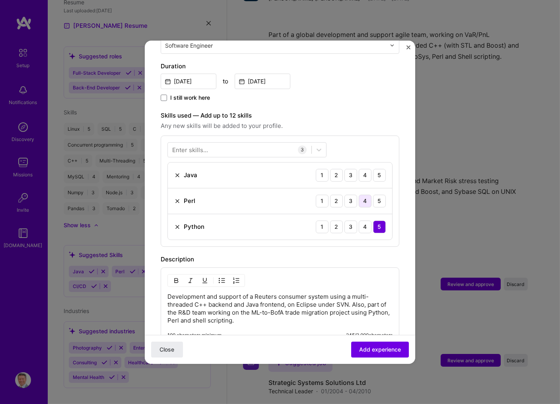
click at [365, 195] on div "4" at bounding box center [365, 201] width 13 height 13
click at [204, 145] on div "Enter skills..." at bounding box center [190, 149] width 36 height 8
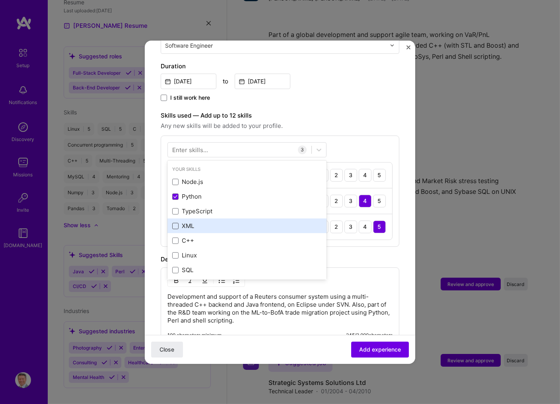
click at [175, 223] on span at bounding box center [175, 226] width 6 height 6
click at [0, 0] on input "checkbox" at bounding box center [0, 0] width 0 height 0
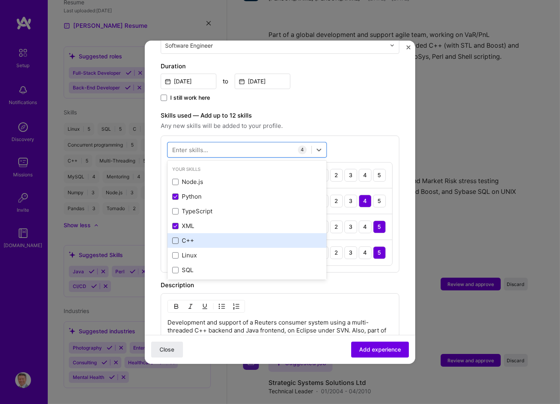
click at [175, 238] on span at bounding box center [175, 241] width 6 height 6
click at [0, 0] on input "checkbox" at bounding box center [0, 0] width 0 height 0
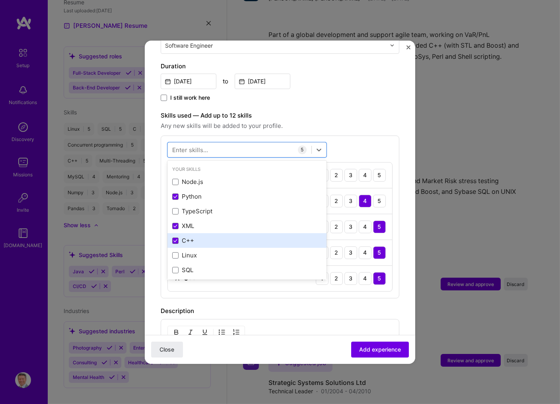
scroll to position [43, 0]
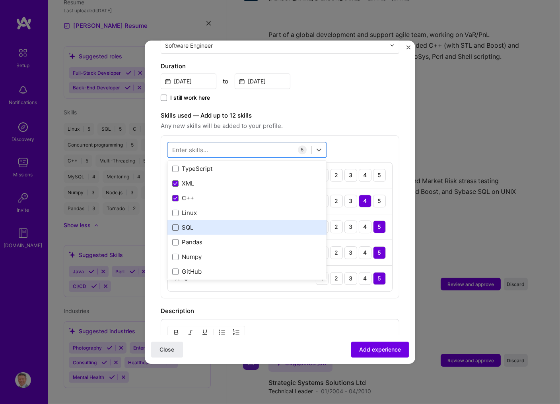
click at [174, 225] on span at bounding box center [175, 228] width 6 height 6
click at [0, 0] on input "checkbox" at bounding box center [0, 0] width 0 height 0
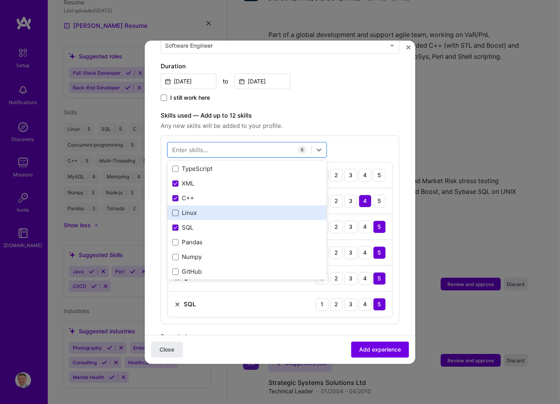
click at [176, 210] on span at bounding box center [175, 213] width 6 height 6
click at [0, 0] on input "checkbox" at bounding box center [0, 0] width 0 height 0
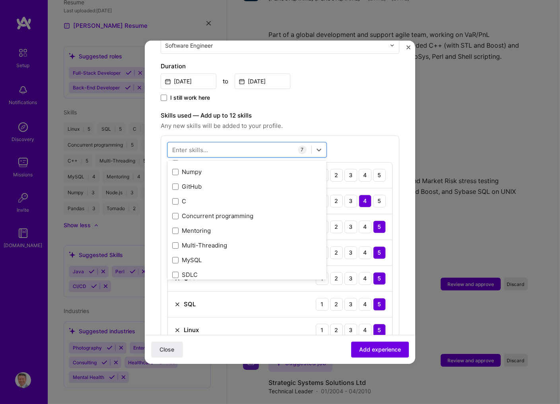
scroll to position [85, 0]
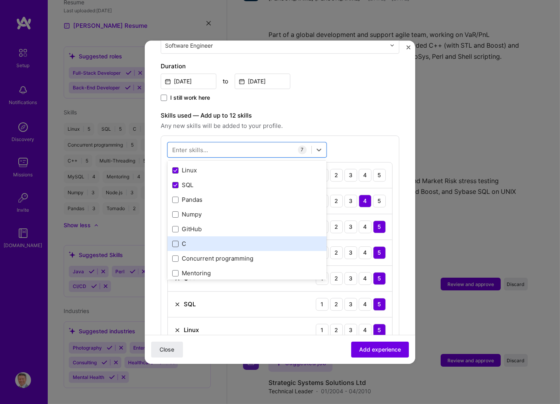
click at [175, 241] on span at bounding box center [175, 244] width 6 height 6
click at [0, 0] on input "checkbox" at bounding box center [0, 0] width 0 height 0
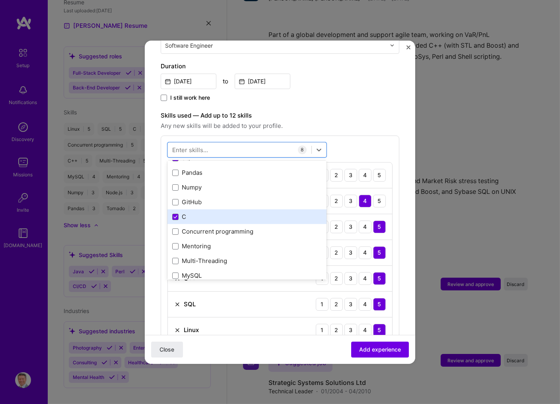
scroll to position [128, 0]
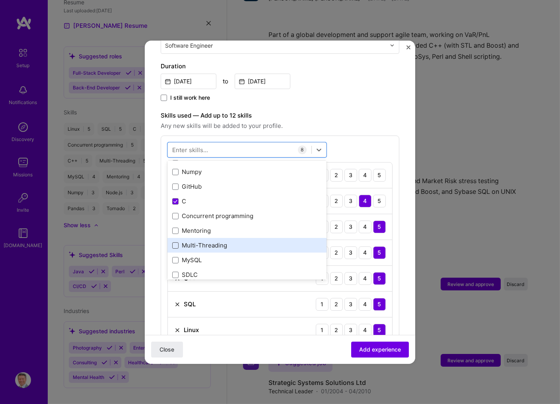
click at [176, 242] on span at bounding box center [175, 245] width 6 height 6
click at [0, 0] on input "checkbox" at bounding box center [0, 0] width 0 height 0
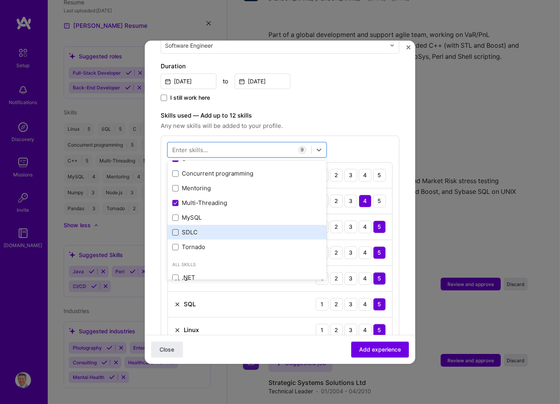
click at [174, 229] on span at bounding box center [175, 232] width 6 height 6
click at [0, 0] on input "checkbox" at bounding box center [0, 0] width 0 height 0
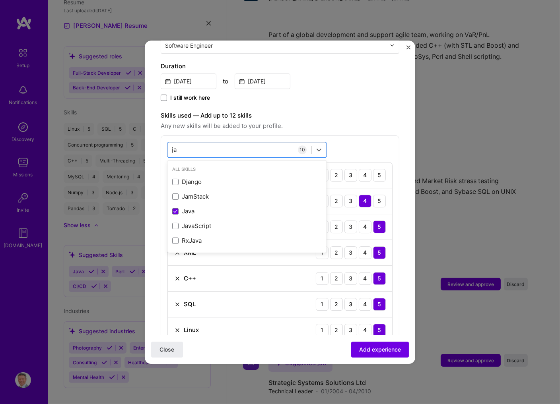
scroll to position [0, 0]
type input "j"
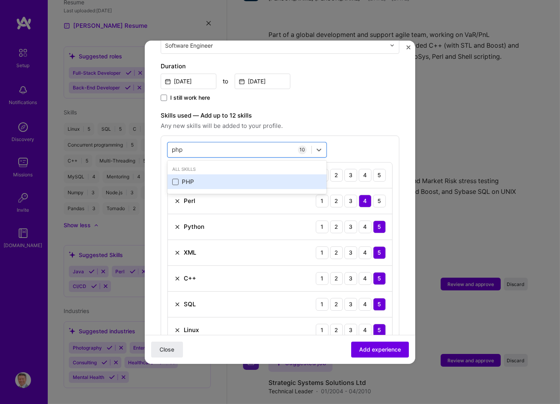
click at [176, 179] on span at bounding box center [175, 182] width 6 height 6
click at [0, 0] on input "checkbox" at bounding box center [0, 0] width 0 height 0
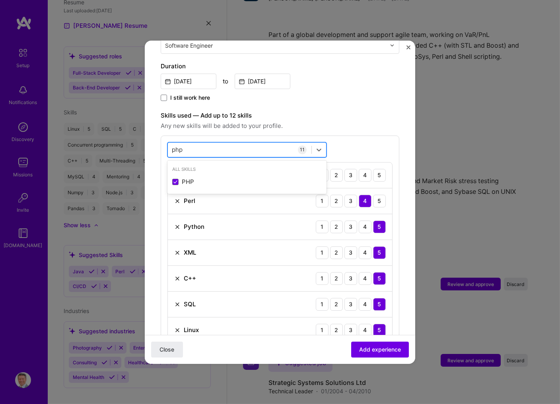
click at [198, 143] on div "php php" at bounding box center [239, 149] width 143 height 13
click at [159, 138] on form "Adding suggested job This job is suggested based on your LinkedIn, resume or [D…" at bounding box center [280, 283] width 270 height 881
drag, startPoint x: 183, startPoint y: 140, endPoint x: 165, endPoint y: 142, distance: 18.0
click at [172, 145] on input "php" at bounding box center [178, 149] width 12 height 8
type input "perl"
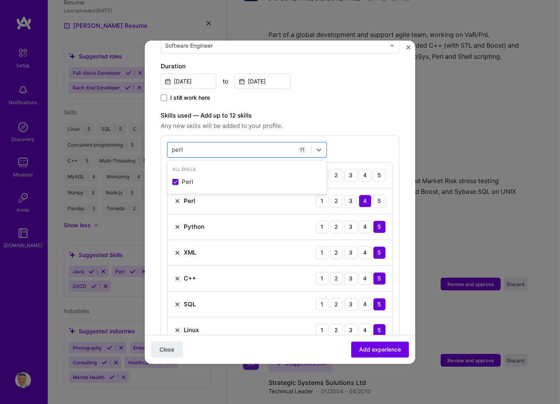
click at [360, 141] on div "option PHP, selected. option Perl focused, 0 of 2. 1 result available for searc…" at bounding box center [280, 295] width 238 height 318
click at [353, 169] on div "3" at bounding box center [350, 175] width 13 height 13
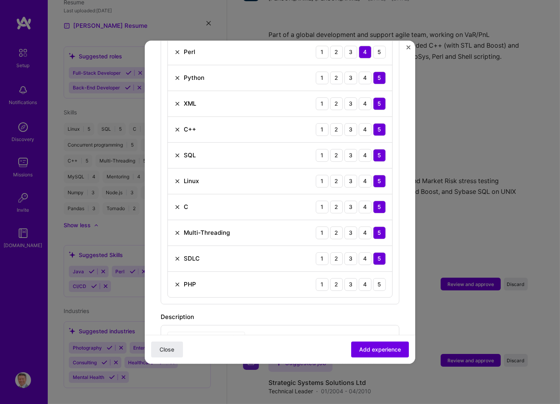
scroll to position [383, 0]
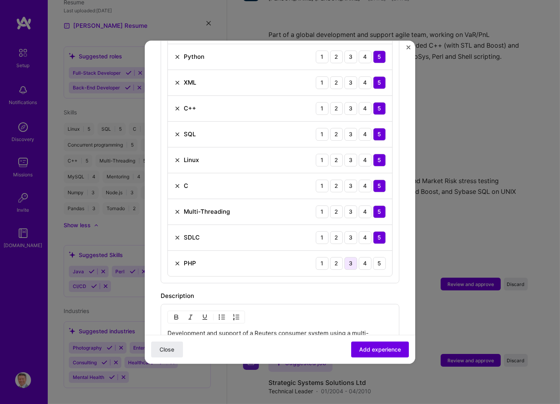
click at [351, 257] on div "3" at bounding box center [350, 263] width 13 height 13
click at [365, 257] on div "4" at bounding box center [365, 263] width 13 height 13
click at [351, 257] on div "3" at bounding box center [350, 263] width 13 height 13
click at [384, 351] on span "Add experience" at bounding box center [380, 349] width 42 height 8
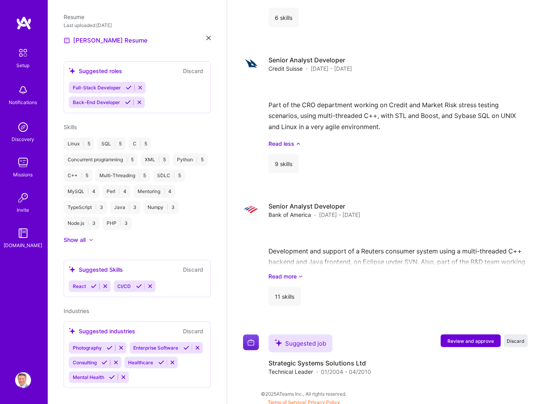
scroll to position [1216, 0]
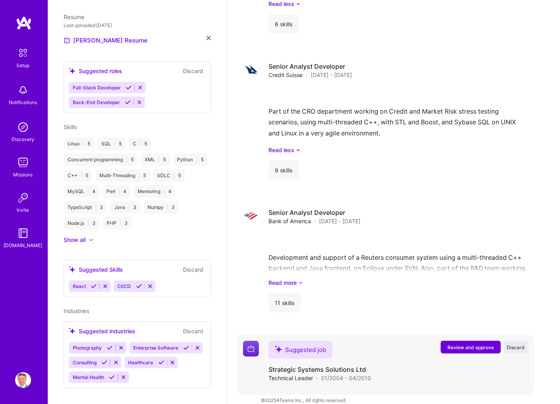
click at [471, 344] on span "Review and approve" at bounding box center [470, 347] width 47 height 7
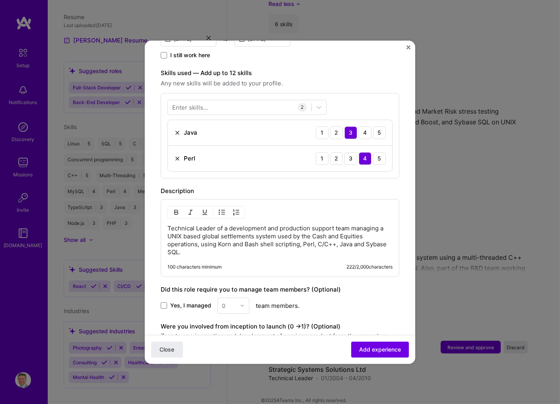
scroll to position [298, 0]
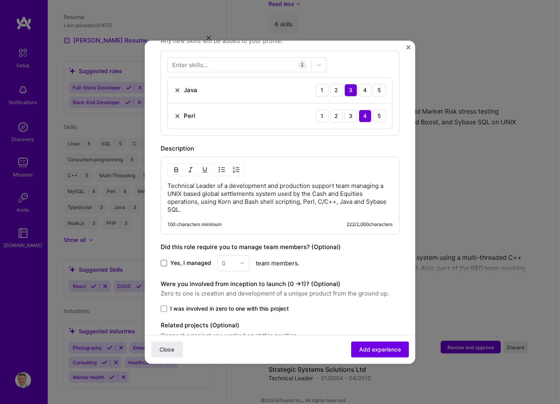
click at [164, 260] on span at bounding box center [164, 263] width 6 height 6
click at [0, 0] on input "Yes, I managed" at bounding box center [0, 0] width 0 height 0
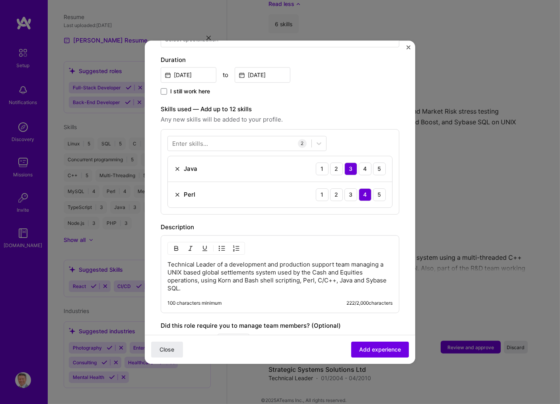
scroll to position [248, 0]
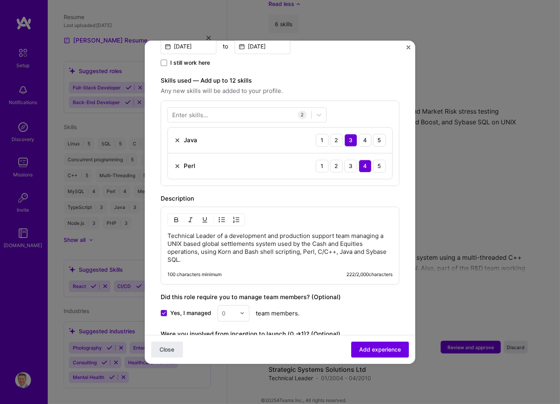
click at [407, 46] on img "Close" at bounding box center [408, 47] width 4 height 4
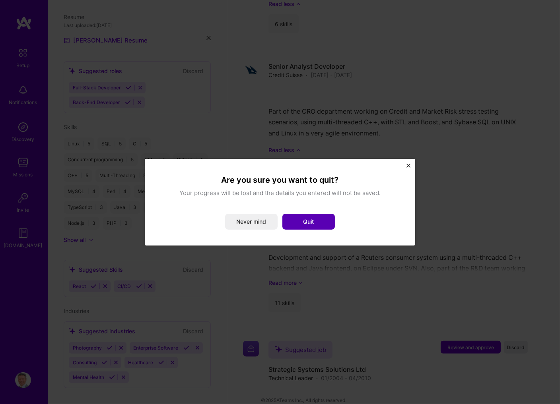
click at [313, 217] on button "Quit" at bounding box center [308, 222] width 52 height 16
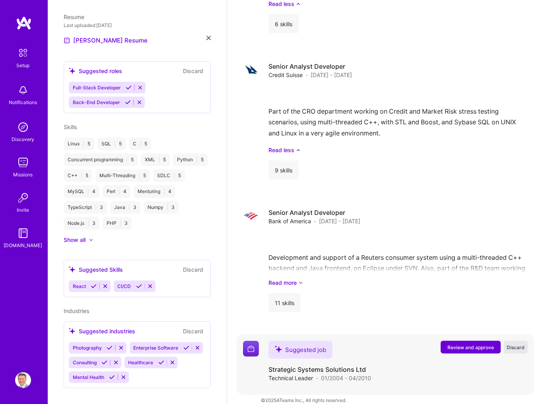
click at [520, 344] on span "Discard" at bounding box center [516, 347] width 18 height 7
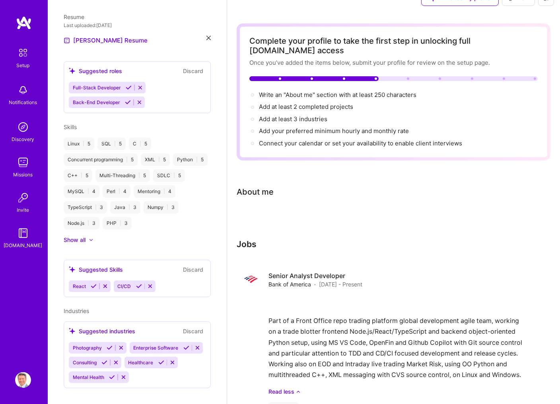
scroll to position [0, 0]
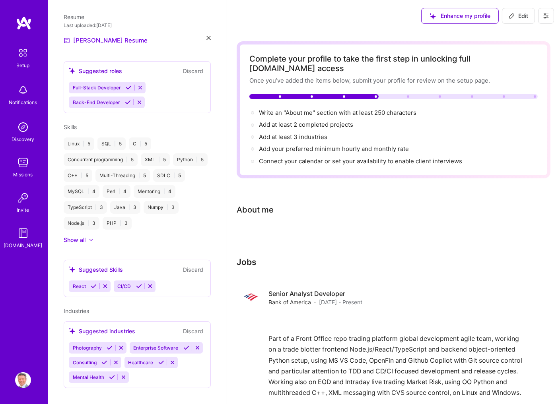
click at [269, 232] on div at bounding box center [393, 237] width 314 height 10
click at [522, 12] on span "Edit" at bounding box center [517, 16] width 19 height 8
select select "US"
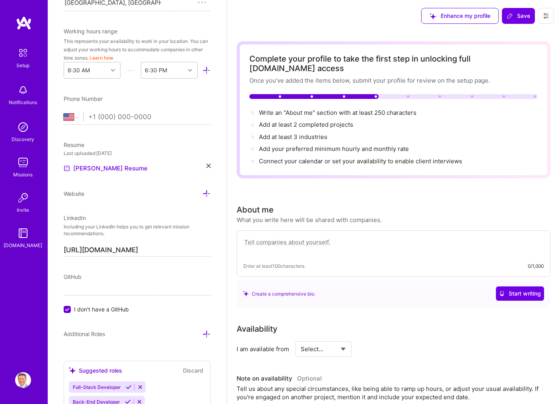
scroll to position [353, 0]
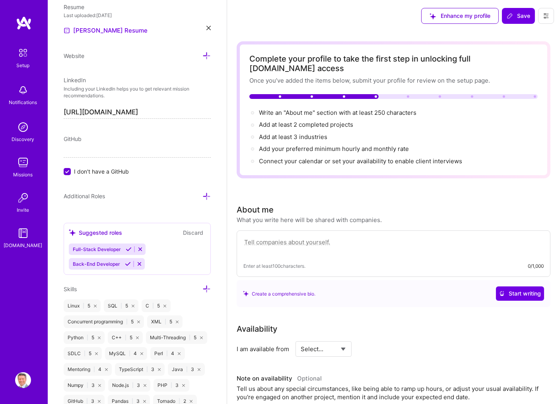
click at [293, 237] on textarea at bounding box center [393, 246] width 300 height 18
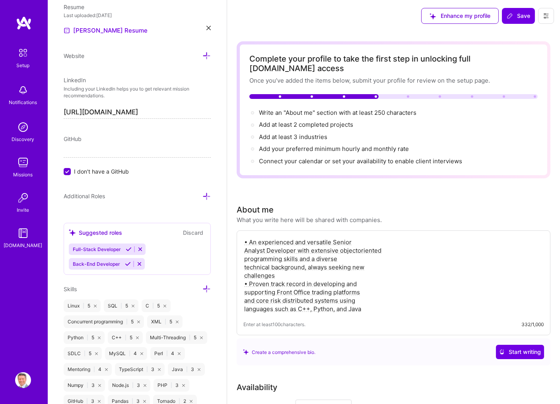
click at [361, 237] on textarea "• An experienced and versatile Senior Analyst Developer with extensive objector…" at bounding box center [393, 275] width 300 height 77
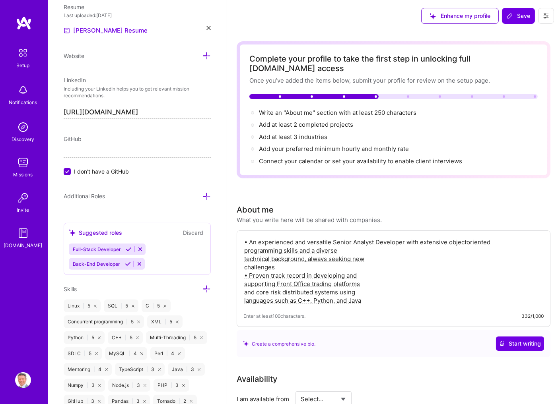
click at [467, 237] on textarea "• An experienced and versatile Senior Analyst Developer with extensive objector…" at bounding box center [393, 271] width 300 height 68
click at [495, 237] on textarea "• An experienced and versatile Senior Analyst Developer with extensive object-o…" at bounding box center [393, 271] width 300 height 68
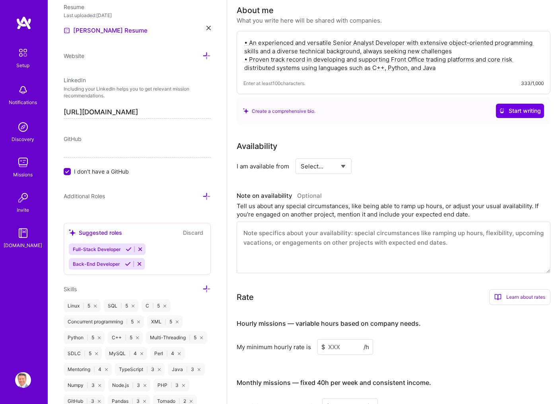
scroll to position [213, 0]
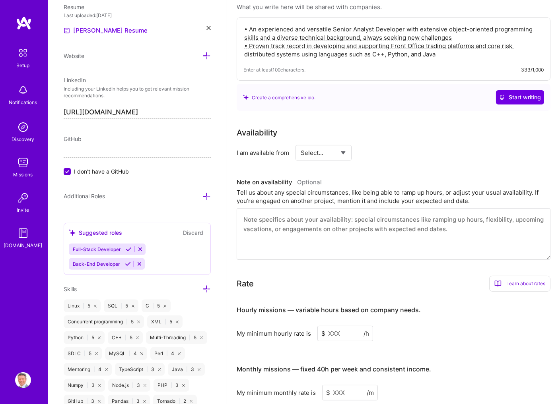
type textarea "• An experienced and versatile Senior Analyst Developer with extensive object-o…"
click at [300, 143] on select "Select... Right Now Future Date Not Available" at bounding box center [323, 153] width 46 height 20
select select "Future Date"
click option "Future Date" at bounding box center [0, 0] width 0 height 0
click at [398, 145] on input "[DATE]" at bounding box center [391, 153] width 39 height 16
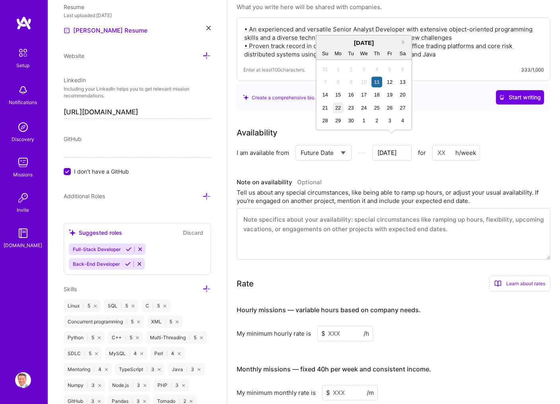
click at [338, 107] on div "22" at bounding box center [338, 108] width 11 height 11
click at [441, 145] on input at bounding box center [456, 153] width 48 height 16
type input "[DATE]"
type input "3"
type input "[DATE]"
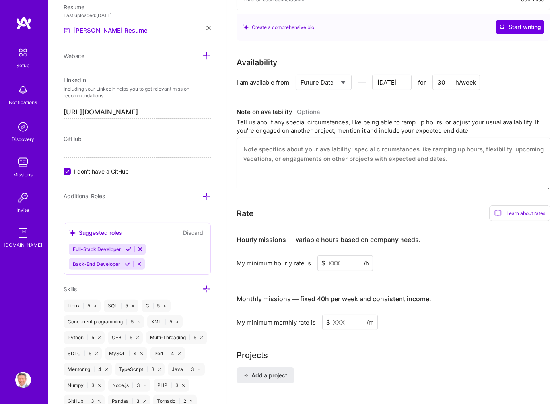
scroll to position [298, 0]
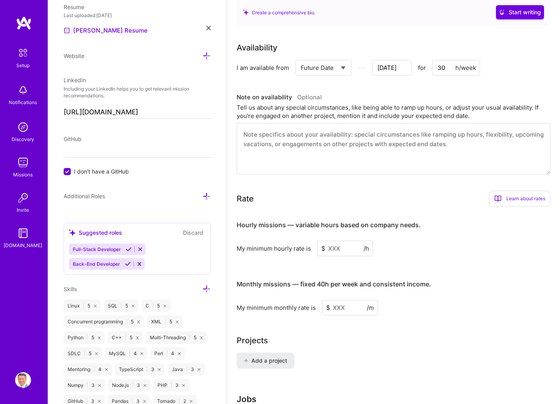
type input "30"
drag, startPoint x: 339, startPoint y: 240, endPoint x: 332, endPoint y: 240, distance: 7.2
click at [332, 241] on input at bounding box center [345, 249] width 56 height 16
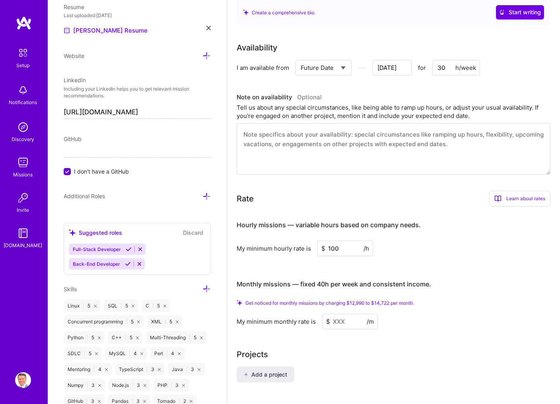
type input "100"
click at [380, 300] on span "Get noticed for monthly missions by charging $12,990 to $14,722 per month." at bounding box center [329, 303] width 169 height 6
click at [338, 315] on input at bounding box center [350, 322] width 56 height 16
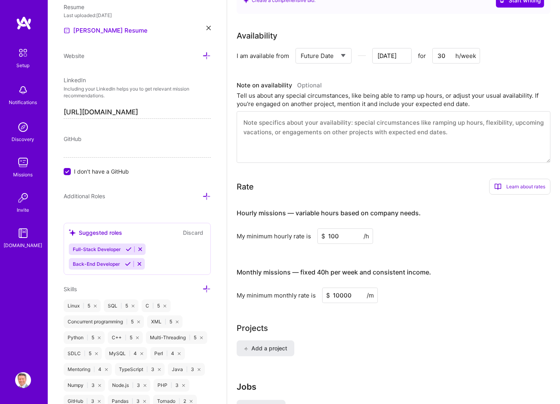
click at [338, 288] on input "10000" at bounding box center [350, 296] width 56 height 16
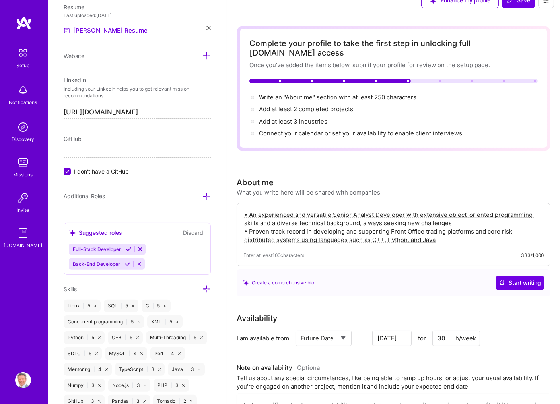
scroll to position [0, 0]
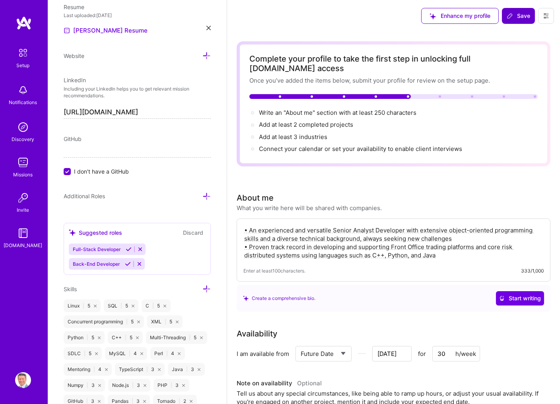
type input "13000"
click at [518, 16] on span "Save" at bounding box center [517, 16] width 23 height 8
type input "[DATE]"
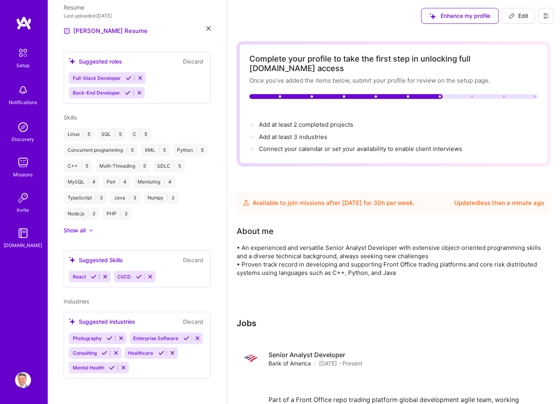
scroll to position [215, 0]
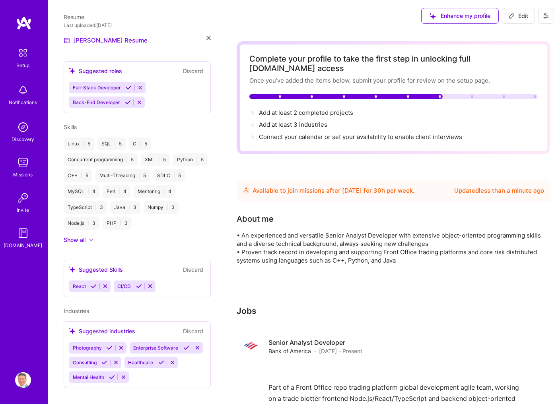
click at [388, 186] on div "Available to join missions after [DATE] for 30 h per week ." at bounding box center [333, 191] width 162 height 10
click at [525, 12] on span "Edit" at bounding box center [517, 16] width 19 height 8
select select "US"
select select "Future Date"
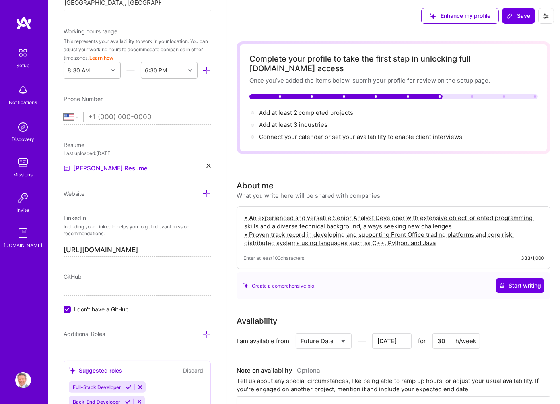
scroll to position [353, 0]
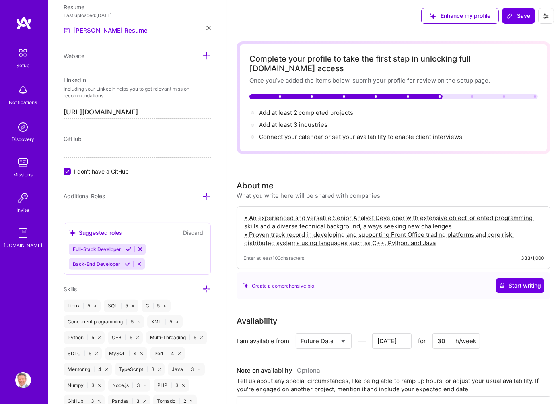
click at [441, 334] on input "30" at bounding box center [456, 341] width 48 height 16
type input "[DATE]"
type input "4"
type input "[DATE]"
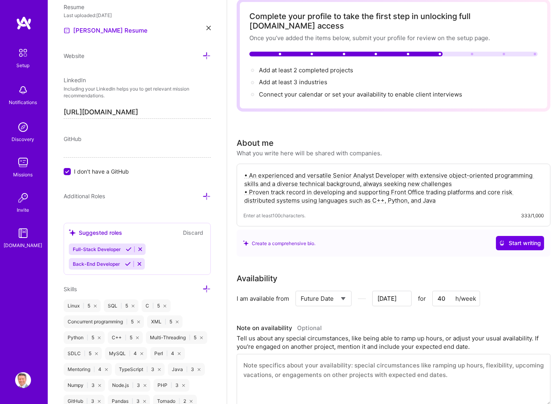
scroll to position [0, 0]
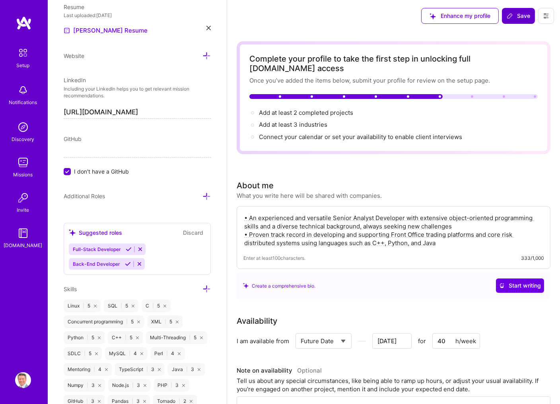
type input "40"
click at [524, 15] on span "Save" at bounding box center [517, 16] width 23 height 8
type input "[DATE]"
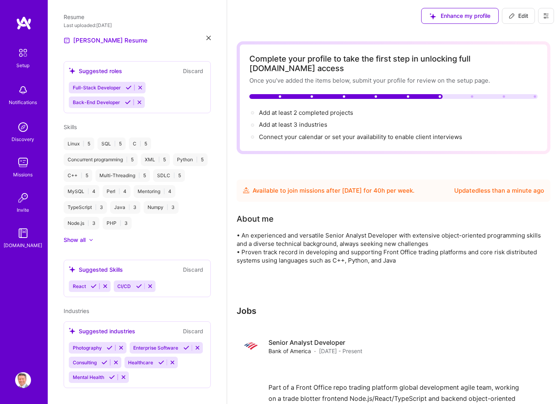
click at [523, 16] on span "Edit" at bounding box center [517, 16] width 19 height 8
select select "US"
select select "Future Date"
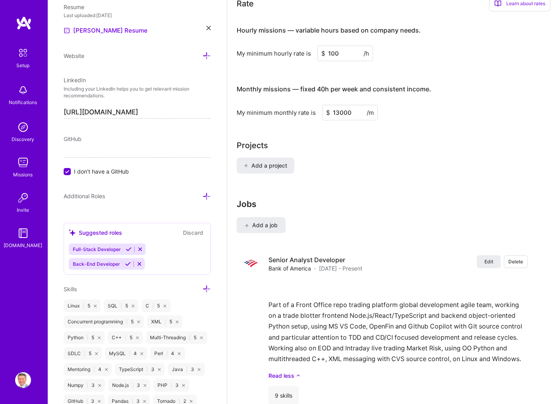
scroll to position [341, 0]
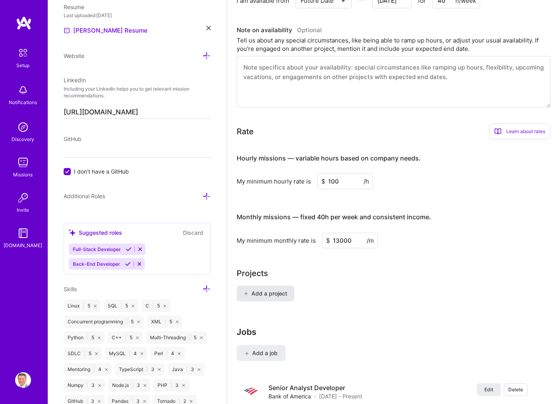
click at [277, 290] on span "Add a project" at bounding box center [265, 294] width 43 height 8
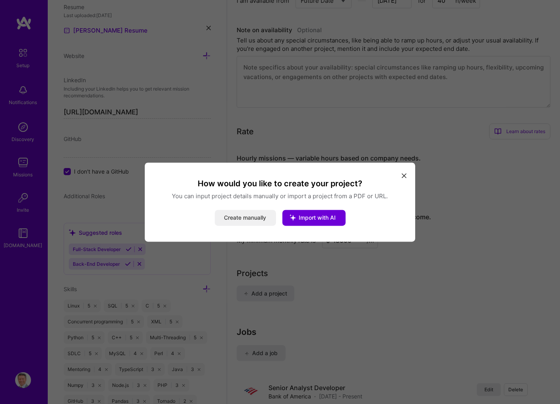
click at [252, 217] on button "Create manually" at bounding box center [245, 218] width 61 height 16
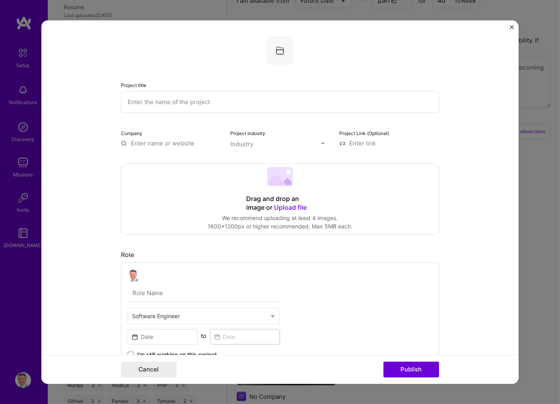
click at [168, 105] on input "text" at bounding box center [280, 102] width 318 height 22
paste input "SFTP daemon"
type input "SFTP daemon"
click at [151, 143] on input "text" at bounding box center [171, 143] width 100 height 8
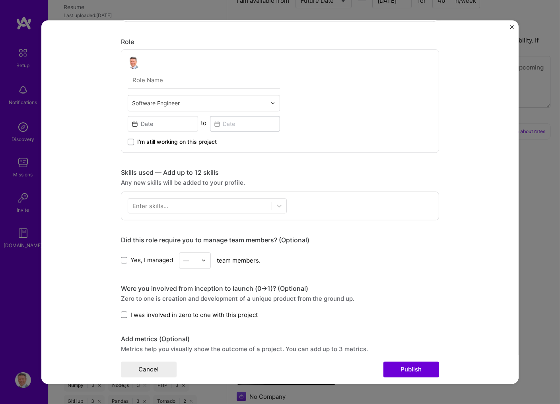
scroll to position [256, 0]
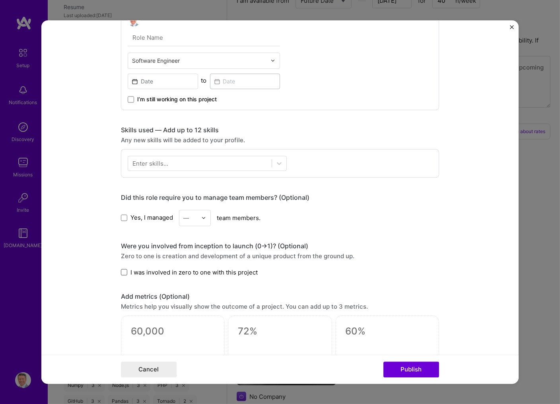
click at [125, 272] on span at bounding box center [124, 272] width 6 height 6
click at [0, 0] on input "I was involved in zero to one with this project" at bounding box center [0, 0] width 0 height 0
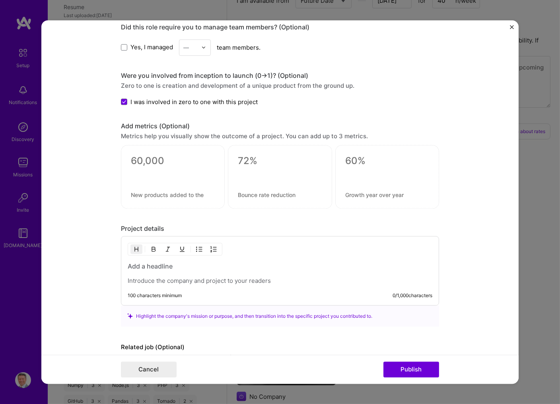
scroll to position [469, 0]
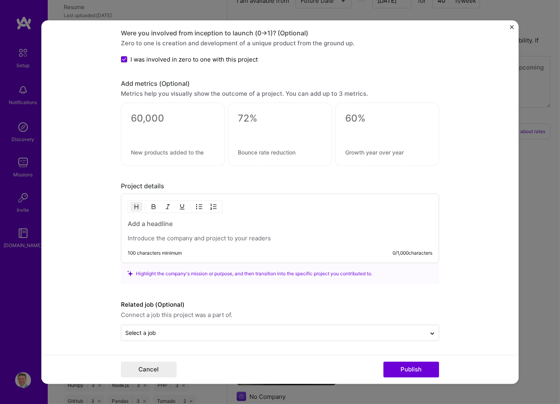
click at [161, 227] on h3 at bounding box center [280, 223] width 304 height 9
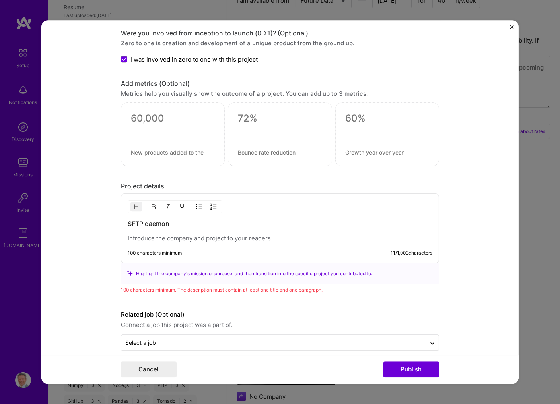
click at [165, 239] on p at bounding box center [280, 239] width 304 height 8
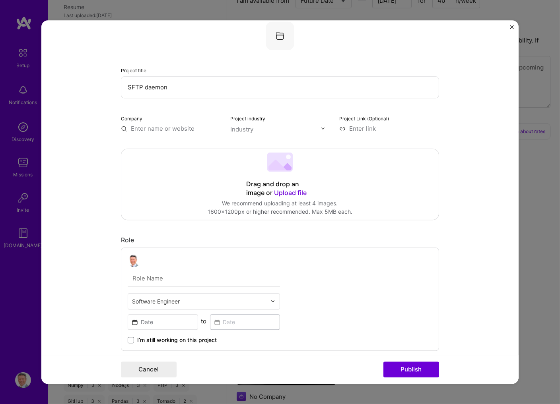
scroll to position [0, 0]
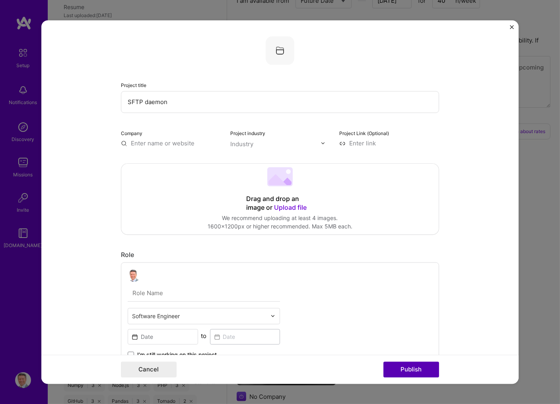
click at [414, 368] on button "Publish" at bounding box center [411, 370] width 56 height 16
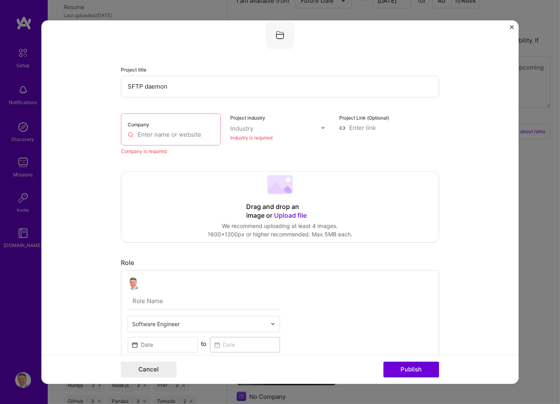
scroll to position [16, 0]
click at [160, 134] on input "text" at bounding box center [171, 134] width 86 height 8
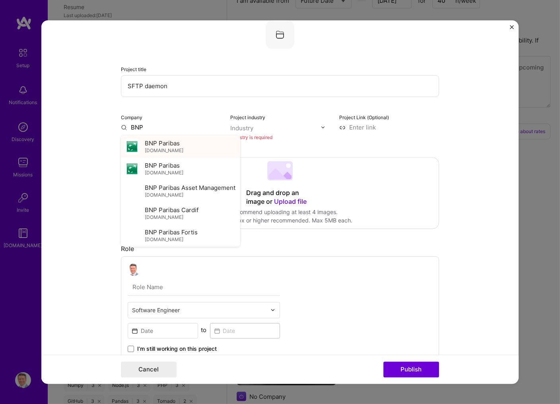
click at [166, 145] on span "BNP Paribas" at bounding box center [162, 143] width 35 height 8
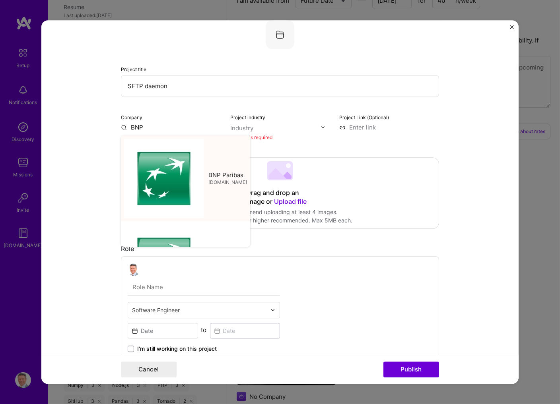
type input "BNP Paribas"
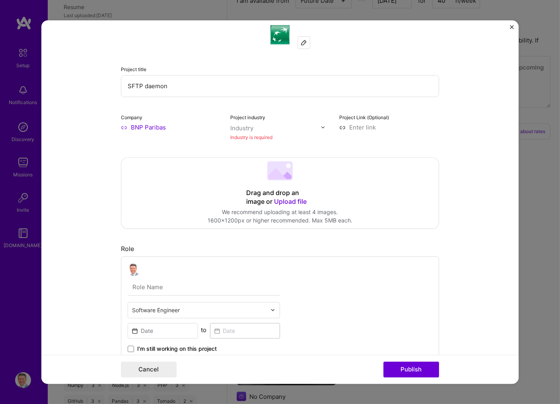
click at [249, 130] on div "Industry" at bounding box center [241, 128] width 23 height 8
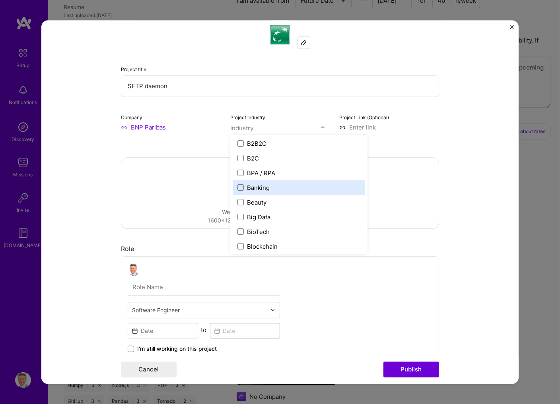
scroll to position [256, 0]
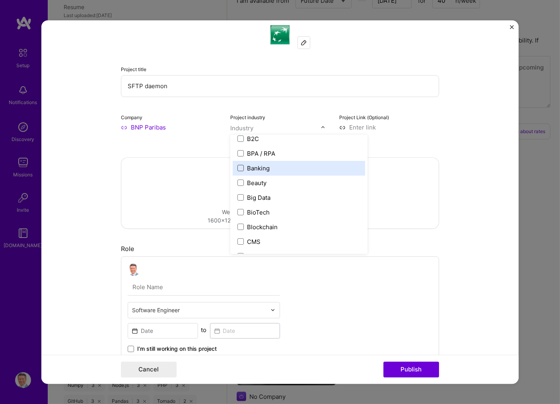
click at [240, 169] on span at bounding box center [240, 168] width 6 height 6
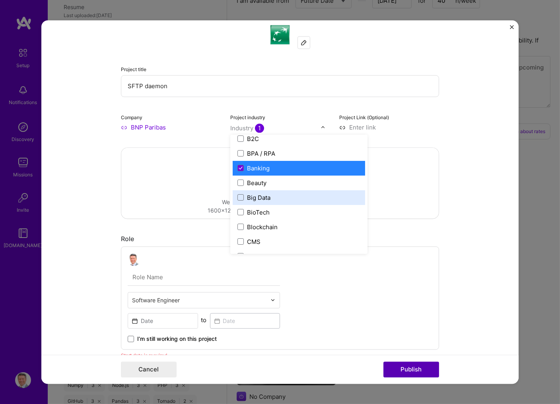
click at [419, 368] on button "Publish" at bounding box center [411, 370] width 56 height 16
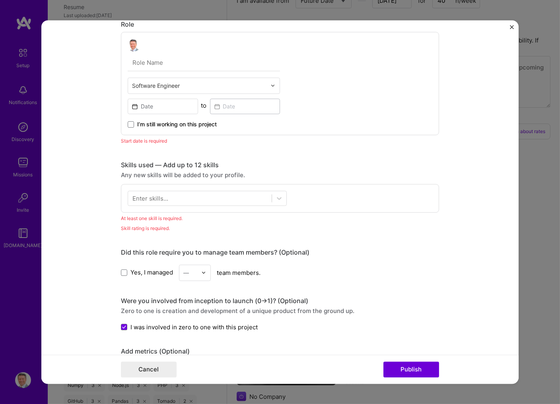
scroll to position [231, 0]
click at [153, 105] on input at bounding box center [163, 106] width 70 height 16
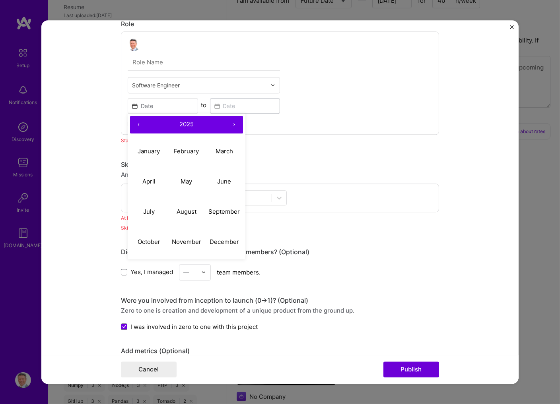
click at [138, 125] on button "‹" at bounding box center [138, 124] width 17 height 17
click at [234, 125] on button "›" at bounding box center [233, 124] width 17 height 17
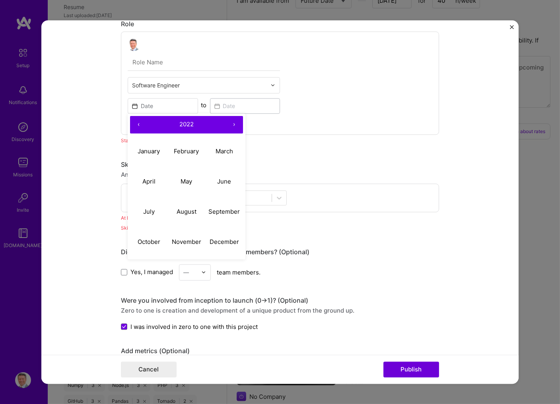
click at [139, 123] on button "‹" at bounding box center [138, 124] width 17 height 17
click at [151, 210] on abbr "July" at bounding box center [149, 212] width 12 height 8
type input "[DATE]"
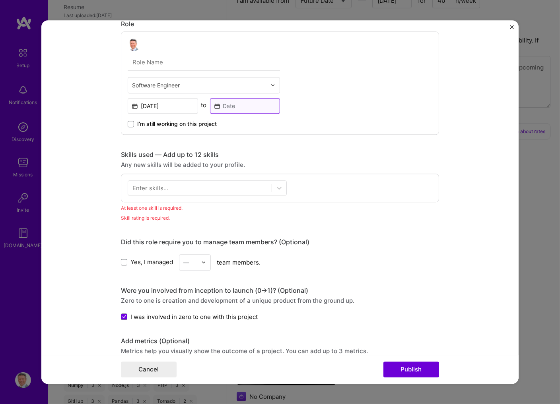
click at [236, 106] on input at bounding box center [245, 106] width 70 height 16
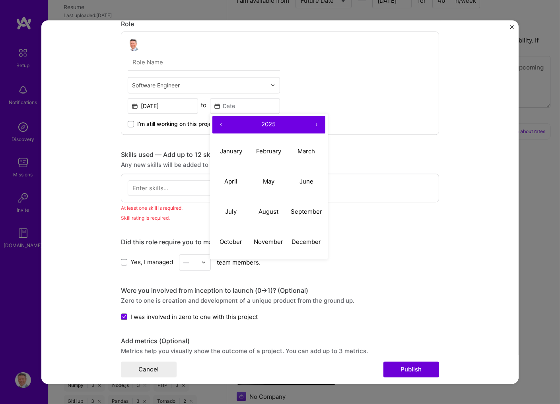
click at [221, 125] on button "‹" at bounding box center [220, 124] width 17 height 17
click at [308, 180] on abbr "June" at bounding box center [306, 182] width 14 height 8
type input "[DATE]"
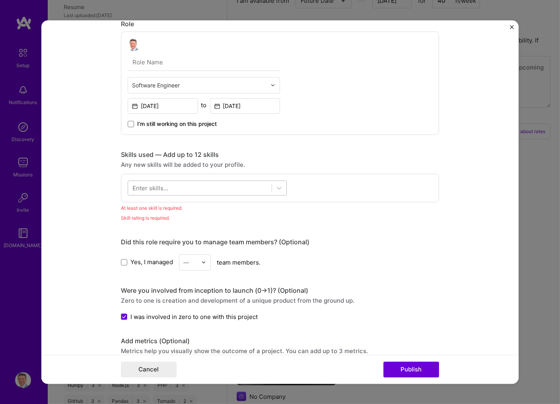
click at [212, 188] on div at bounding box center [199, 187] width 143 height 13
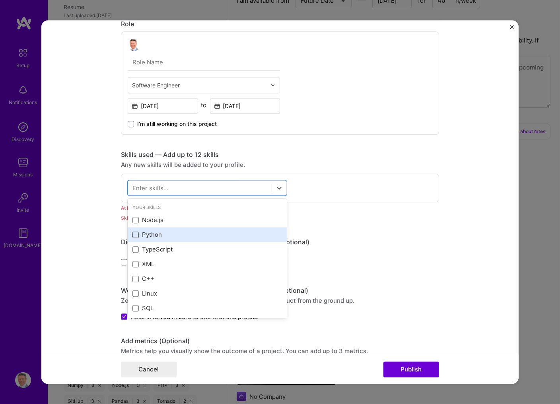
click at [134, 236] on span at bounding box center [135, 235] width 6 height 6
click at [0, 0] on input "checkbox" at bounding box center [0, 0] width 0 height 0
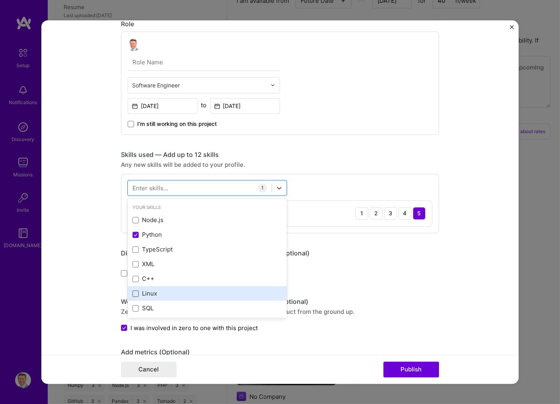
click at [136, 295] on span at bounding box center [135, 294] width 6 height 6
click at [0, 0] on input "checkbox" at bounding box center [0, 0] width 0 height 0
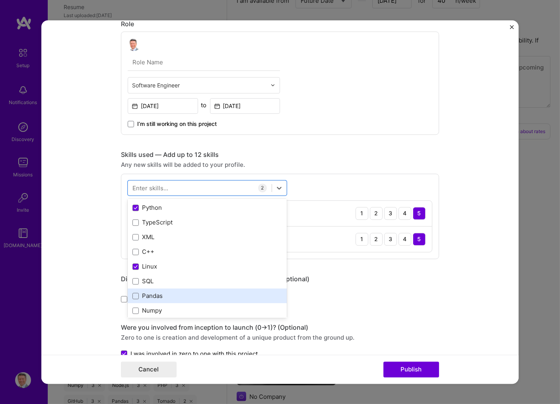
scroll to position [43, 0]
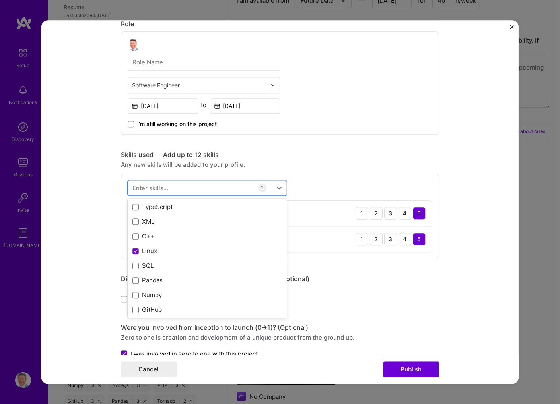
click at [155, 190] on div "Enter skills..." at bounding box center [150, 188] width 36 height 8
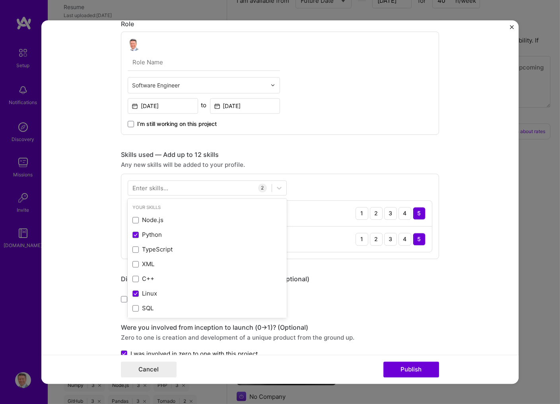
click at [155, 190] on div "Enter skills..." at bounding box center [150, 188] width 36 height 8
click at [155, 193] on div at bounding box center [199, 187] width 143 height 13
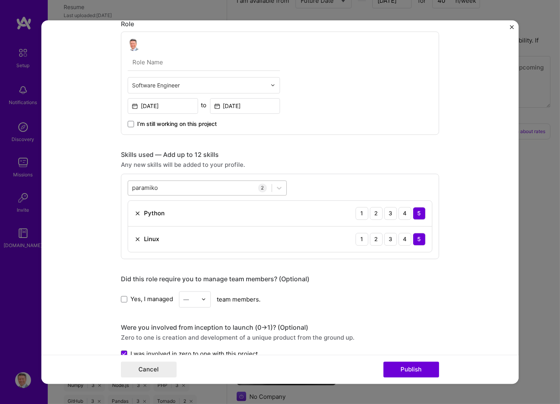
click at [201, 186] on div "paramiko paramiko" at bounding box center [199, 187] width 143 height 13
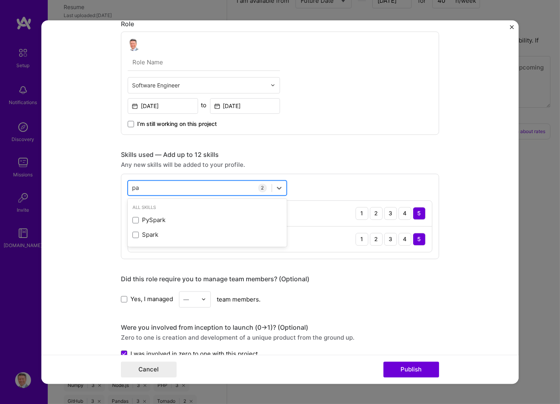
type input "p"
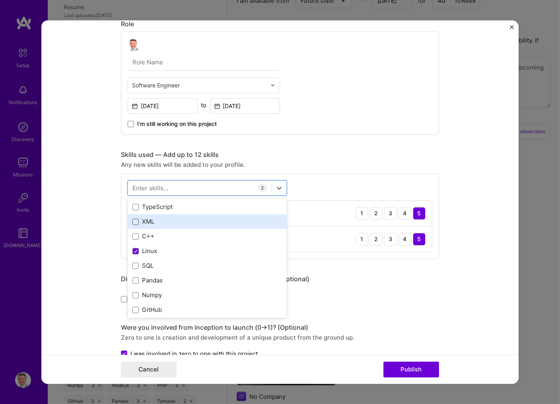
click at [136, 222] on span at bounding box center [135, 222] width 6 height 6
click at [0, 0] on input "checkbox" at bounding box center [0, 0] width 0 height 0
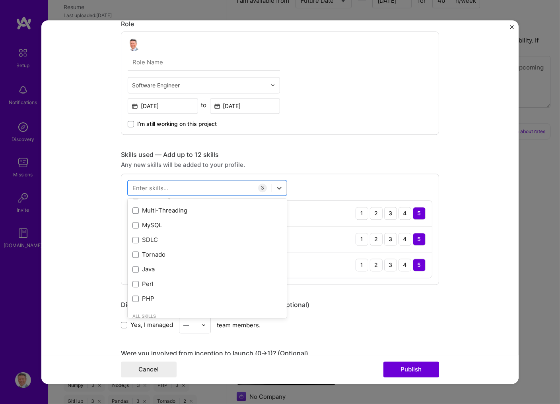
scroll to position [213, 0]
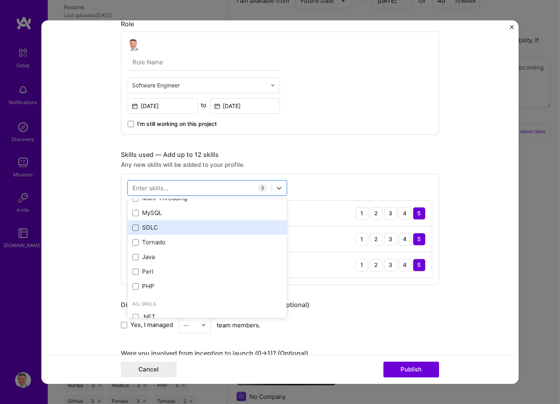
click at [136, 228] on span at bounding box center [135, 228] width 6 height 6
click at [0, 0] on input "checkbox" at bounding box center [0, 0] width 0 height 0
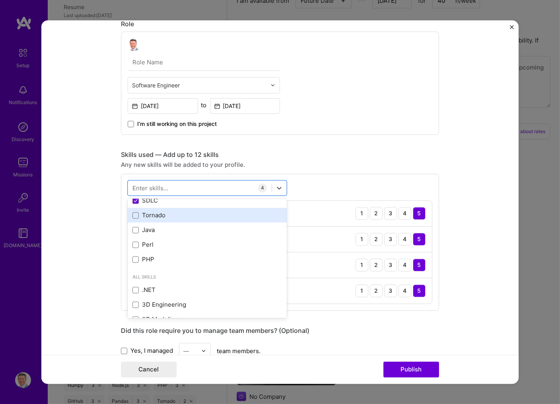
scroll to position [256, 0]
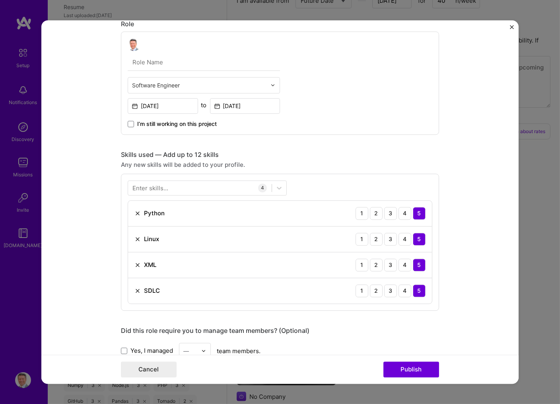
click at [451, 182] on form "Project title SFTP daemon Company BNP Paribas Project industry Industry 1 Proje…" at bounding box center [279, 202] width 477 height 364
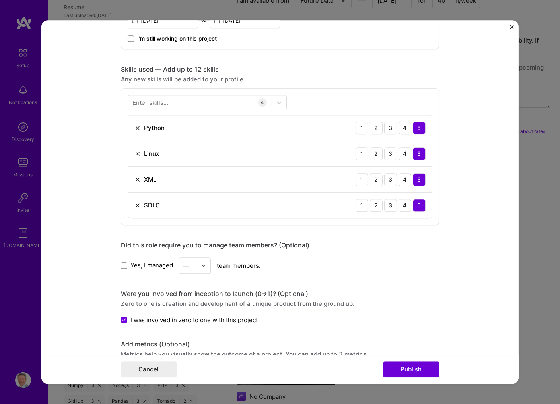
scroll to position [401, 0]
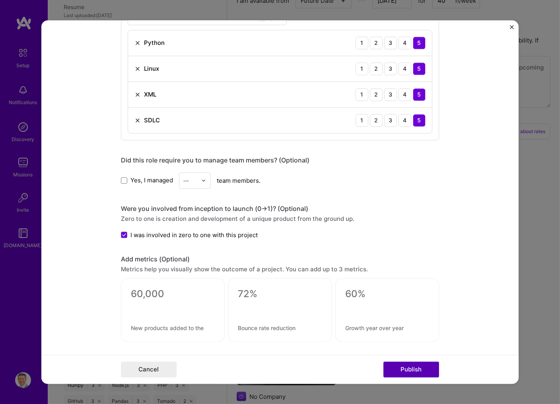
click at [417, 368] on button "Publish" at bounding box center [411, 370] width 56 height 16
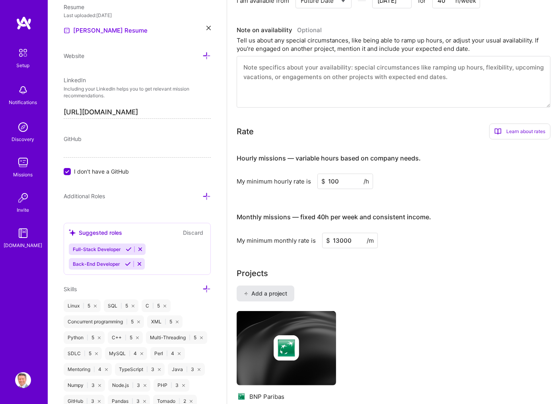
click at [274, 290] on span "Add a project" at bounding box center [265, 294] width 43 height 8
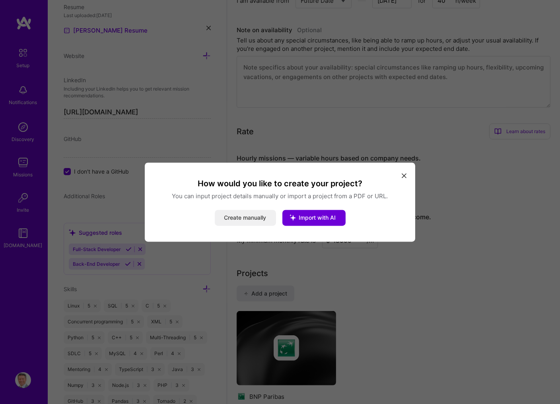
click at [243, 217] on button "Create manually" at bounding box center [245, 218] width 61 height 16
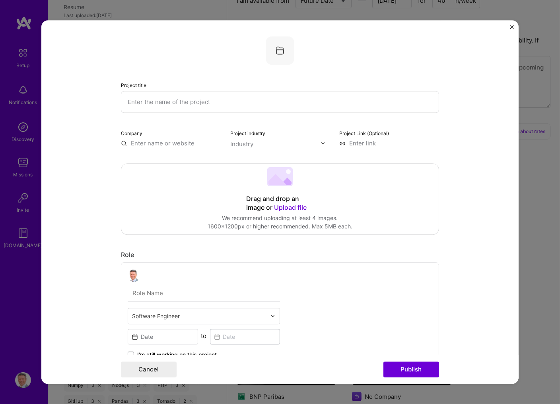
click at [150, 106] on input "text" at bounding box center [280, 102] width 318 height 22
paste input "multithreading library"
click at [133, 102] on input "Mmultithreading library" at bounding box center [280, 102] width 318 height 22
type input "Multithreading library"
click at [170, 143] on input "text" at bounding box center [171, 143] width 100 height 8
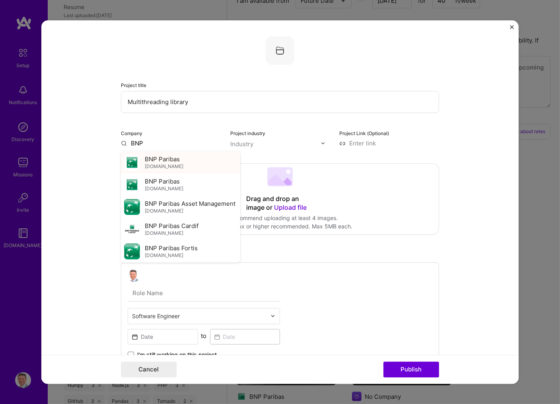
click at [161, 161] on span "BNP Paribas" at bounding box center [162, 159] width 35 height 8
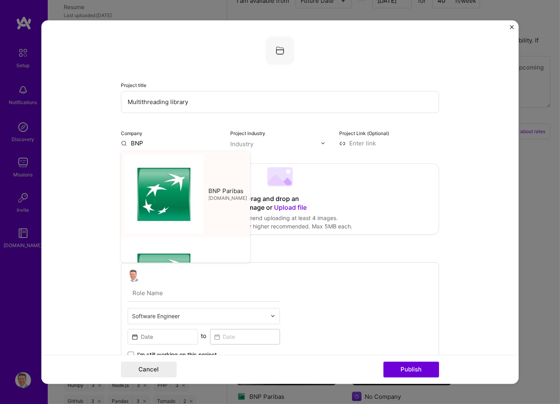
type input "BNP Paribas"
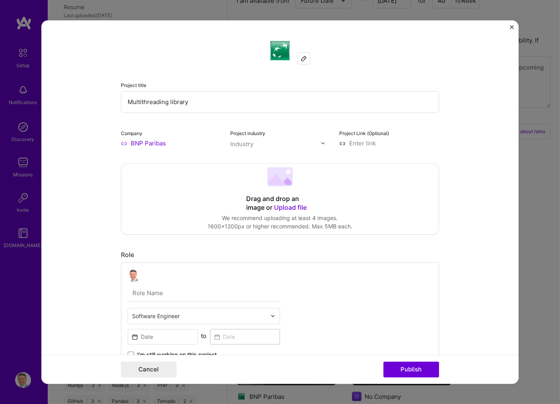
click at [250, 140] on div at bounding box center [275, 144] width 91 height 10
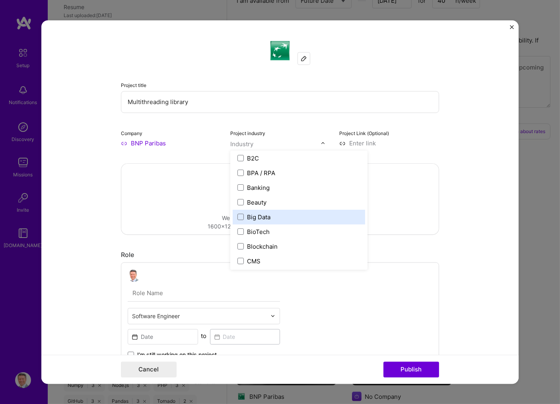
scroll to position [256, 0]
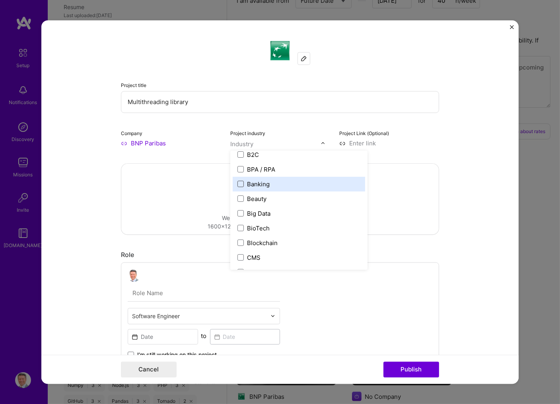
click at [240, 184] on span at bounding box center [240, 184] width 6 height 6
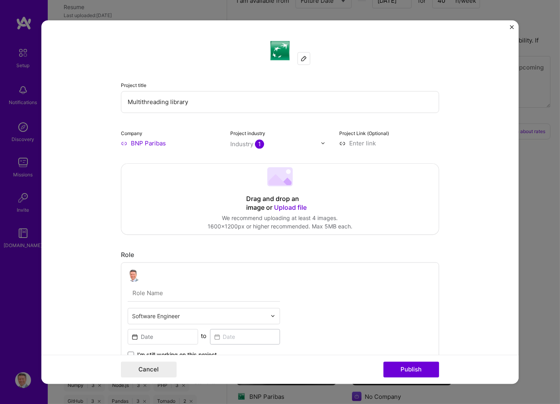
click at [487, 180] on form "Project title Multithreading library Company BNP Paribas Project industry Indus…" at bounding box center [279, 202] width 477 height 364
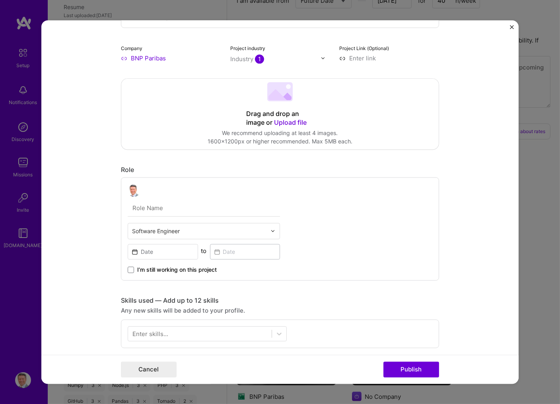
scroll to position [128, 0]
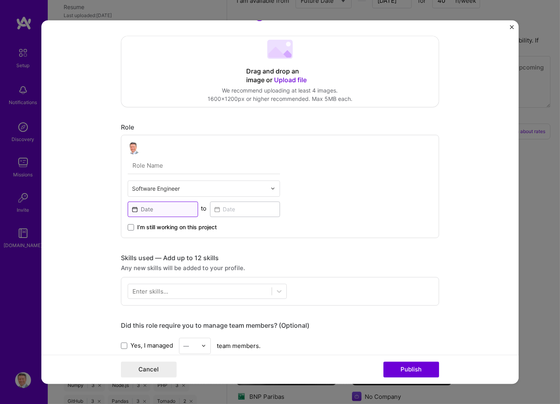
click at [163, 210] on input at bounding box center [163, 210] width 70 height 16
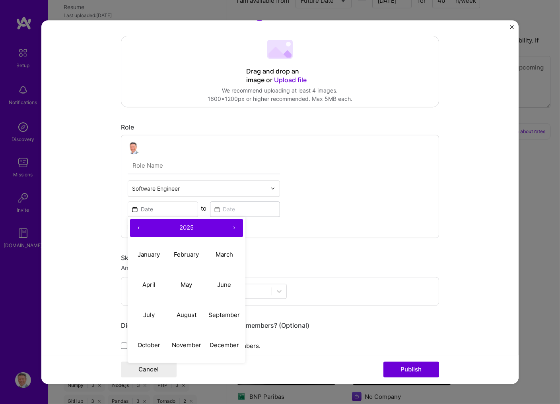
click at [138, 229] on button "‹" at bounding box center [138, 227] width 17 height 17
click at [148, 315] on abbr "July" at bounding box center [149, 315] width 12 height 8
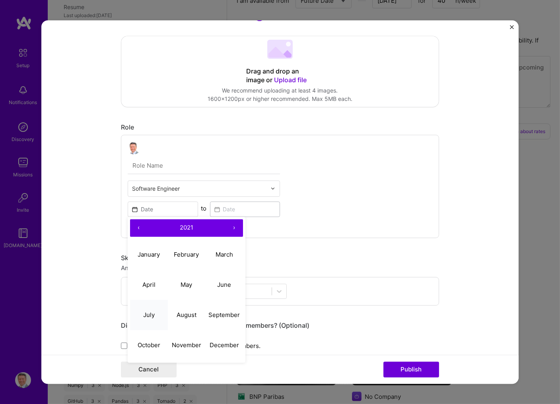
type input "[DATE]"
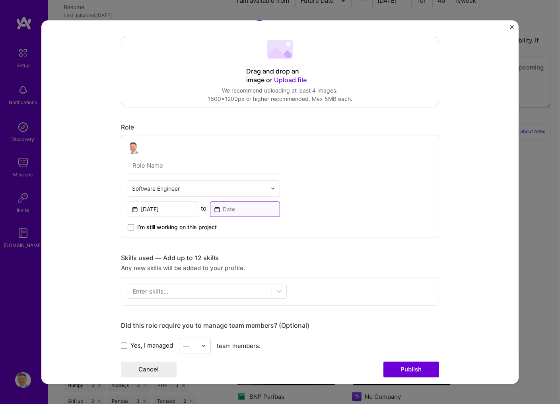
click at [235, 210] on input at bounding box center [245, 210] width 70 height 16
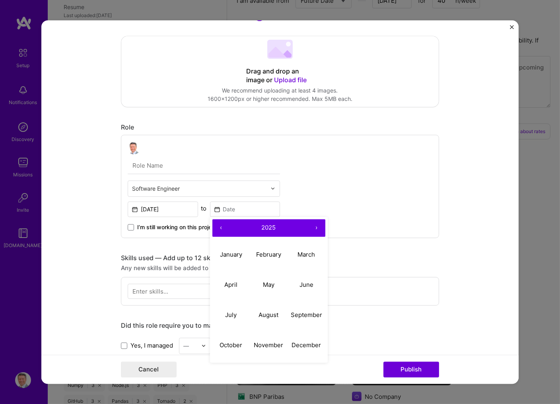
click at [218, 227] on button "‹" at bounding box center [220, 227] width 17 height 17
click at [303, 285] on abbr "June" at bounding box center [306, 285] width 14 height 8
type input "[DATE]"
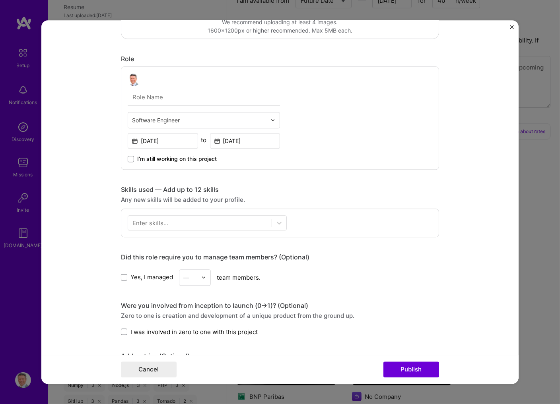
scroll to position [213, 0]
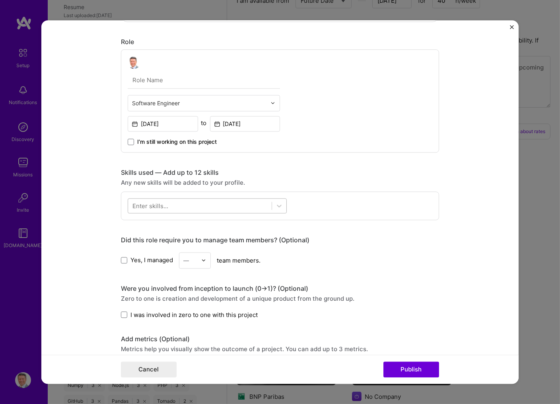
click at [190, 205] on div at bounding box center [199, 205] width 143 height 13
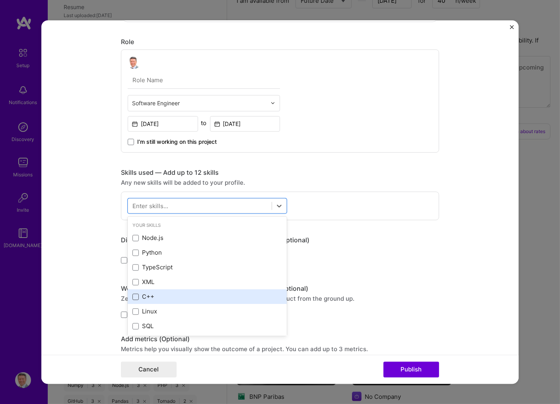
click at [134, 297] on span at bounding box center [135, 297] width 6 height 6
click at [0, 0] on input "checkbox" at bounding box center [0, 0] width 0 height 0
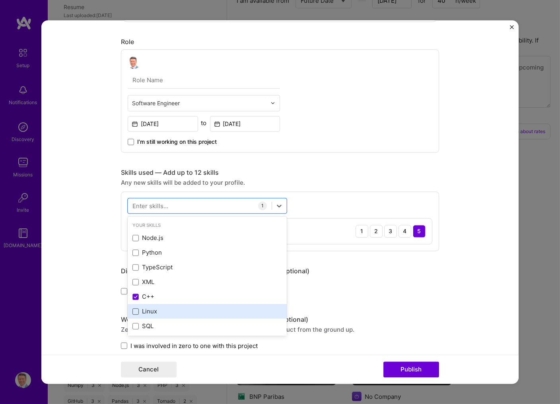
click at [136, 312] on span at bounding box center [135, 311] width 6 height 6
click at [0, 0] on input "checkbox" at bounding box center [0, 0] width 0 height 0
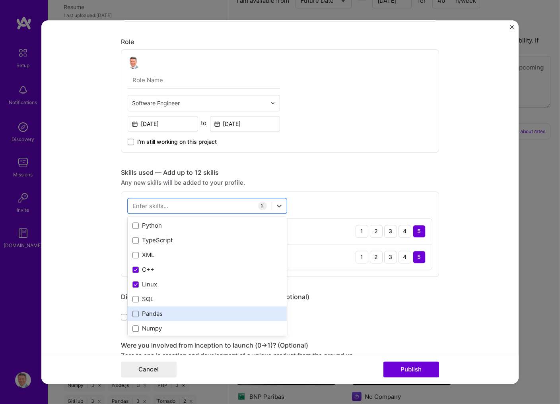
scroll to position [43, 0]
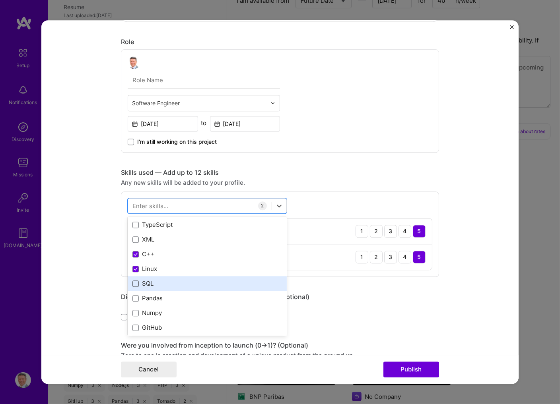
click at [136, 285] on span at bounding box center [135, 284] width 6 height 6
click at [0, 0] on input "checkbox" at bounding box center [0, 0] width 0 height 0
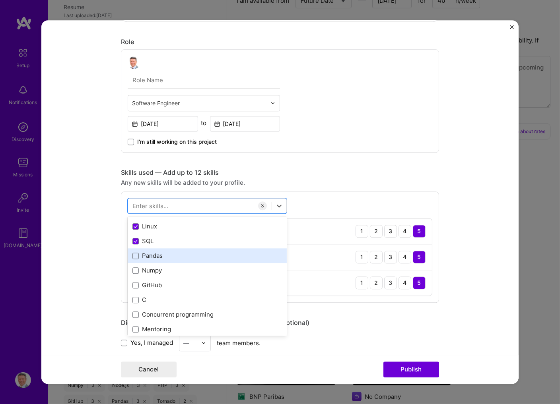
scroll to position [128, 0]
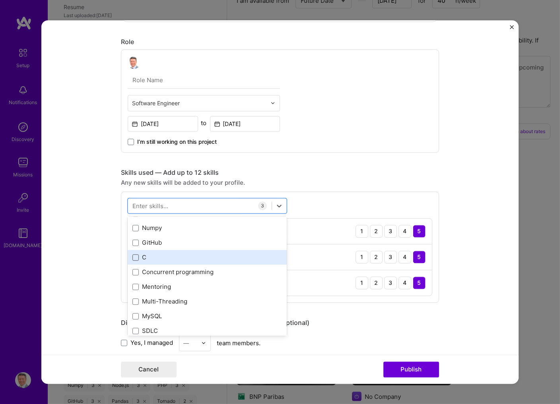
click at [134, 259] on span at bounding box center [135, 257] width 6 height 6
click at [0, 0] on input "checkbox" at bounding box center [0, 0] width 0 height 0
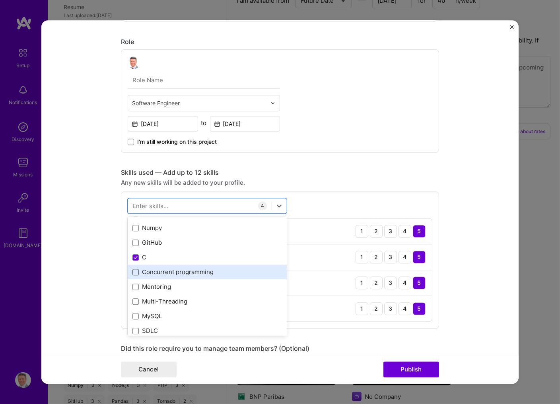
click at [135, 274] on span at bounding box center [135, 272] width 6 height 6
click at [0, 0] on input "checkbox" at bounding box center [0, 0] width 0 height 0
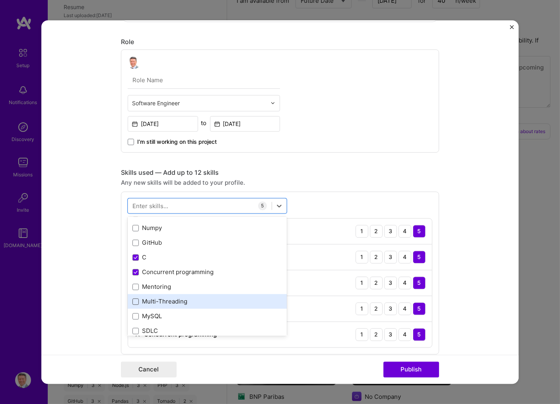
click at [136, 301] on span at bounding box center [135, 302] width 6 height 6
click at [0, 0] on input "checkbox" at bounding box center [0, 0] width 0 height 0
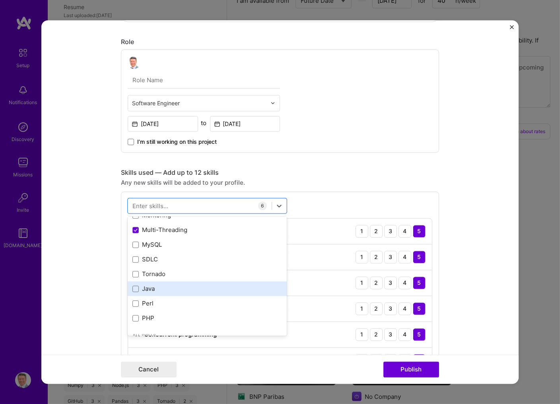
scroll to position [213, 0]
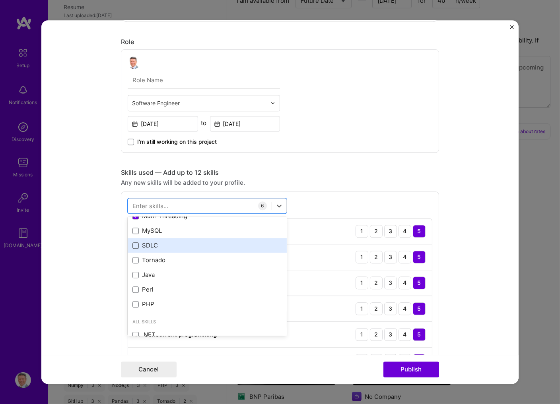
click at [136, 248] on span at bounding box center [135, 245] width 6 height 6
click at [0, 0] on input "checkbox" at bounding box center [0, 0] width 0 height 0
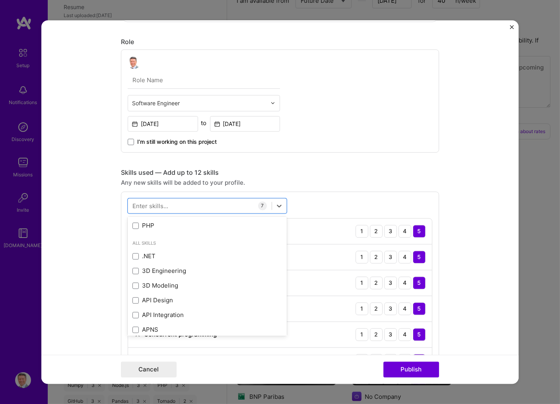
scroll to position [298, 0]
click at [466, 170] on form "Project title Multithreading library Company BNP Paribas Project industry Indus…" at bounding box center [279, 202] width 477 height 364
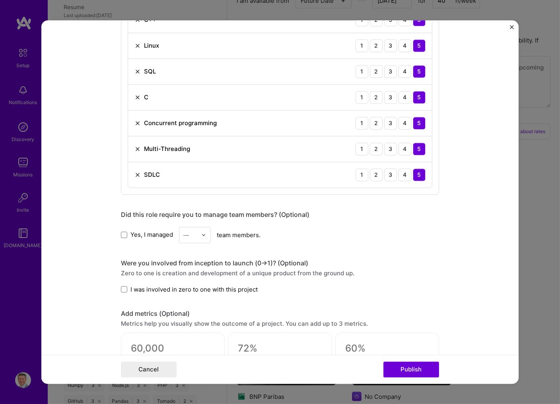
scroll to position [469, 0]
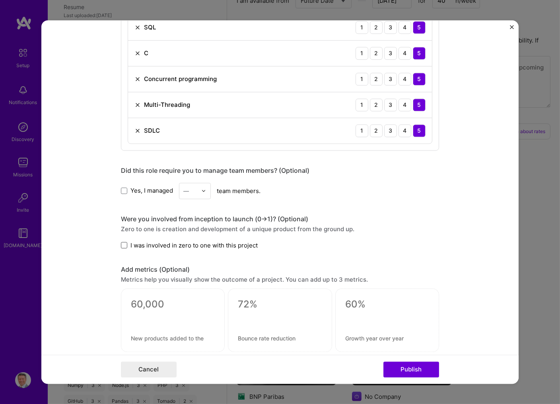
click at [123, 247] on span at bounding box center [124, 245] width 6 height 6
click at [0, 0] on input "I was involved in zero to one with this project" at bounding box center [0, 0] width 0 height 0
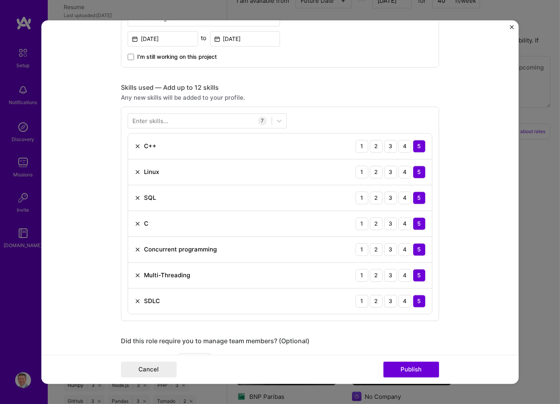
scroll to position [0, 0]
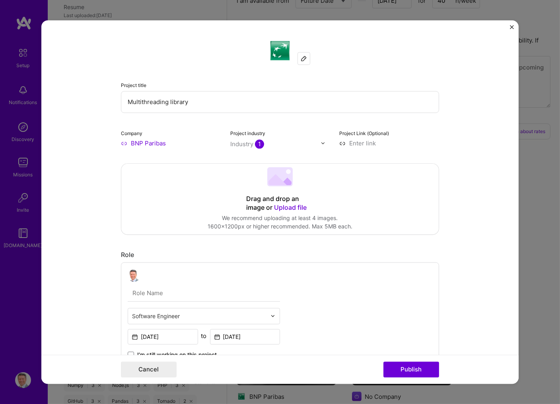
drag, startPoint x: 191, startPoint y: 105, endPoint x: 117, endPoint y: 105, distance: 74.3
click at [121, 105] on input "Multithreading library" at bounding box center [280, 102] width 318 height 22
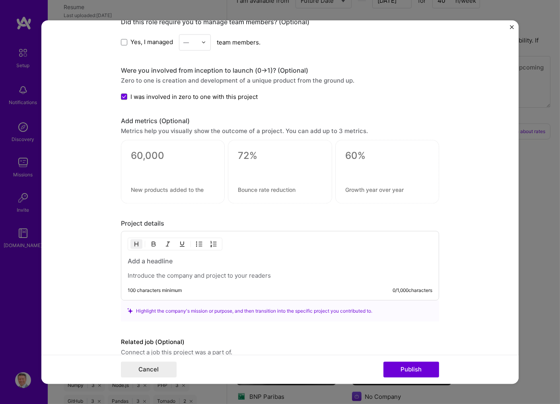
scroll to position [657, 0]
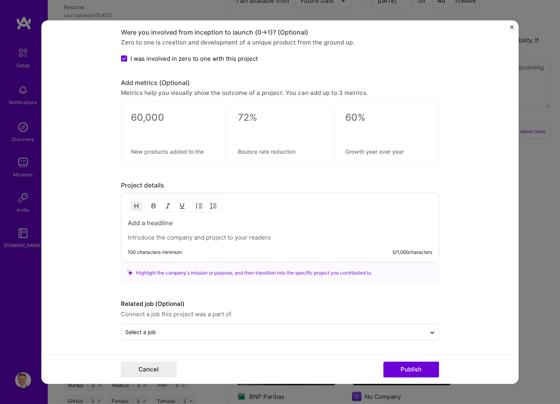
click at [156, 224] on h3 at bounding box center [280, 223] width 304 height 9
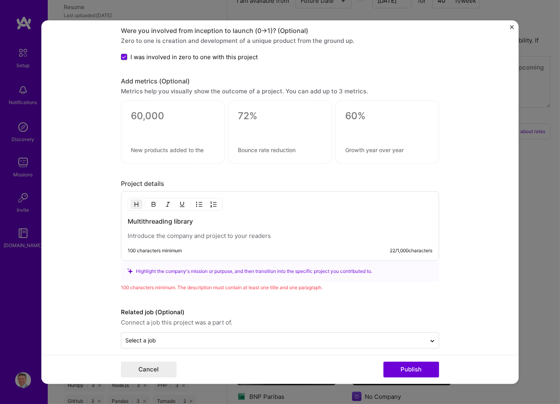
click at [147, 250] on div "100 characters minimum" at bounding box center [155, 251] width 54 height 6
click at [145, 237] on p at bounding box center [280, 236] width 304 height 8
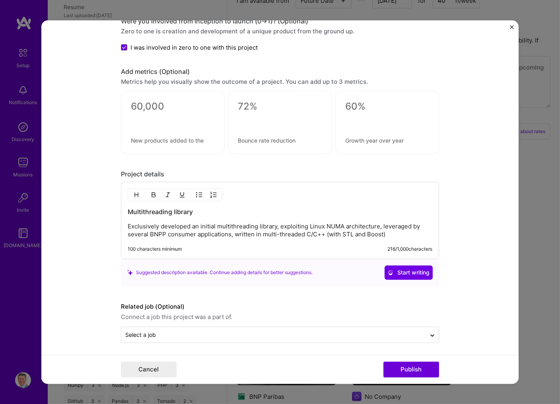
scroll to position [671, 0]
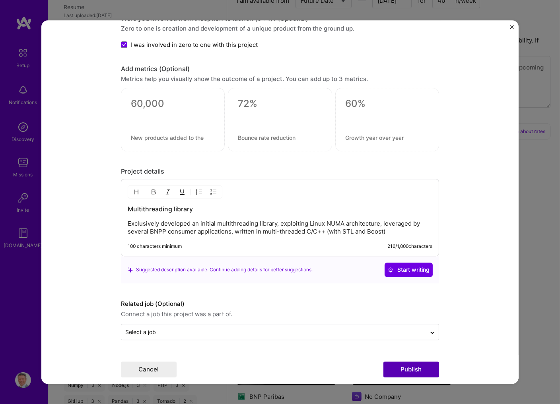
click at [415, 369] on button "Publish" at bounding box center [411, 370] width 56 height 16
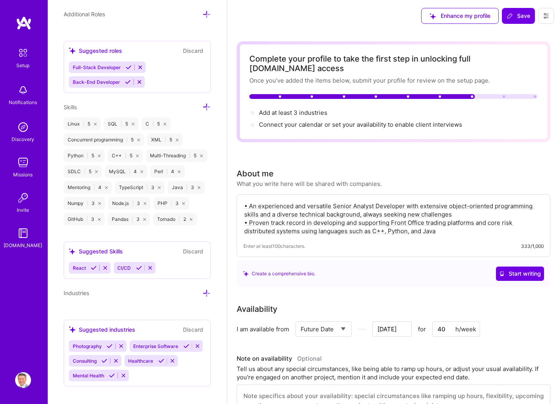
scroll to position [543, 0]
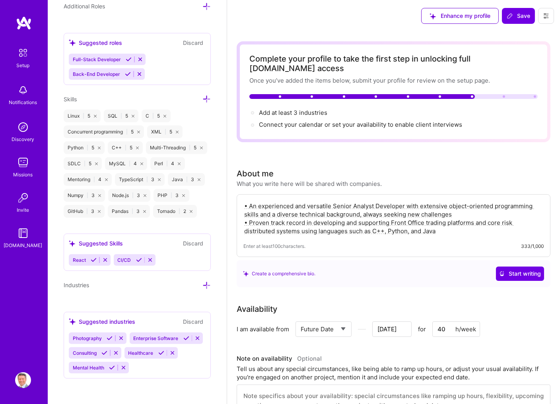
click at [205, 285] on icon at bounding box center [206, 285] width 8 height 8
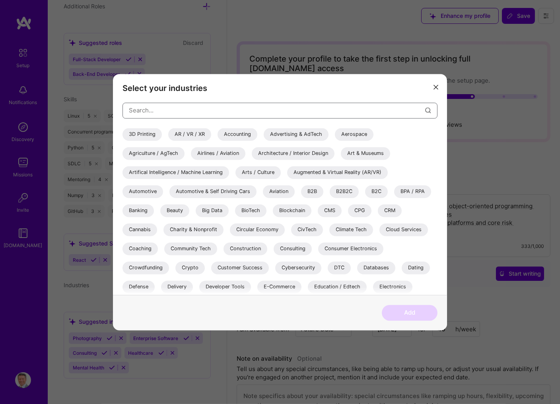
click at [164, 110] on input "modal" at bounding box center [277, 111] width 296 height 20
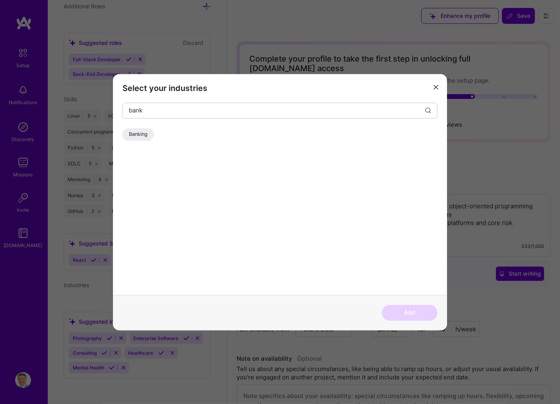
click at [141, 132] on div "Banking" at bounding box center [137, 134] width 31 height 13
click at [174, 108] on input "bank" at bounding box center [277, 111] width 296 height 20
drag, startPoint x: 140, startPoint y: 110, endPoint x: 115, endPoint y: 109, distance: 25.1
click at [129, 109] on input "bank" at bounding box center [277, 111] width 296 height 20
click at [158, 131] on div "Financial Services / Fintech" at bounding box center [161, 134] width 78 height 13
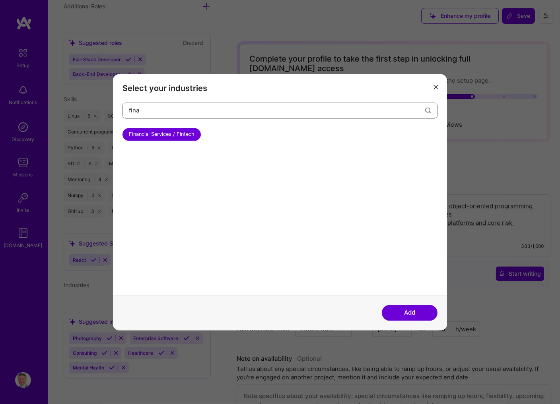
drag, startPoint x: 144, startPoint y: 111, endPoint x: 130, endPoint y: 111, distance: 13.9
click at [129, 110] on input "fina" at bounding box center [277, 111] width 296 height 20
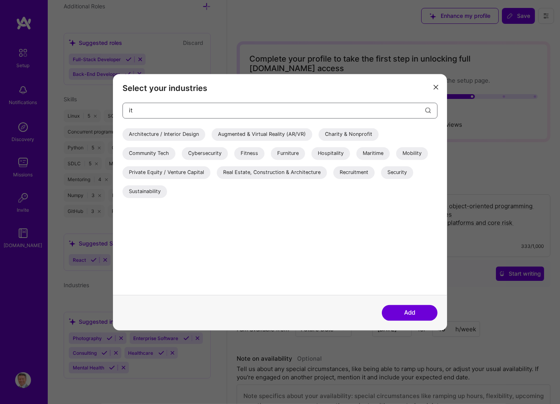
click at [135, 112] on input "it" at bounding box center [277, 111] width 296 height 20
type input "i"
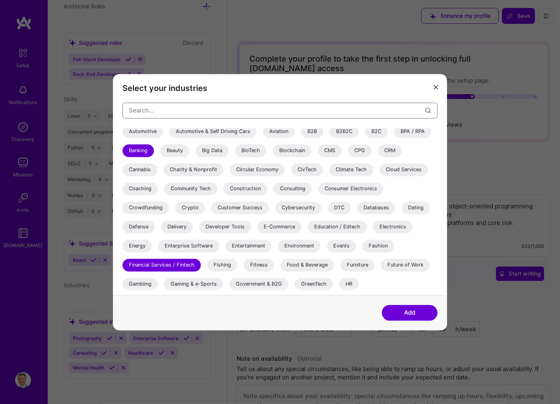
scroll to position [17, 0]
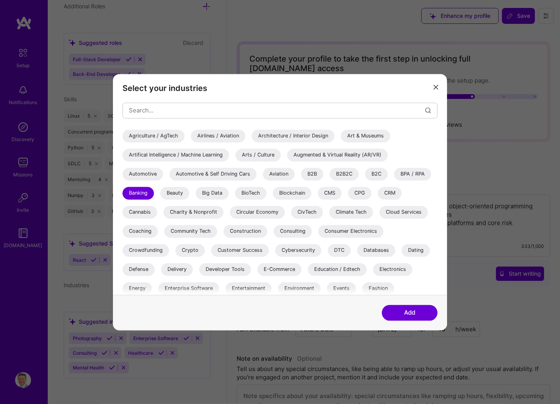
click at [296, 229] on div "Consulting" at bounding box center [292, 231] width 38 height 13
click at [417, 312] on button "Add" at bounding box center [410, 313] width 56 height 16
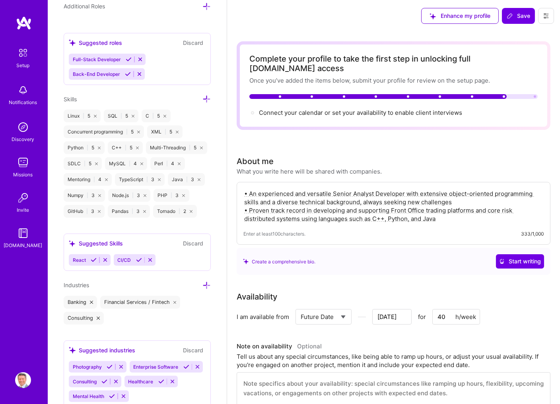
click at [532, 94] on div at bounding box center [393, 96] width 288 height 5
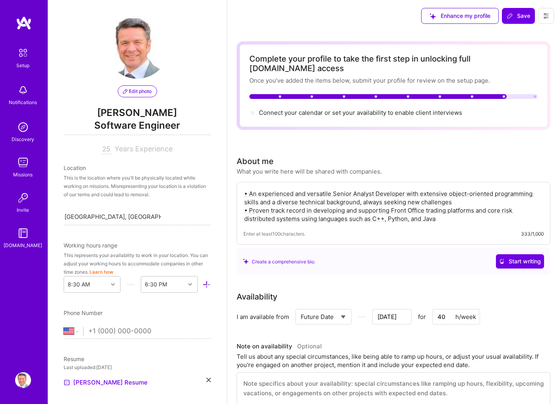
scroll to position [0, 0]
click at [528, 12] on button "Save" at bounding box center [518, 16] width 33 height 16
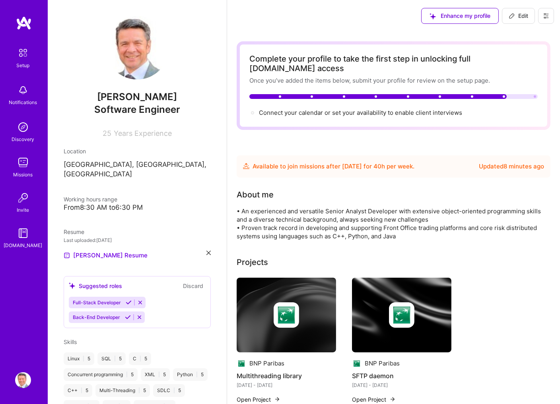
click at [127, 300] on icon at bounding box center [129, 303] width 6 height 6
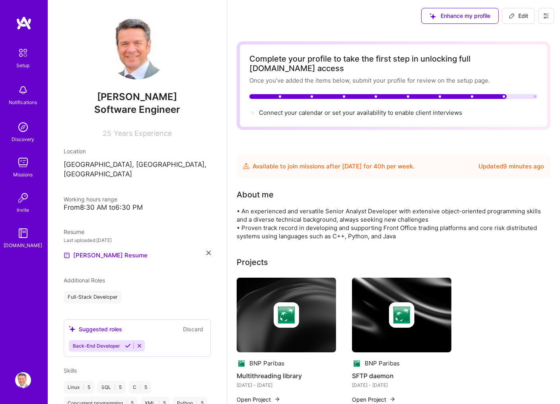
click at [126, 343] on icon at bounding box center [128, 346] width 6 height 6
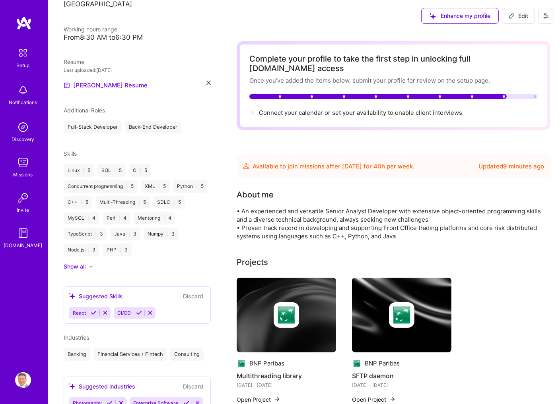
scroll to position [225, 0]
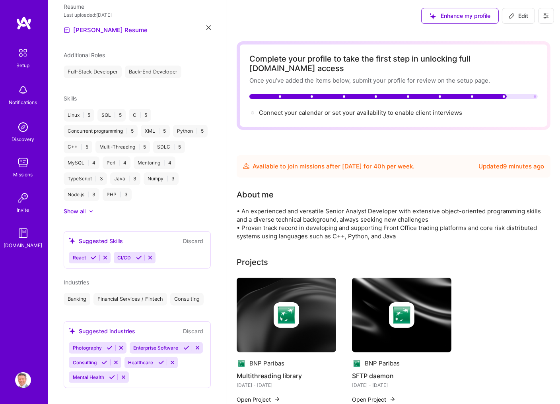
click at [93, 255] on icon at bounding box center [94, 258] width 6 height 6
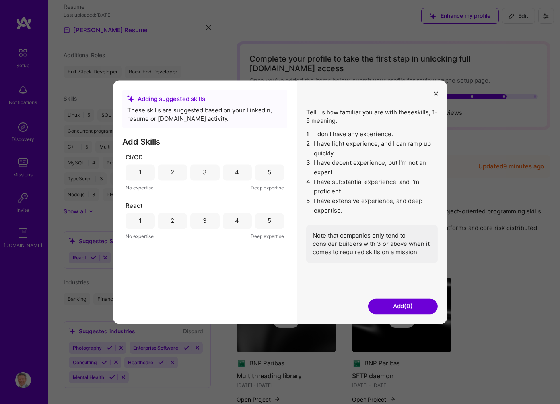
click at [204, 220] on div "3" at bounding box center [205, 221] width 4 height 8
click at [205, 173] on div "3" at bounding box center [205, 173] width 4 height 8
click at [176, 173] on div "2" at bounding box center [172, 173] width 29 height 16
click at [171, 222] on div "2" at bounding box center [173, 221] width 4 height 8
click at [410, 305] on button "Add (2)" at bounding box center [402, 307] width 69 height 16
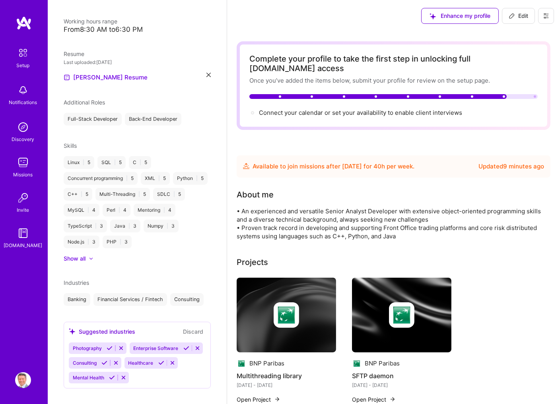
scroll to position [43, 0]
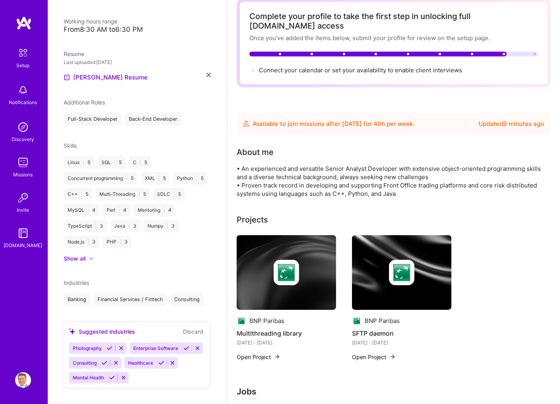
click at [198, 327] on button "Discard" at bounding box center [192, 331] width 25 height 9
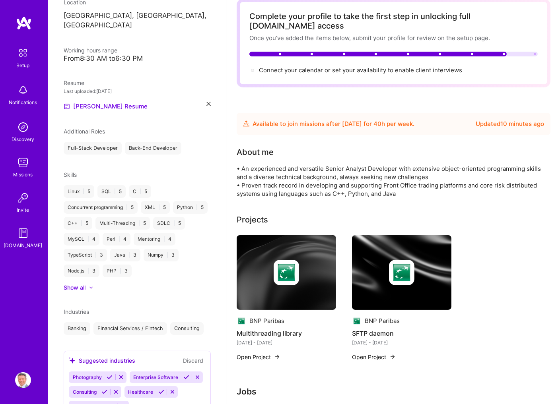
scroll to position [178, 0]
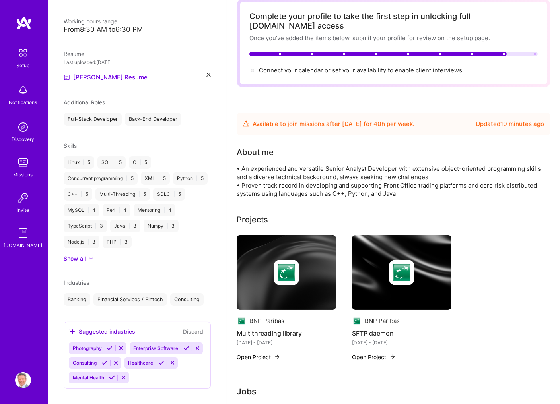
click at [104, 360] on icon at bounding box center [104, 363] width 6 height 6
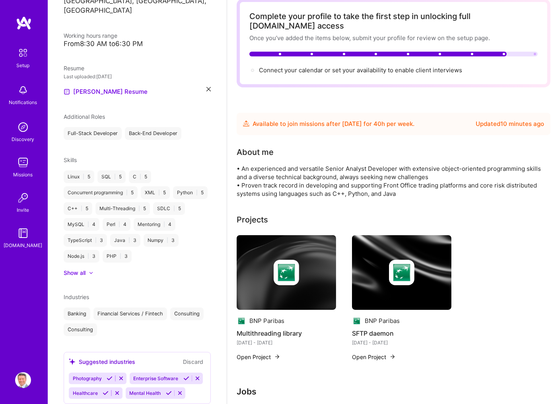
click at [197, 357] on button "Discard" at bounding box center [192, 361] width 25 height 9
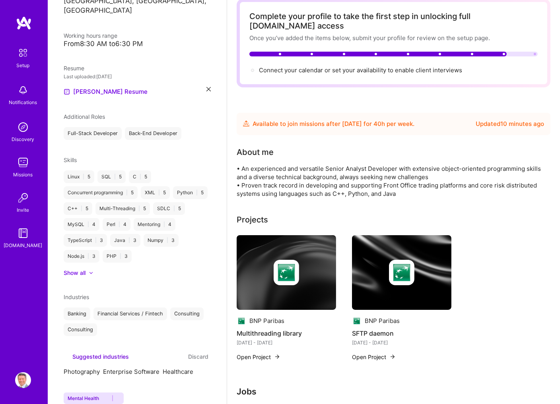
scroll to position [117, 0]
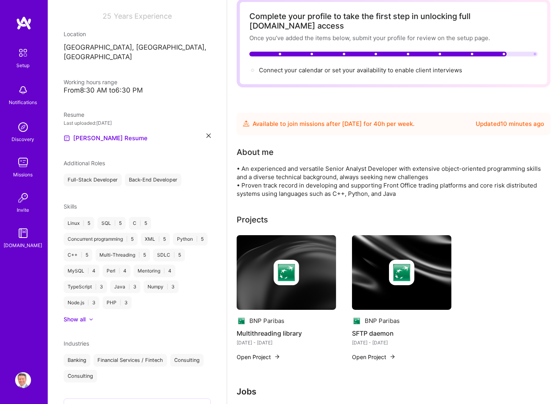
click at [187, 354] on div "Consulting" at bounding box center [186, 360] width 33 height 13
click at [83, 340] on span "Industries" at bounding box center [76, 343] width 25 height 7
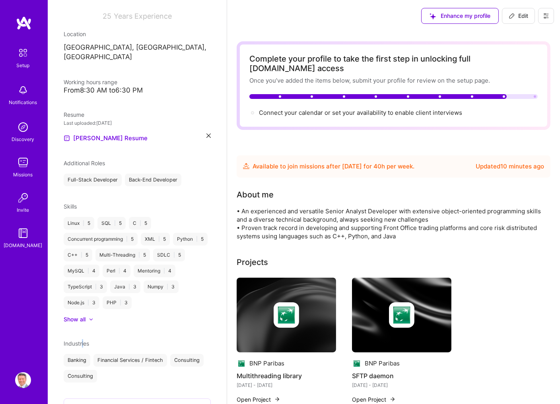
click at [520, 16] on span "Edit" at bounding box center [517, 16] width 19 height 8
select select "US"
select select "Future Date"
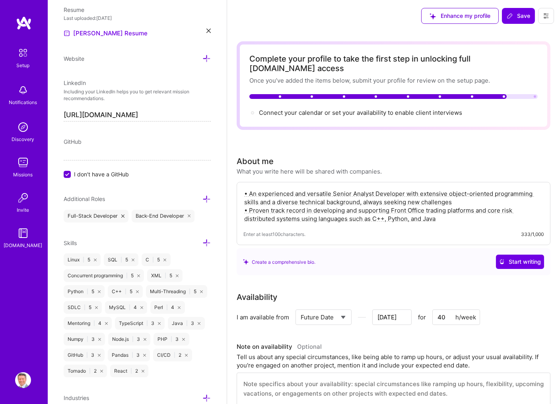
scroll to position [477, 0]
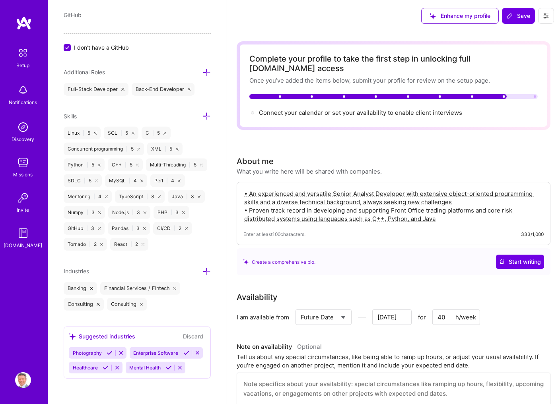
click at [141, 304] on icon at bounding box center [141, 304] width 3 height 3
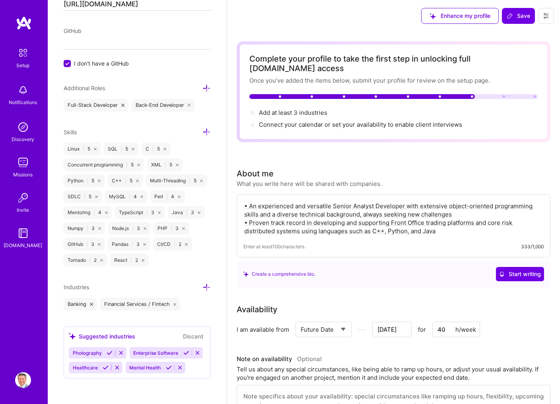
click at [206, 287] on icon at bounding box center [206, 287] width 8 height 8
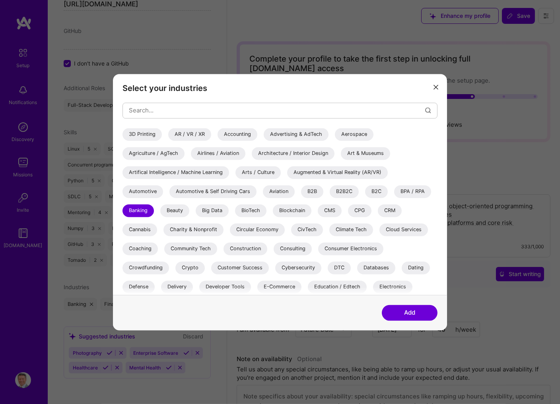
click at [292, 248] on div "Consulting" at bounding box center [292, 248] width 38 height 13
click at [418, 312] on button "Add" at bounding box center [410, 313] width 56 height 16
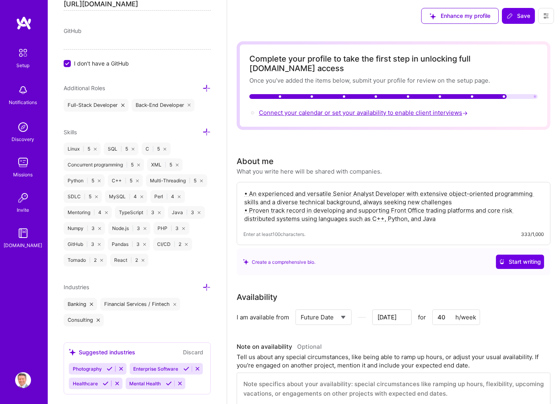
click at [332, 109] on span "Connect your calendar or set your availability to enable client interviews →" at bounding box center [364, 113] width 210 height 8
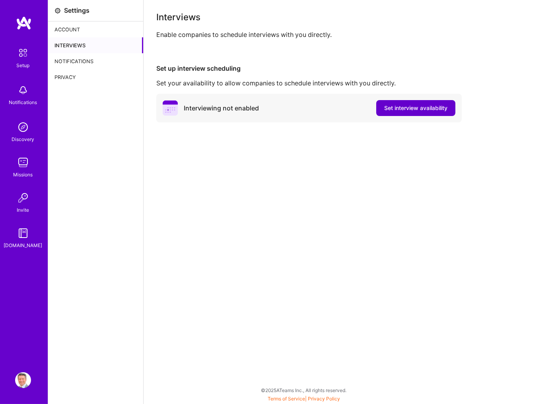
click at [415, 107] on span "Set interview availability" at bounding box center [415, 108] width 63 height 8
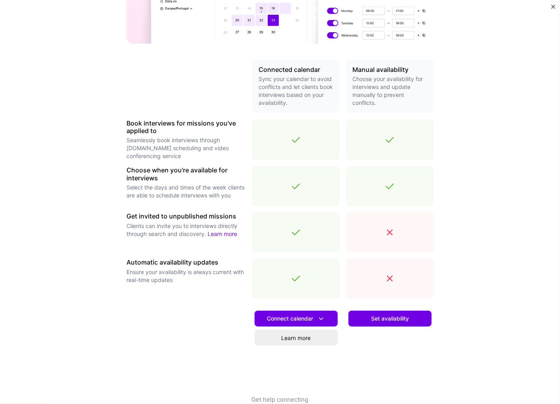
scroll to position [151, 0]
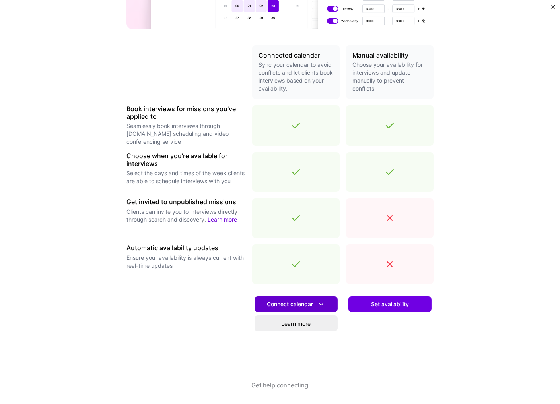
click at [323, 304] on icon at bounding box center [321, 304] width 8 height 8
click at [518, 57] on div "Make interview scheduling effortless Choose how you want clients to schedule in…" at bounding box center [280, 202] width 560 height 404
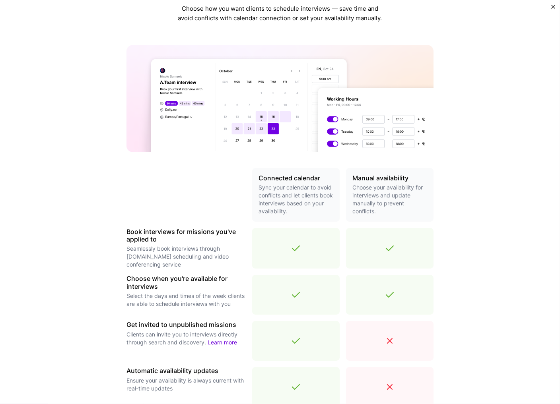
scroll to position [24, 0]
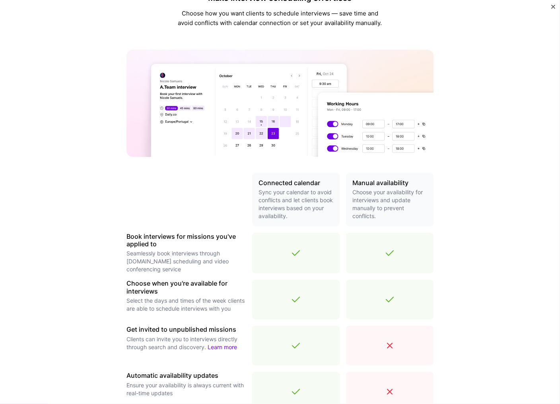
click at [554, 8] on img "Close" at bounding box center [553, 7] width 4 height 4
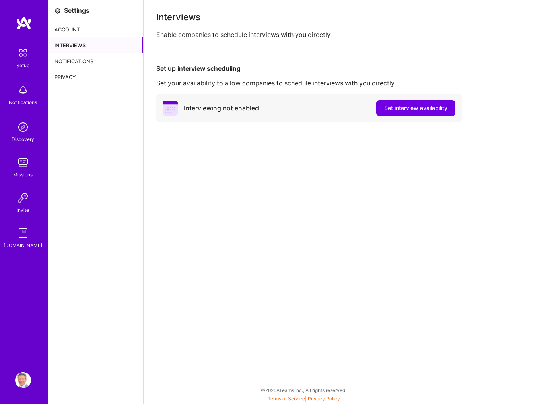
click at [24, 21] on img at bounding box center [24, 23] width 16 height 14
